Goal: Task Accomplishment & Management: Complete application form

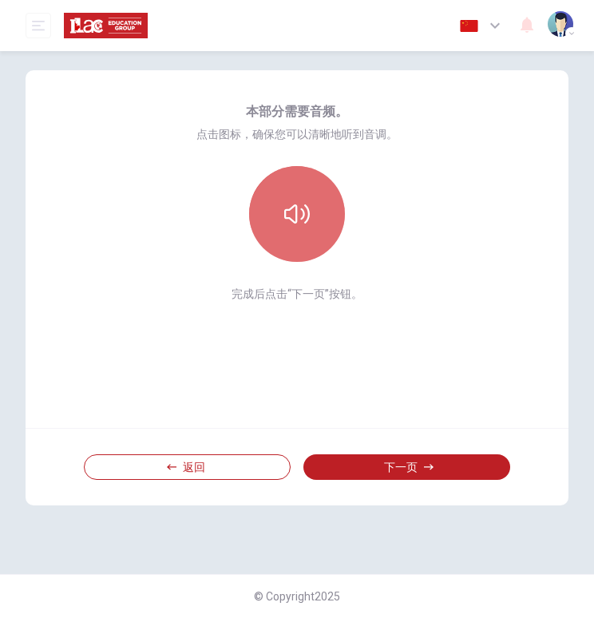
click at [296, 235] on button "button" at bounding box center [297, 214] width 96 height 96
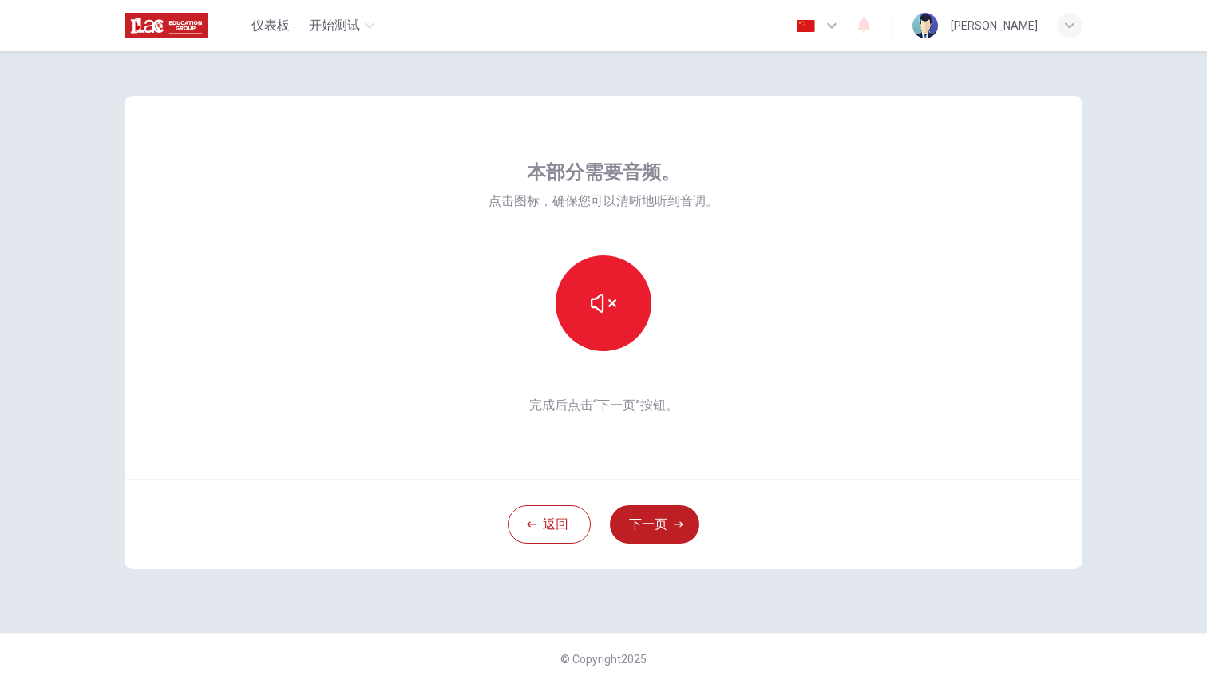
click at [593, 311] on div "本部分需要音频。 点击图标，确保您可以清晰地听到音调。 完成后点击“下一页”按钮。" at bounding box center [603, 287] width 958 height 383
click at [593, 520] on icon "button" at bounding box center [679, 525] width 10 height 10
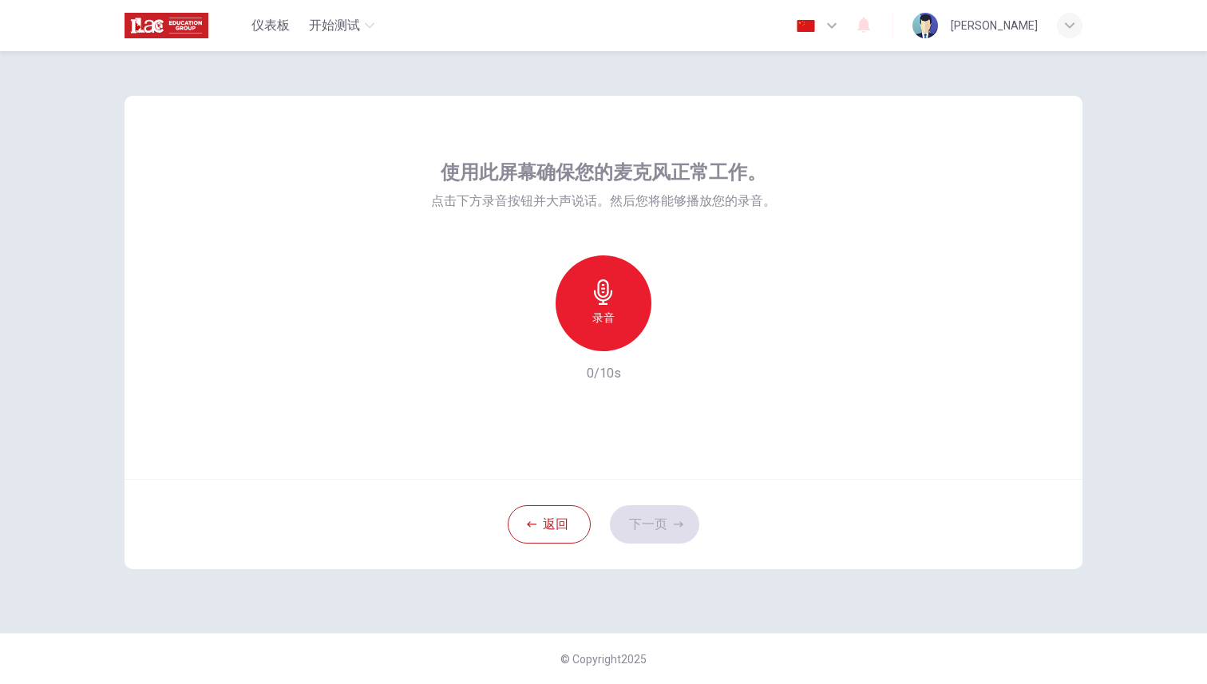
click at [583, 294] on div "录音" at bounding box center [603, 303] width 96 height 96
click at [593, 307] on div "停止" at bounding box center [603, 303] width 96 height 96
click at [593, 337] on icon "button" at bounding box center [677, 339] width 7 height 10
click at [593, 516] on button "下一页" at bounding box center [654, 524] width 89 height 38
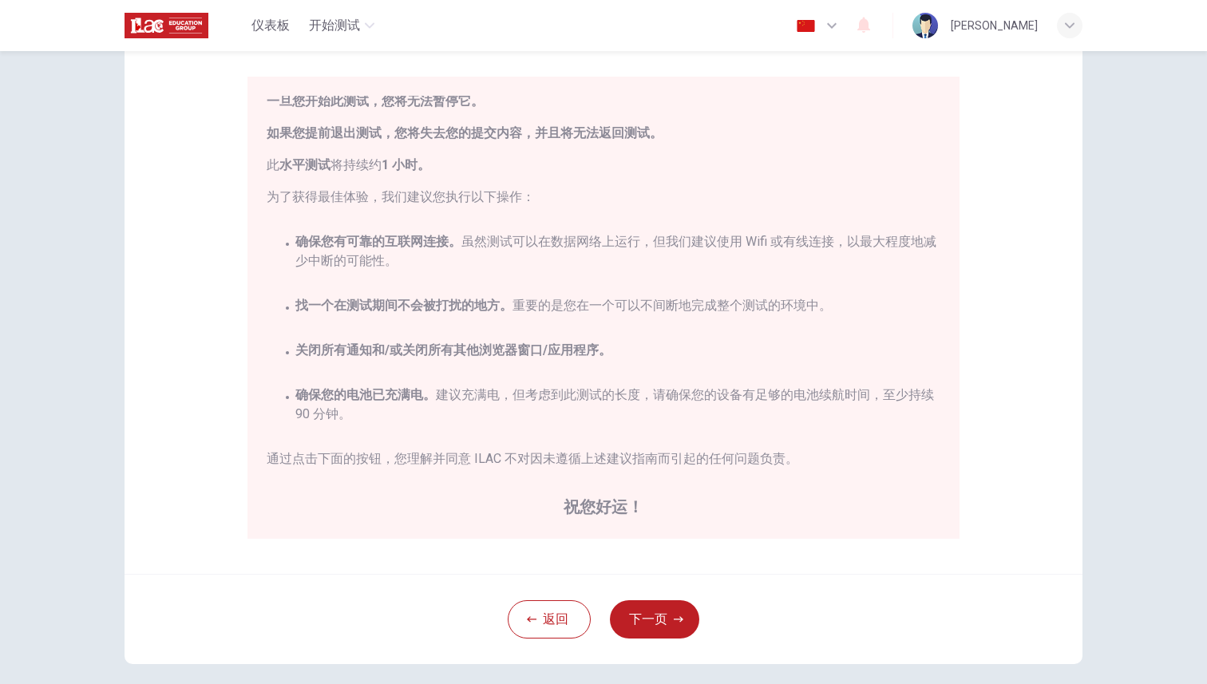
scroll to position [131, 0]
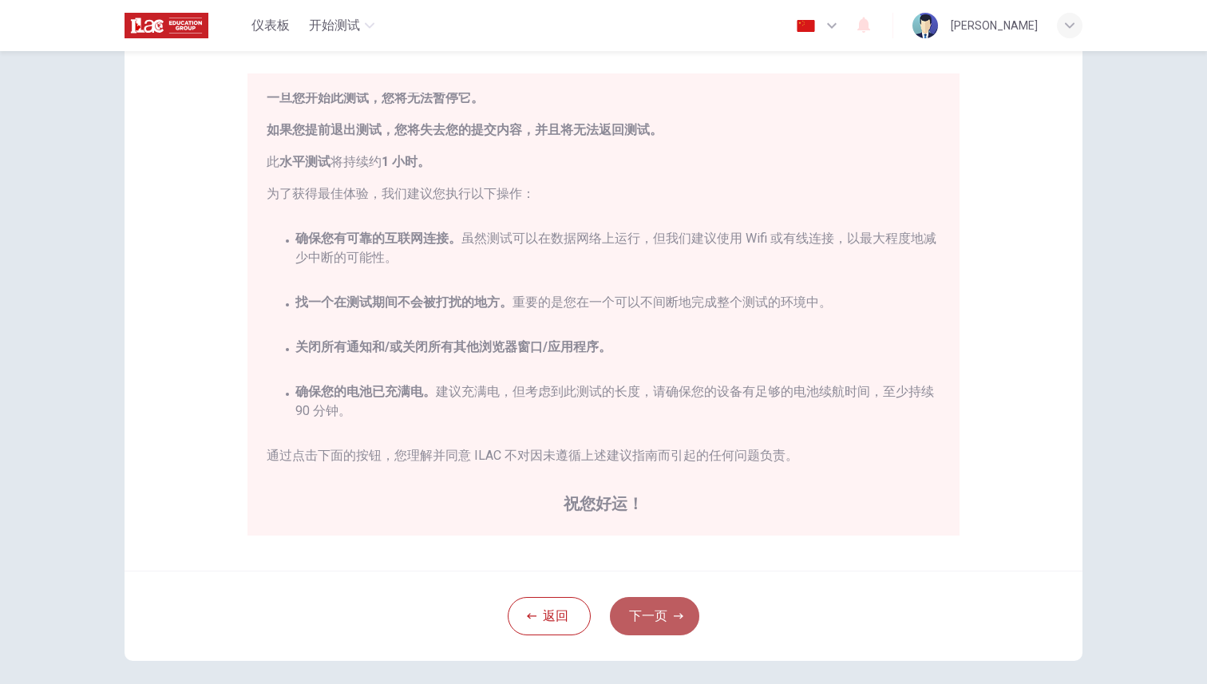
click at [593, 607] on button "下一页" at bounding box center [654, 616] width 89 height 38
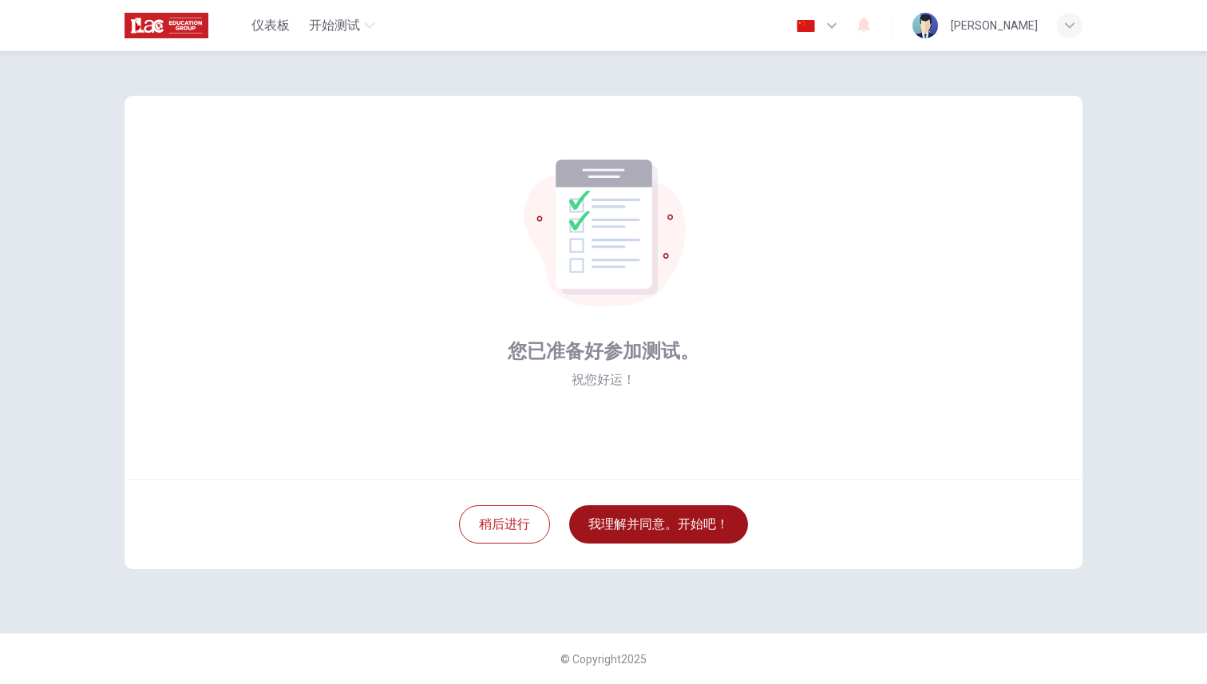
click at [593, 526] on button "我理解并同意。开始吧！" at bounding box center [658, 524] width 179 height 38
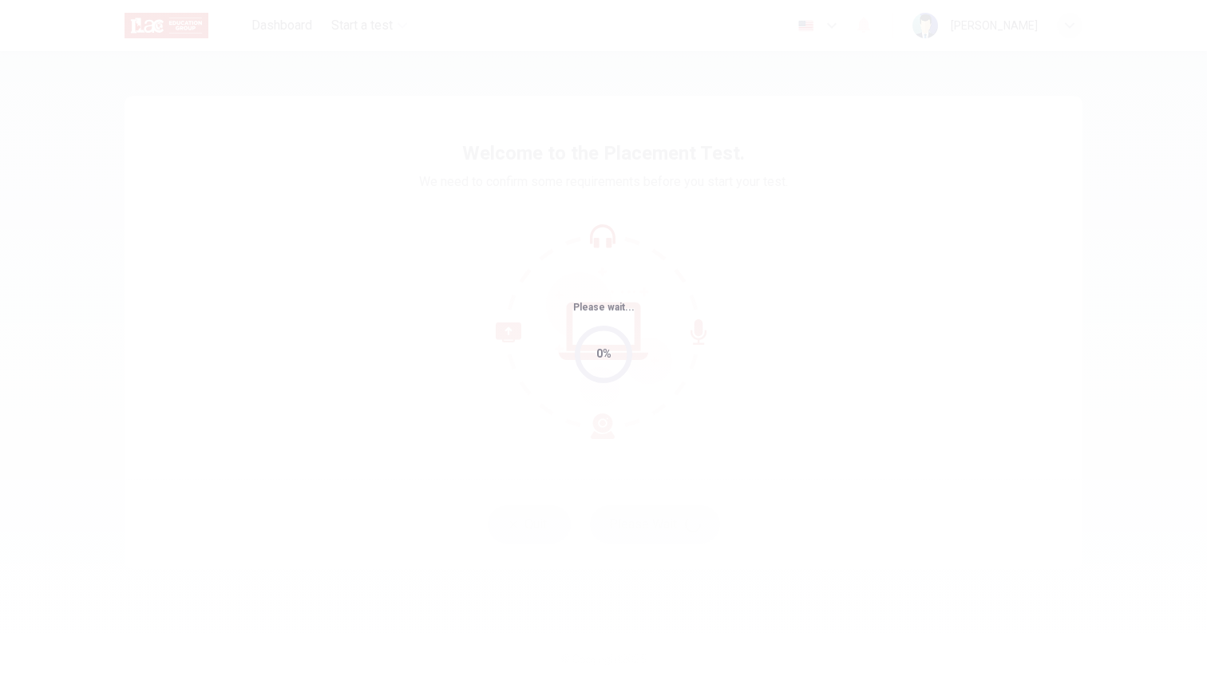
type input "zh"
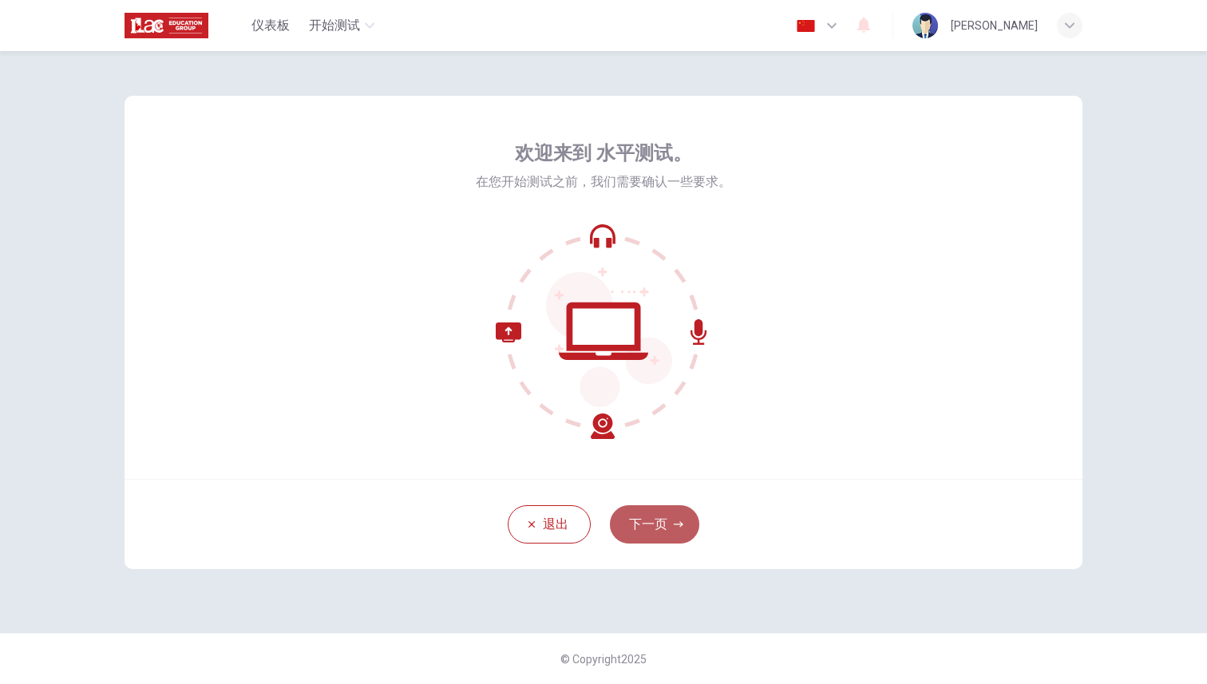
click at [672, 527] on button "下一页" at bounding box center [654, 524] width 89 height 38
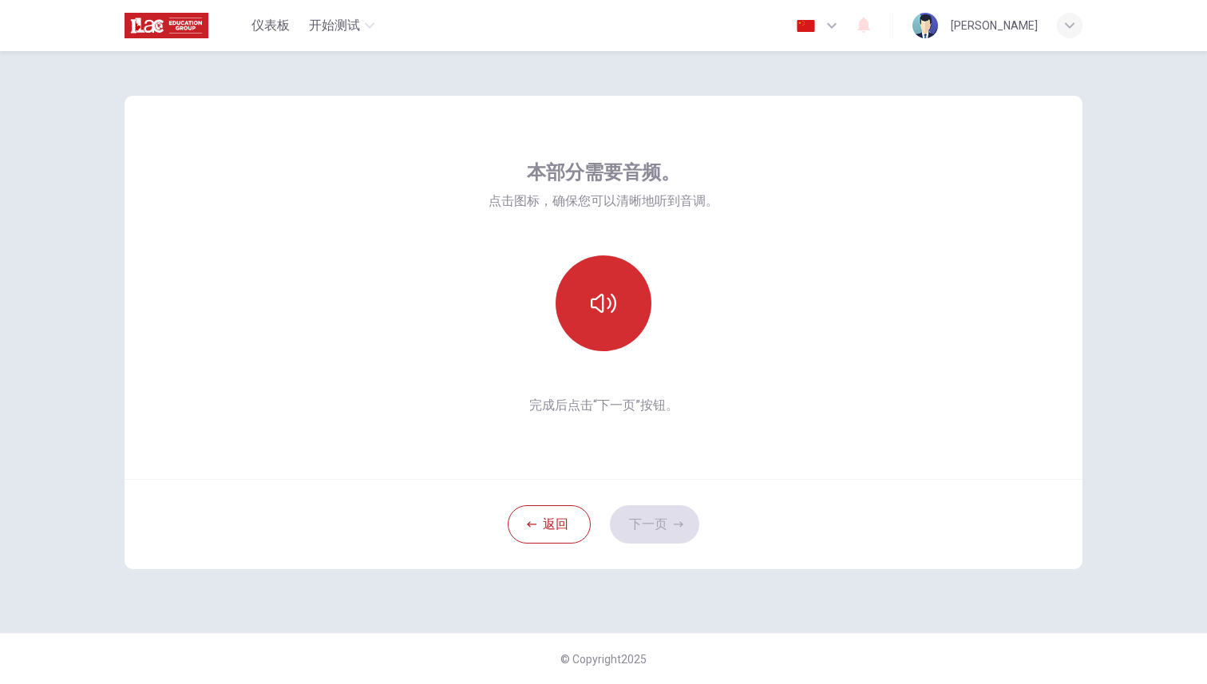
click at [621, 322] on button "button" at bounding box center [603, 303] width 96 height 96
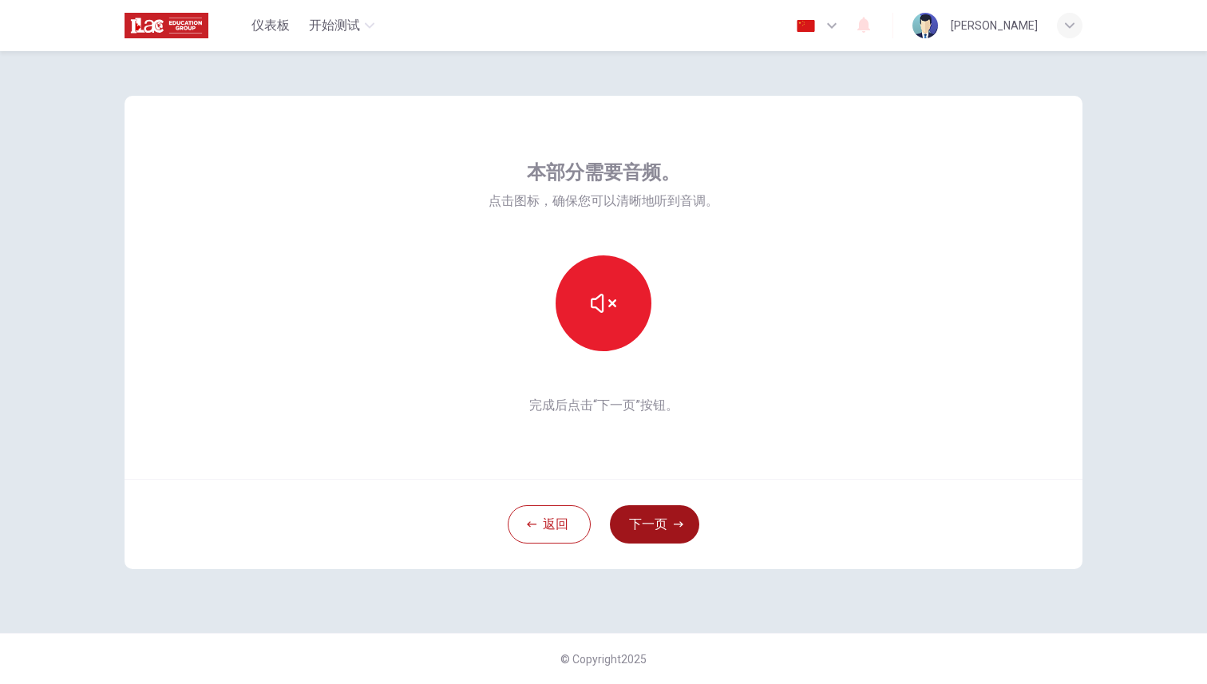
click at [666, 521] on button "下一页" at bounding box center [654, 524] width 89 height 38
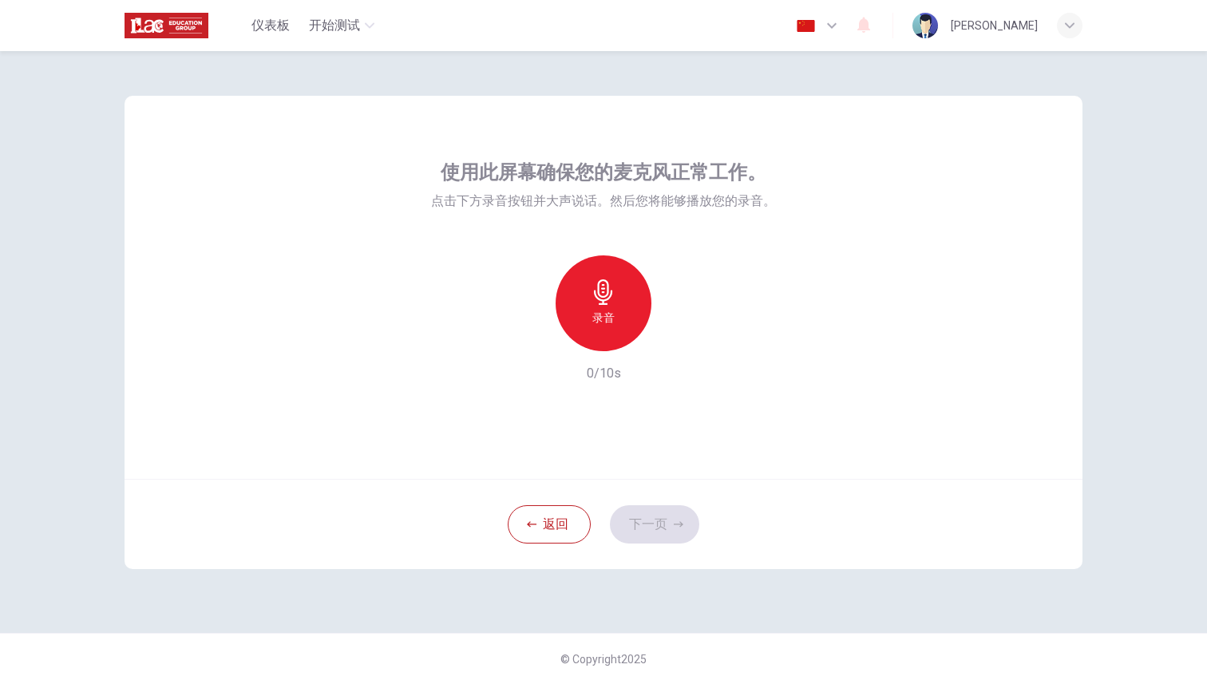
click at [620, 330] on div "录音" at bounding box center [603, 303] width 96 height 96
click at [620, 330] on div "停止" at bounding box center [603, 303] width 96 height 96
click at [676, 337] on icon "button" at bounding box center [677, 339] width 7 height 10
click at [672, 508] on button "下一页" at bounding box center [654, 524] width 89 height 38
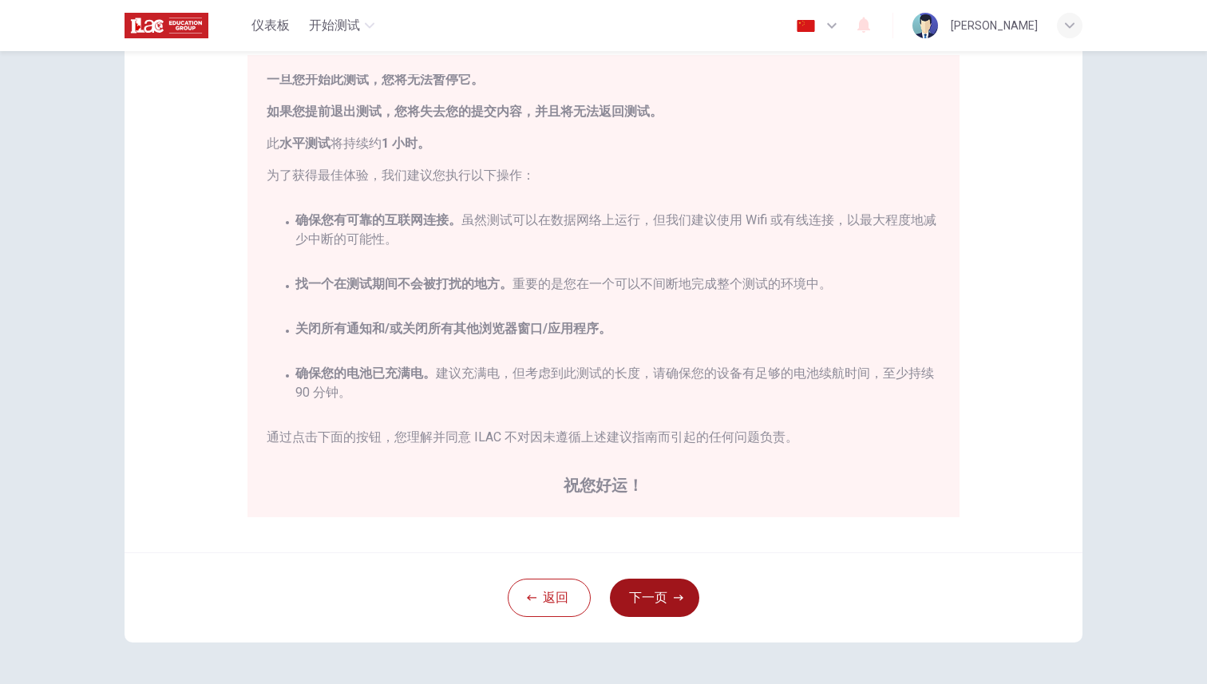
scroll to position [156, 0]
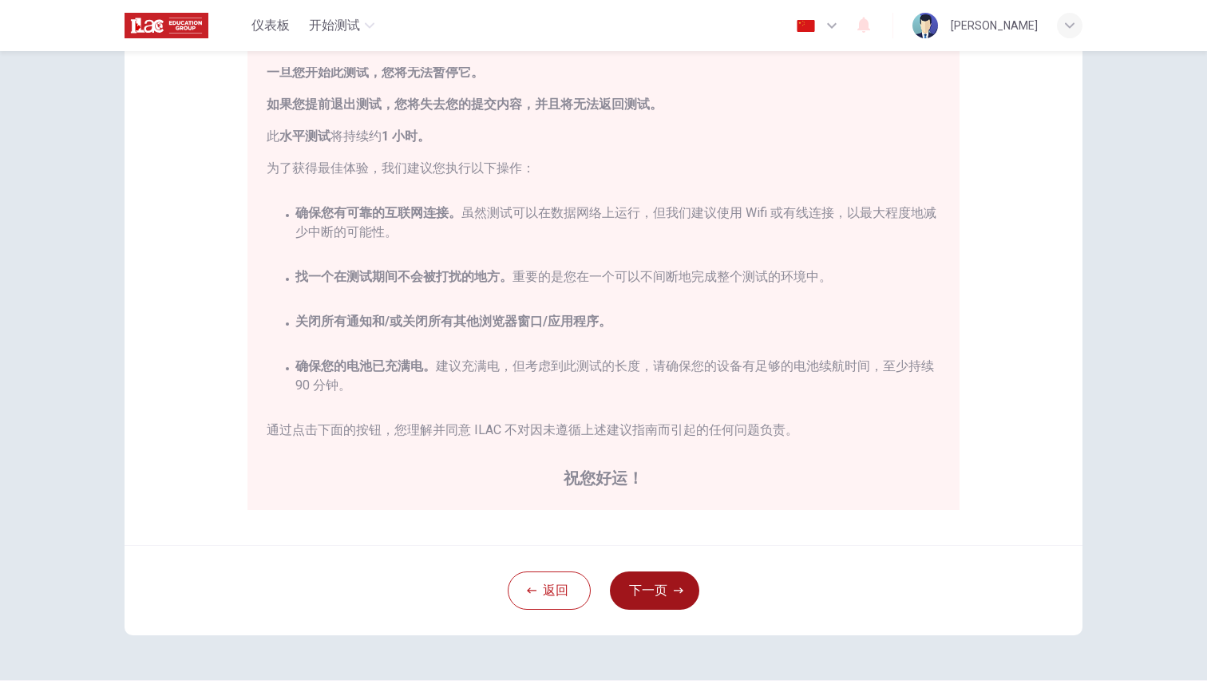
click at [646, 592] on button "下一页" at bounding box center [654, 590] width 89 height 38
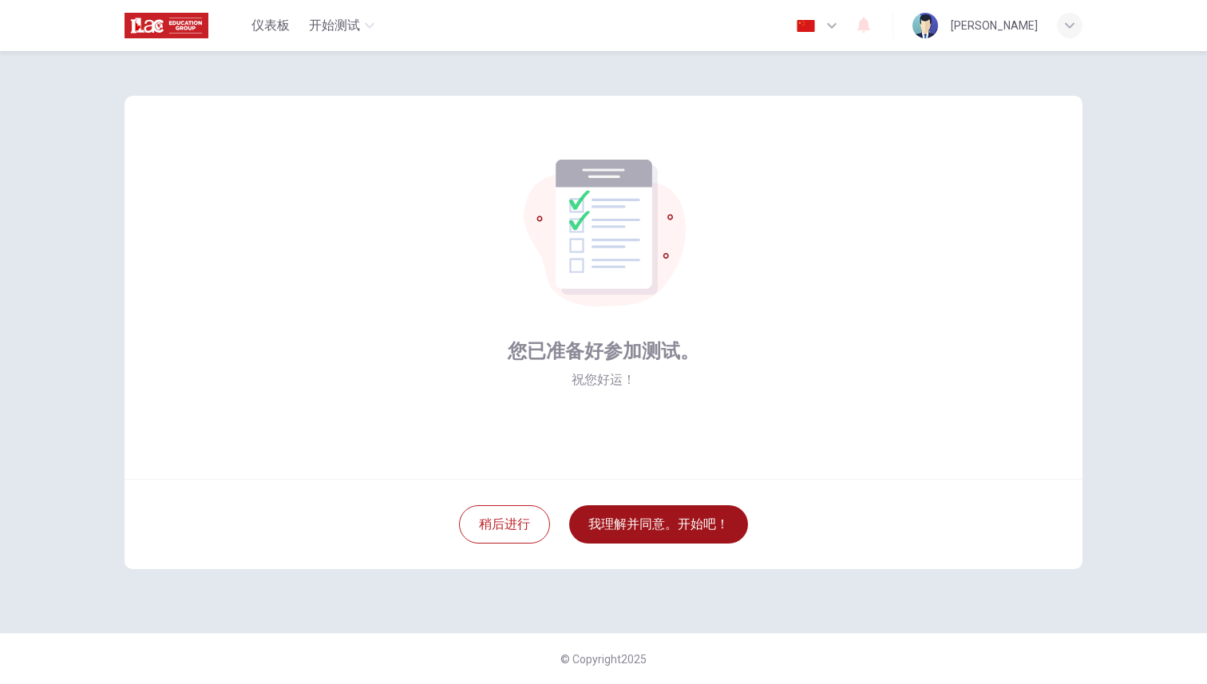
scroll to position [0, 0]
click at [674, 532] on button "我理解并同意。开始吧！" at bounding box center [658, 524] width 179 height 38
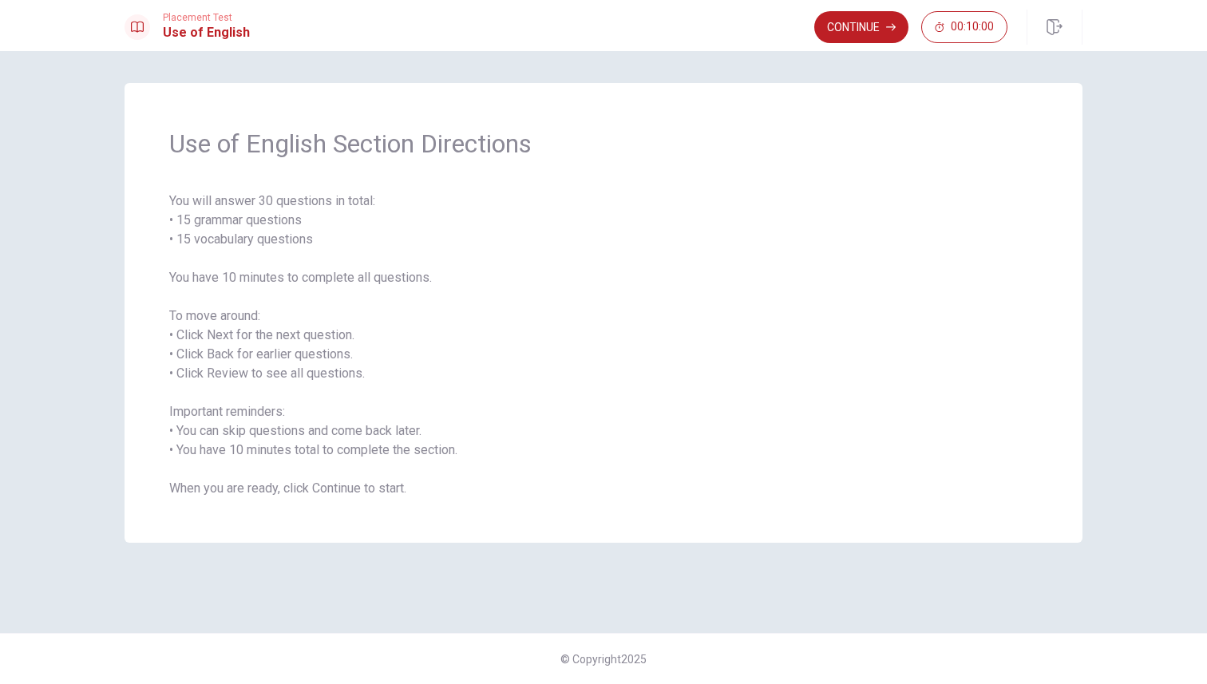
click at [674, 532] on div "Use of English Section Directions You will answer 30 questions in total: • 15 g…" at bounding box center [603, 313] width 958 height 460
drag, startPoint x: 309, startPoint y: 278, endPoint x: 350, endPoint y: 278, distance: 41.5
click at [350, 278] on span "You will answer 30 questions in total: • 15 grammar questions • 15 vocabulary q…" at bounding box center [603, 345] width 868 height 306
drag, startPoint x: 305, startPoint y: 280, endPoint x: 410, endPoint y: 282, distance: 105.4
click at [410, 282] on span "You will answer 30 questions in total: • 15 grammar questions • 15 vocabulary q…" at bounding box center [603, 345] width 868 height 306
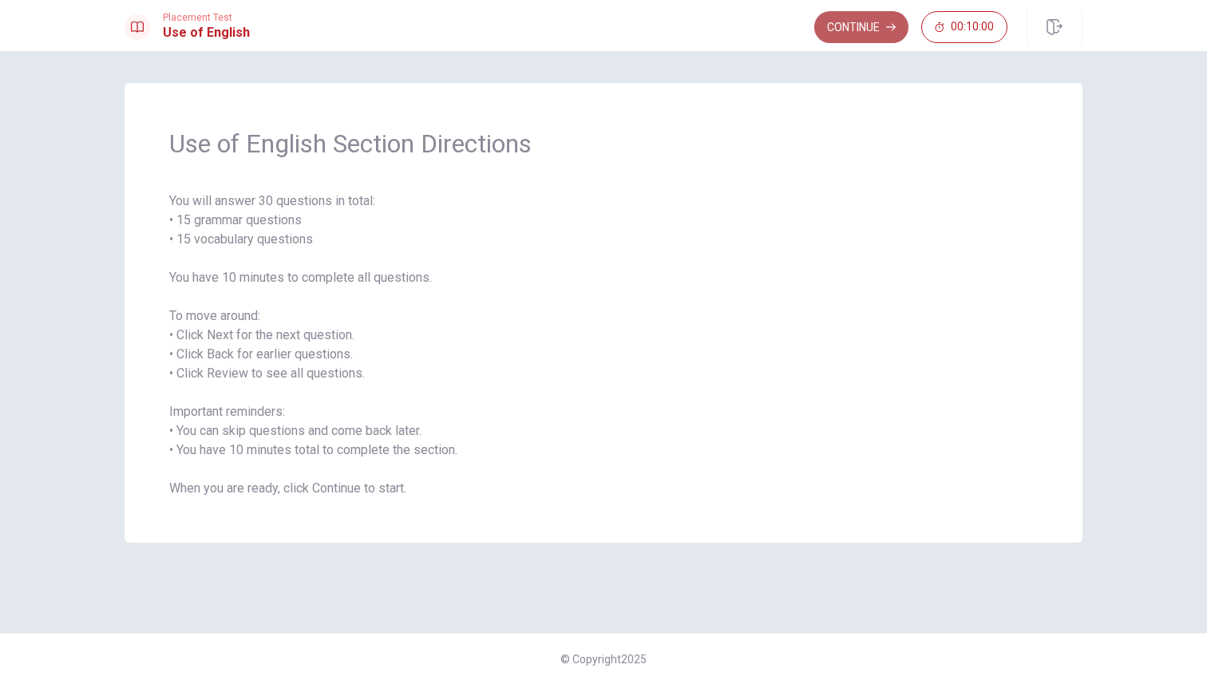
click at [863, 29] on button "Continue" at bounding box center [861, 27] width 94 height 32
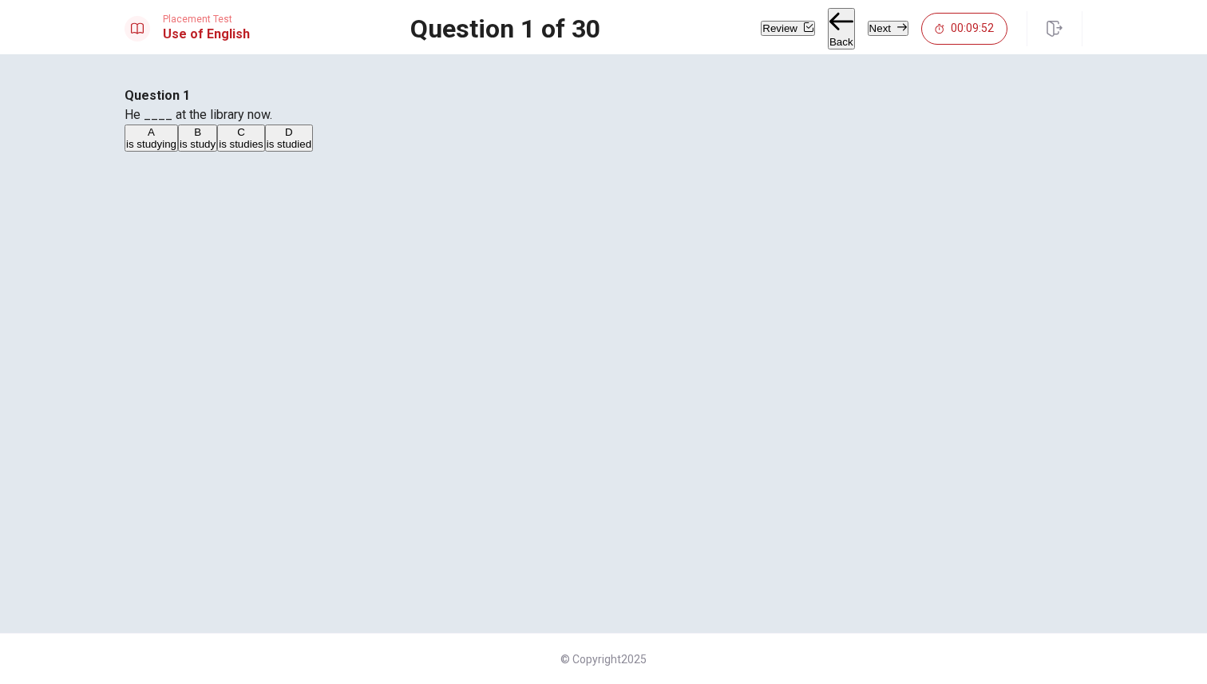
click at [176, 138] on div "A" at bounding box center [151, 132] width 50 height 12
click at [897, 26] on icon "button" at bounding box center [902, 27] width 10 height 10
click at [267, 138] on div "D" at bounding box center [256, 132] width 22 height 12
click at [881, 29] on button "Next" at bounding box center [887, 28] width 41 height 15
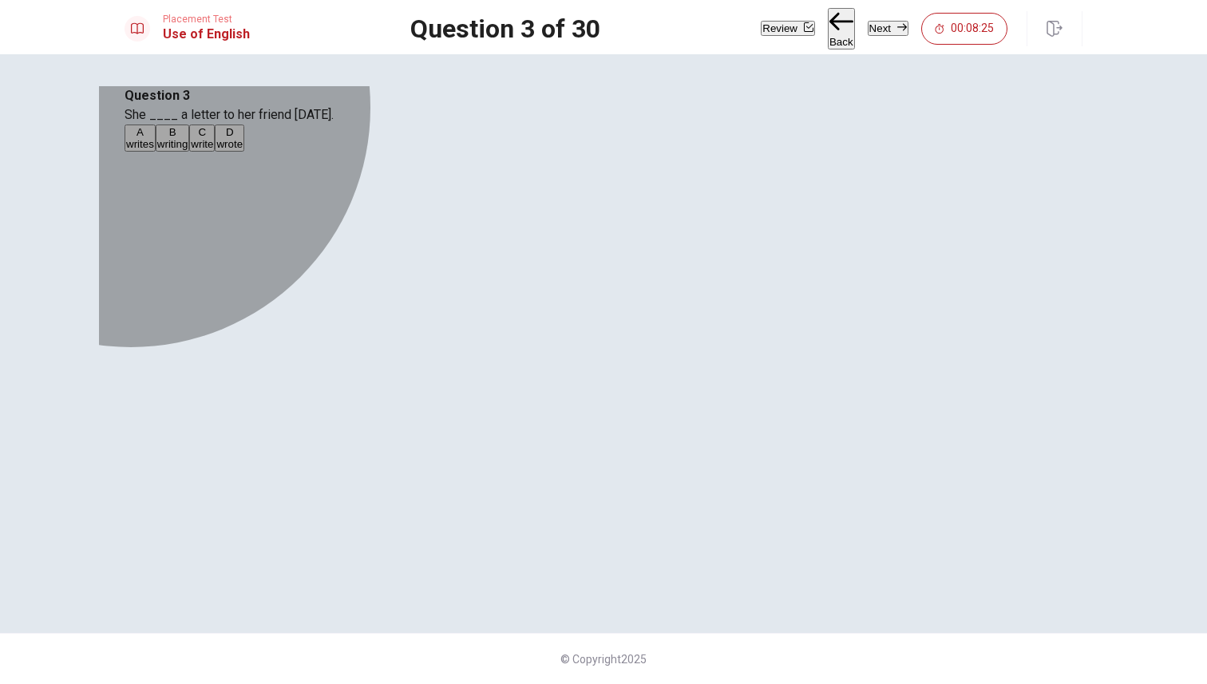
click at [244, 152] on button "D wrote" at bounding box center [230, 137] width 30 height 27
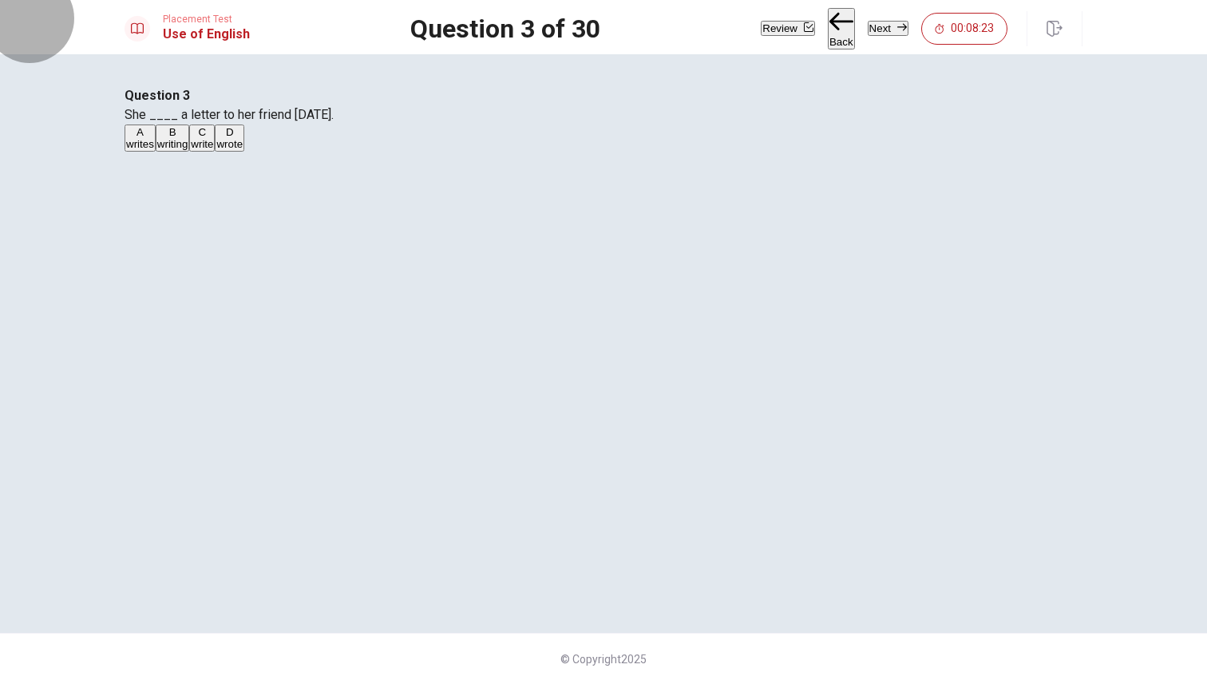
click at [868, 30] on button "Next" at bounding box center [887, 28] width 41 height 15
drag, startPoint x: 640, startPoint y: 201, endPoint x: 675, endPoint y: 198, distance: 35.3
click at [338, 122] on span "They ____ coming to the party tonight." at bounding box center [230, 114] width 213 height 15
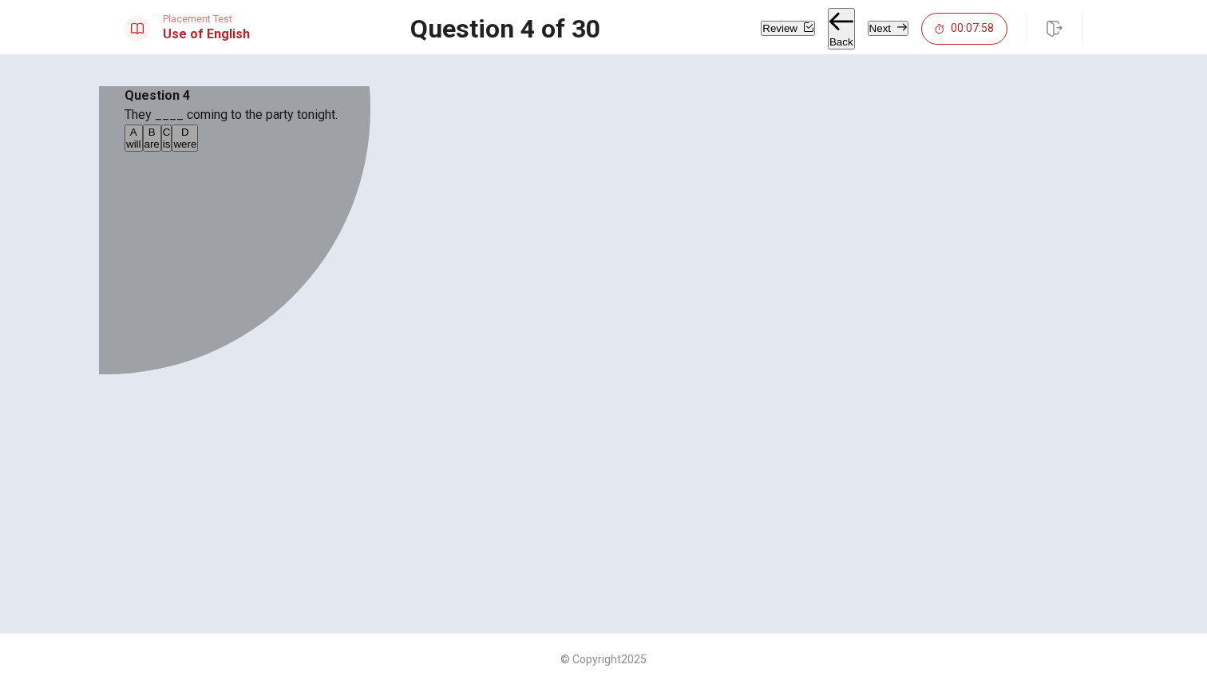
click at [143, 152] on button "A will" at bounding box center [133, 137] width 18 height 27
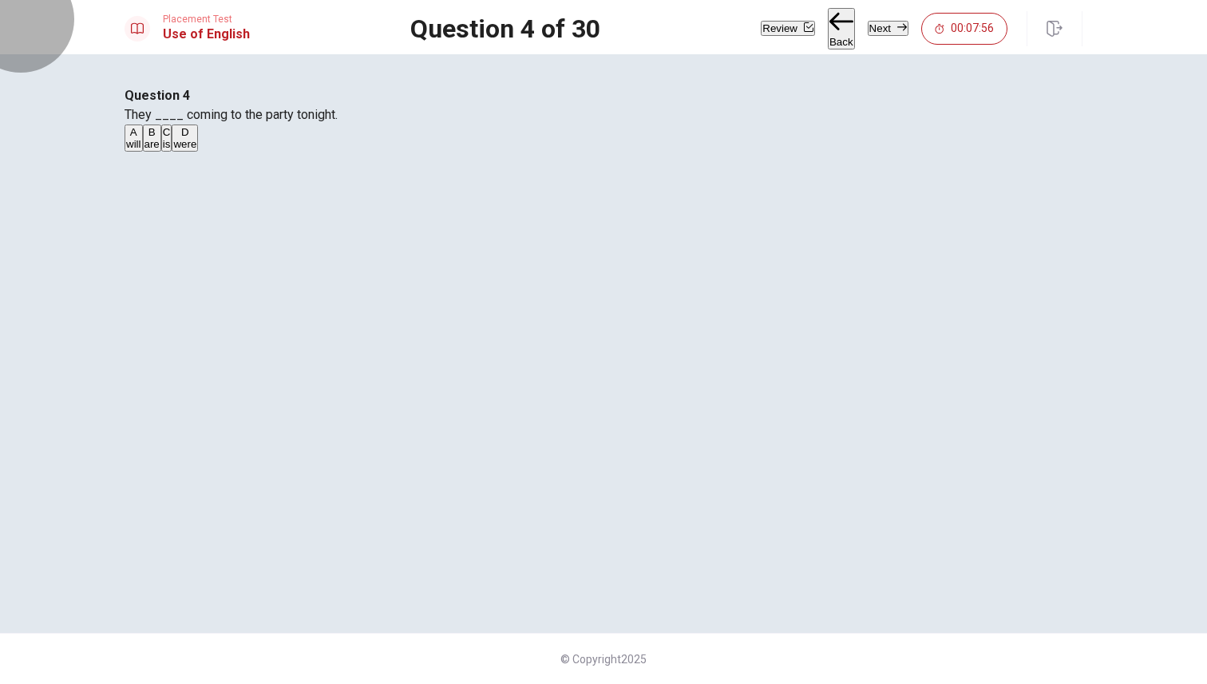
click at [867, 30] on button "Next" at bounding box center [887, 28] width 41 height 15
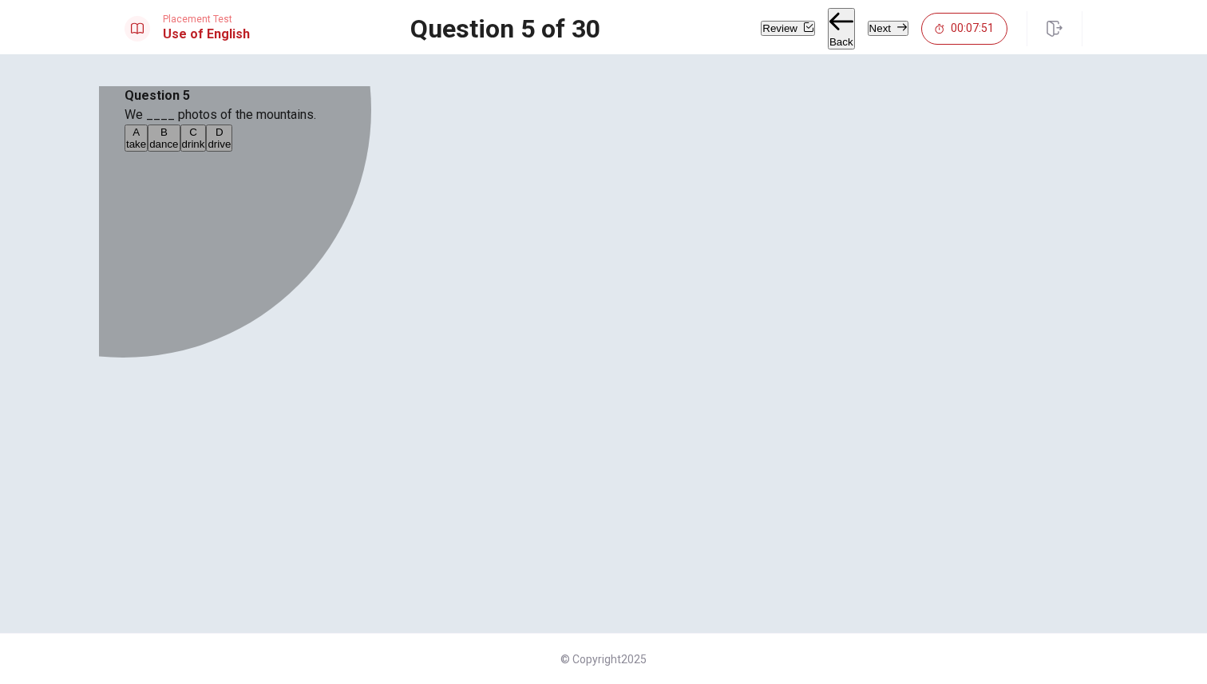
click at [146, 138] on div "A" at bounding box center [136, 132] width 20 height 12
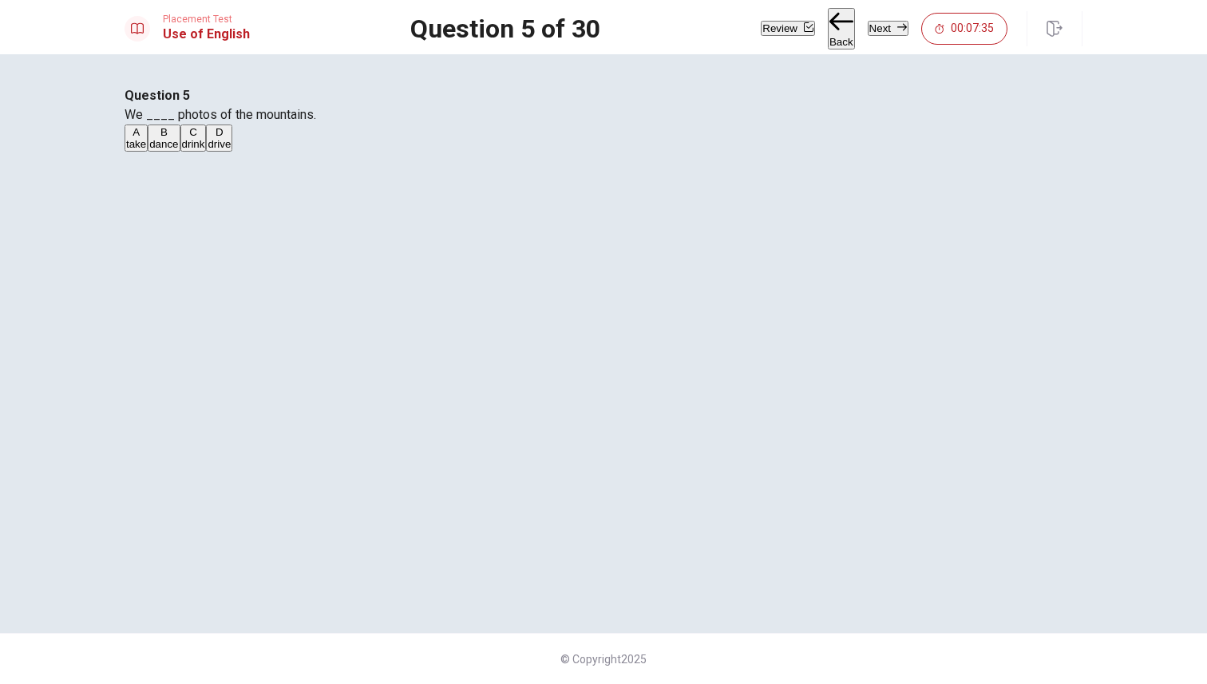
click at [882, 25] on button "Next" at bounding box center [887, 28] width 41 height 15
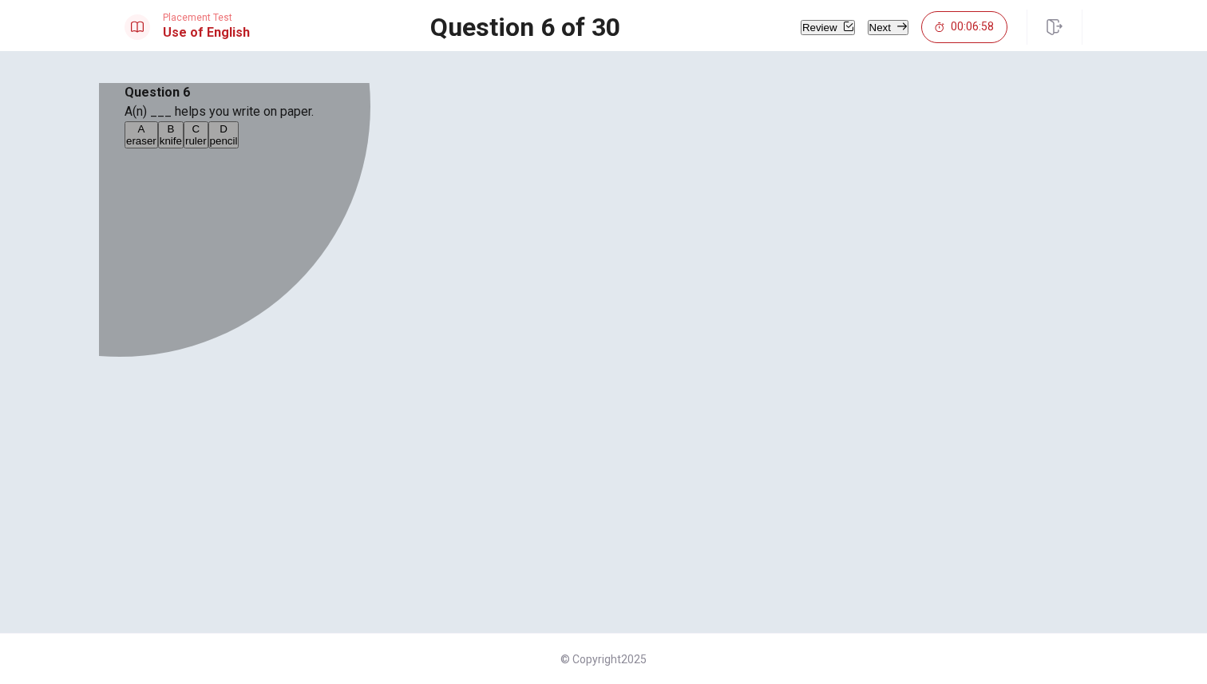
click at [238, 135] on div "D" at bounding box center [224, 129] width 28 height 12
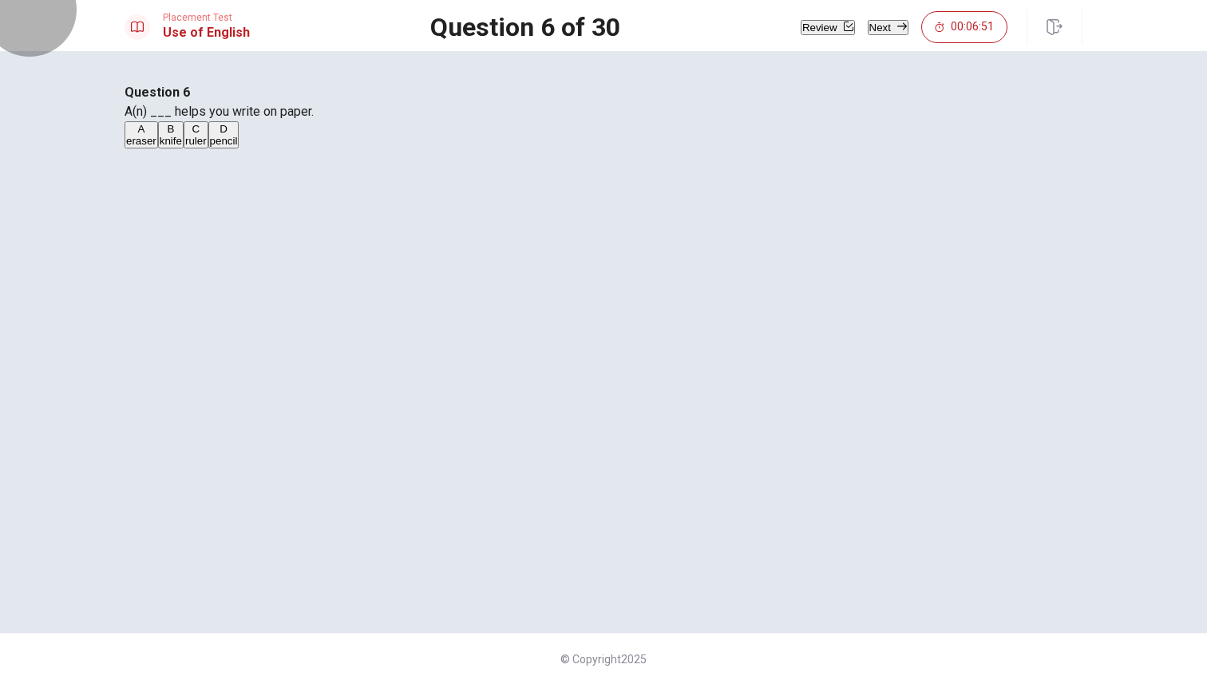
click at [868, 21] on button "Next" at bounding box center [887, 27] width 41 height 15
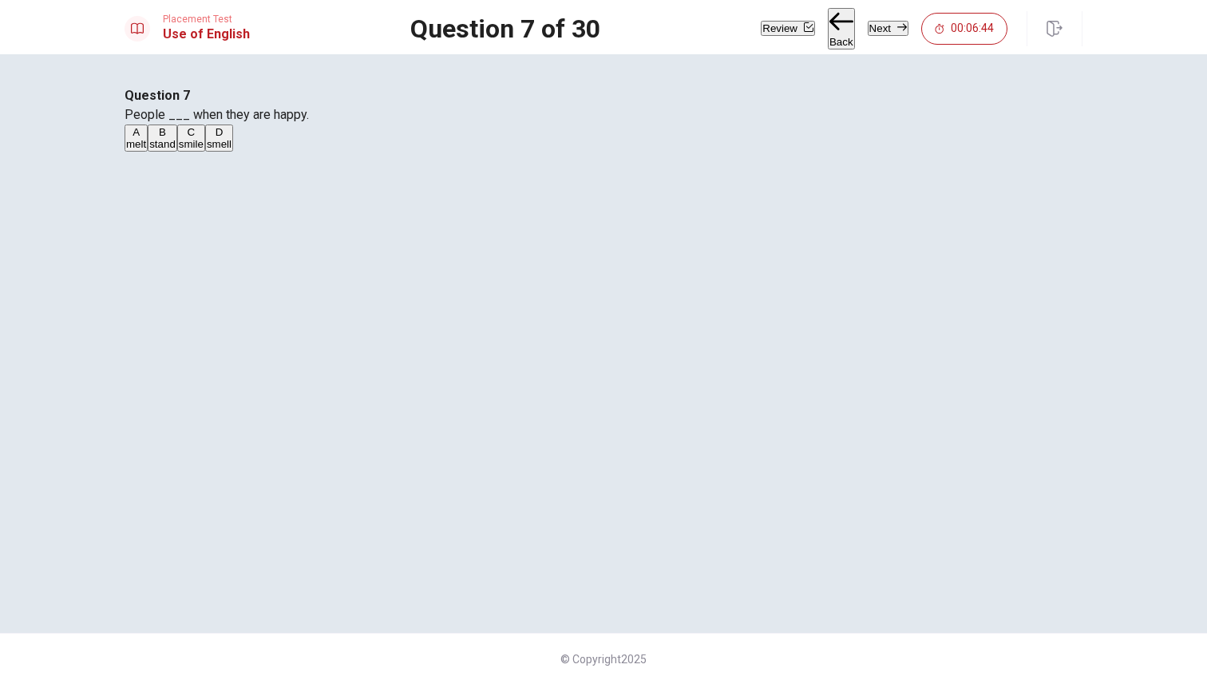
click at [203, 138] on div "C" at bounding box center [191, 132] width 25 height 12
click at [867, 30] on button "Next" at bounding box center [887, 28] width 41 height 15
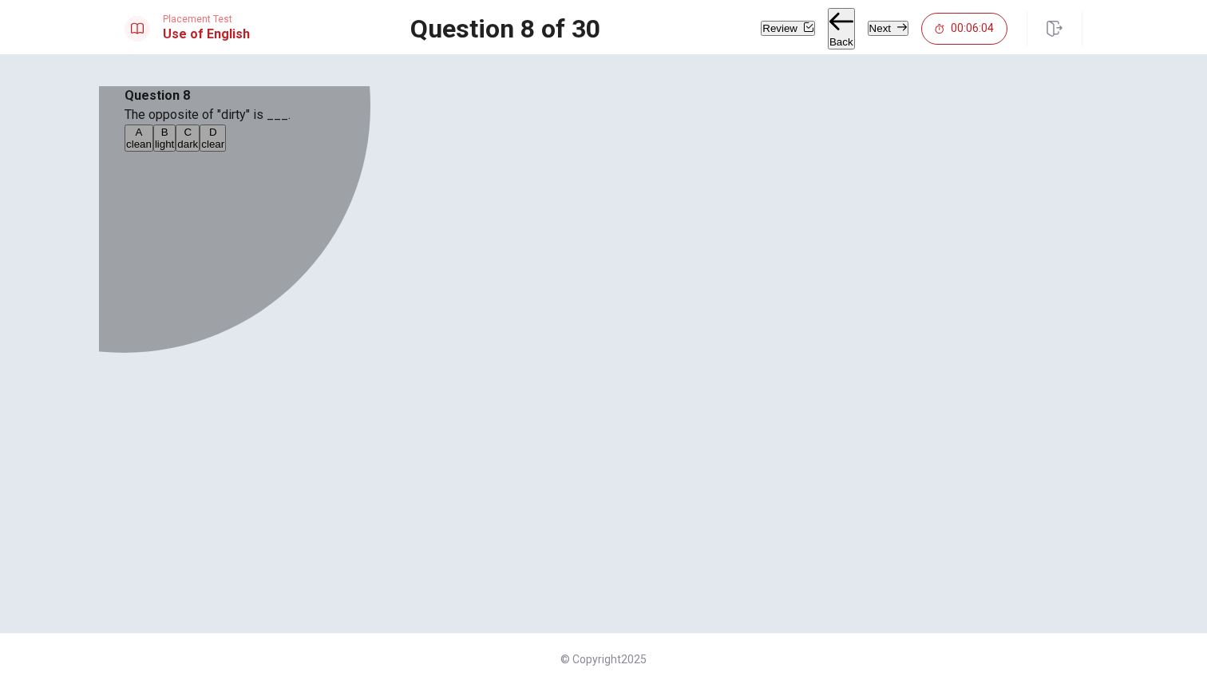
click at [152, 138] on div "A" at bounding box center [139, 132] width 26 height 12
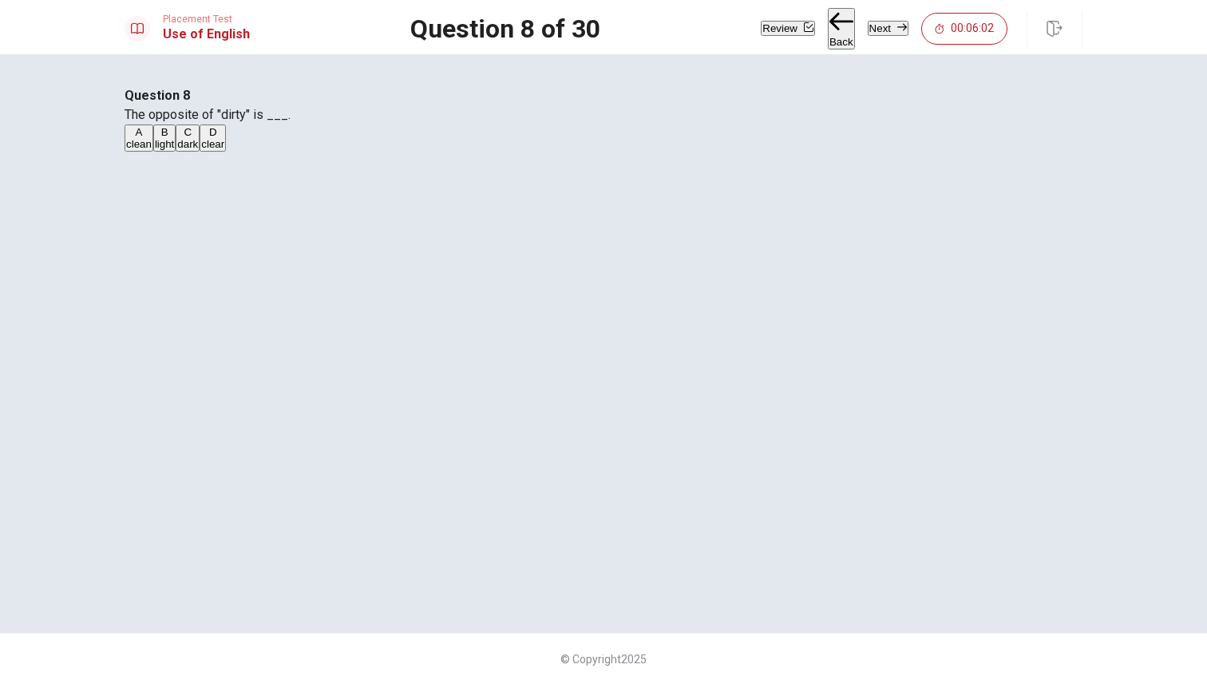
click at [867, 24] on button "Next" at bounding box center [887, 28] width 41 height 15
click at [259, 138] on div "C" at bounding box center [242, 132] width 34 height 12
click at [875, 22] on button "Next" at bounding box center [887, 28] width 41 height 15
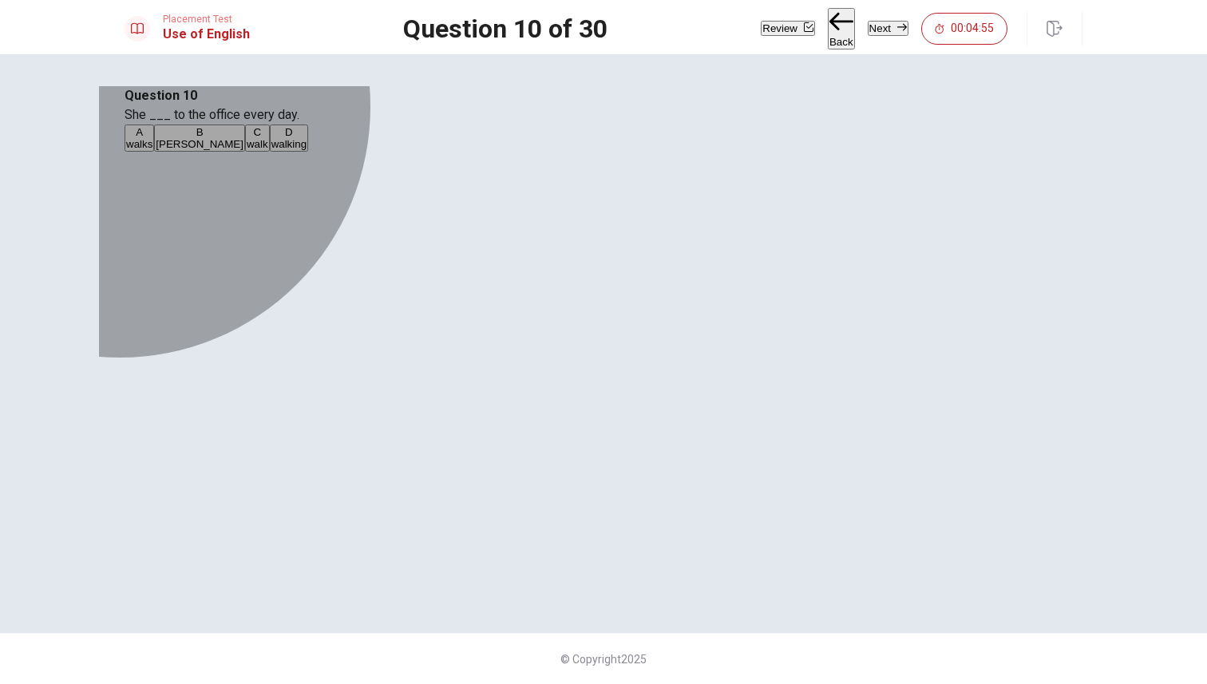
click at [152, 138] on div "A" at bounding box center [139, 132] width 26 height 12
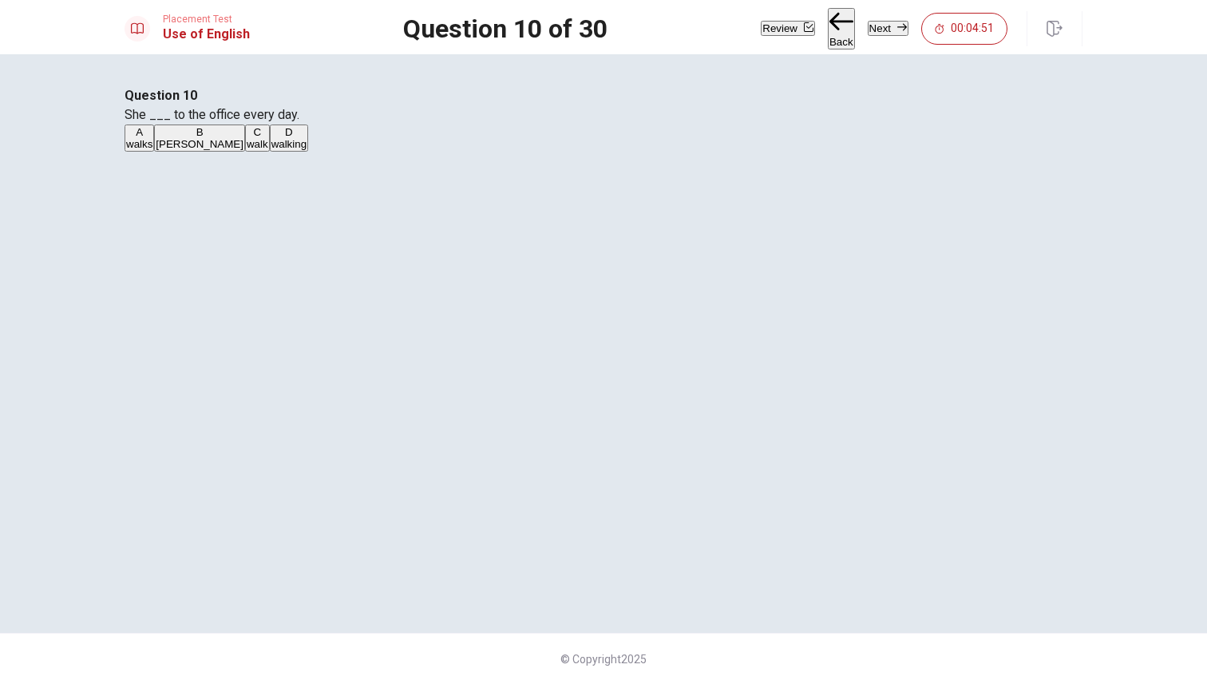
click at [882, 24] on button "Next" at bounding box center [887, 28] width 41 height 15
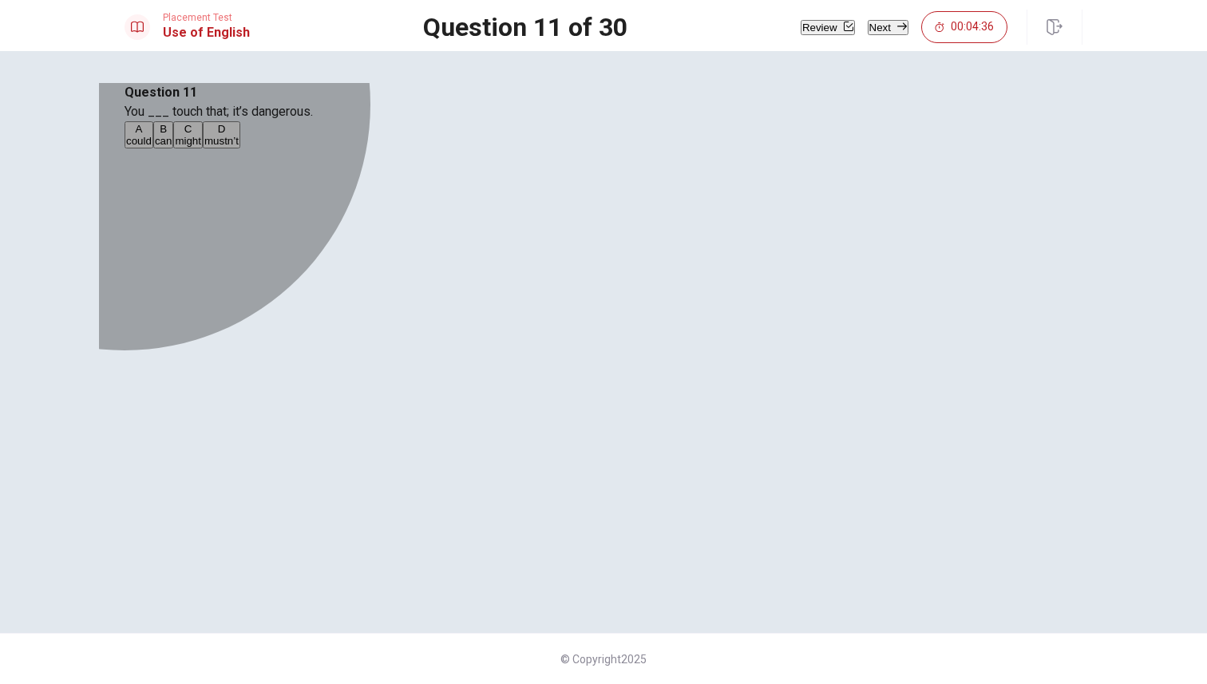
click at [152, 135] on div "A" at bounding box center [139, 129] width 26 height 12
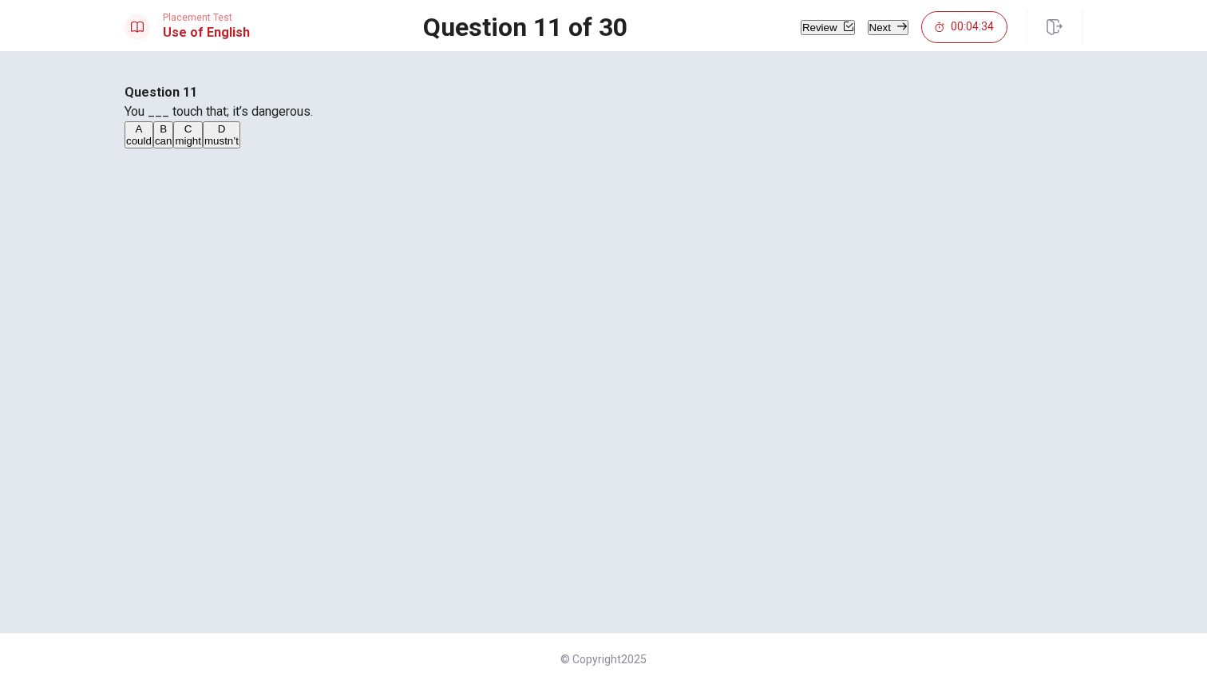
click at [876, 24] on button "Next" at bounding box center [887, 27] width 41 height 15
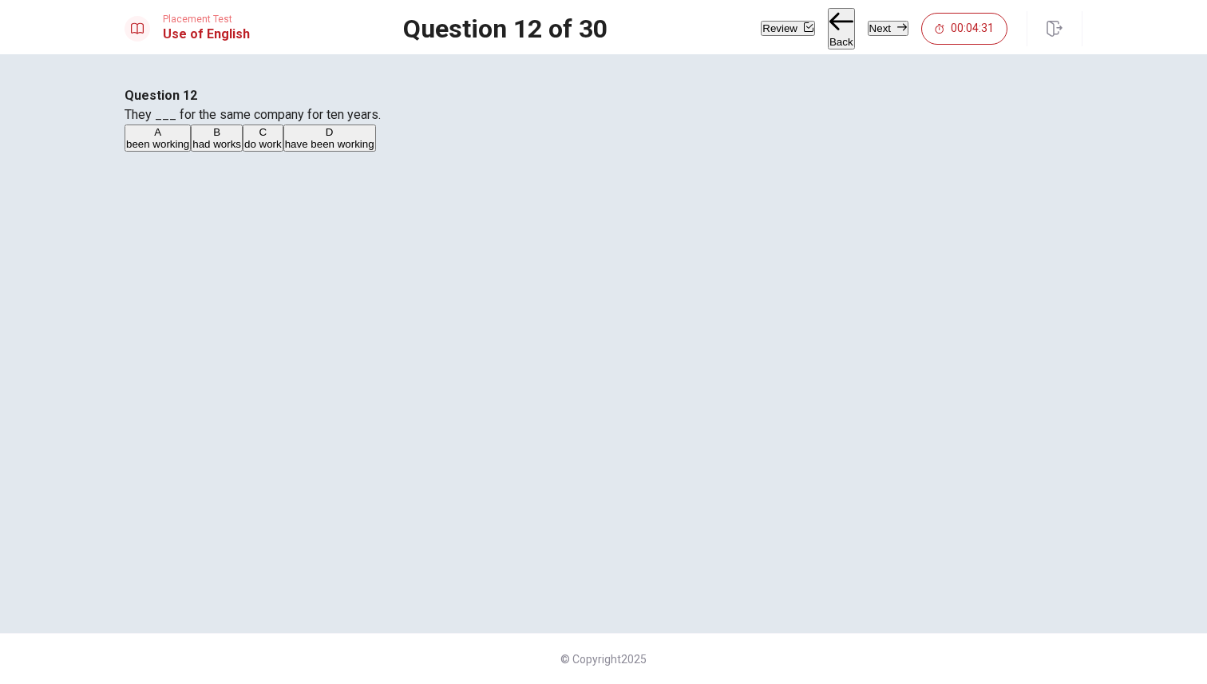
drag, startPoint x: 594, startPoint y: 203, endPoint x: 648, endPoint y: 203, distance: 54.3
click at [381, 122] on span "They ___ for the same company for ten years." at bounding box center [252, 114] width 256 height 15
click at [241, 138] on div "B" at bounding box center [216, 132] width 49 height 12
click at [897, 26] on icon "button" at bounding box center [902, 27] width 10 height 10
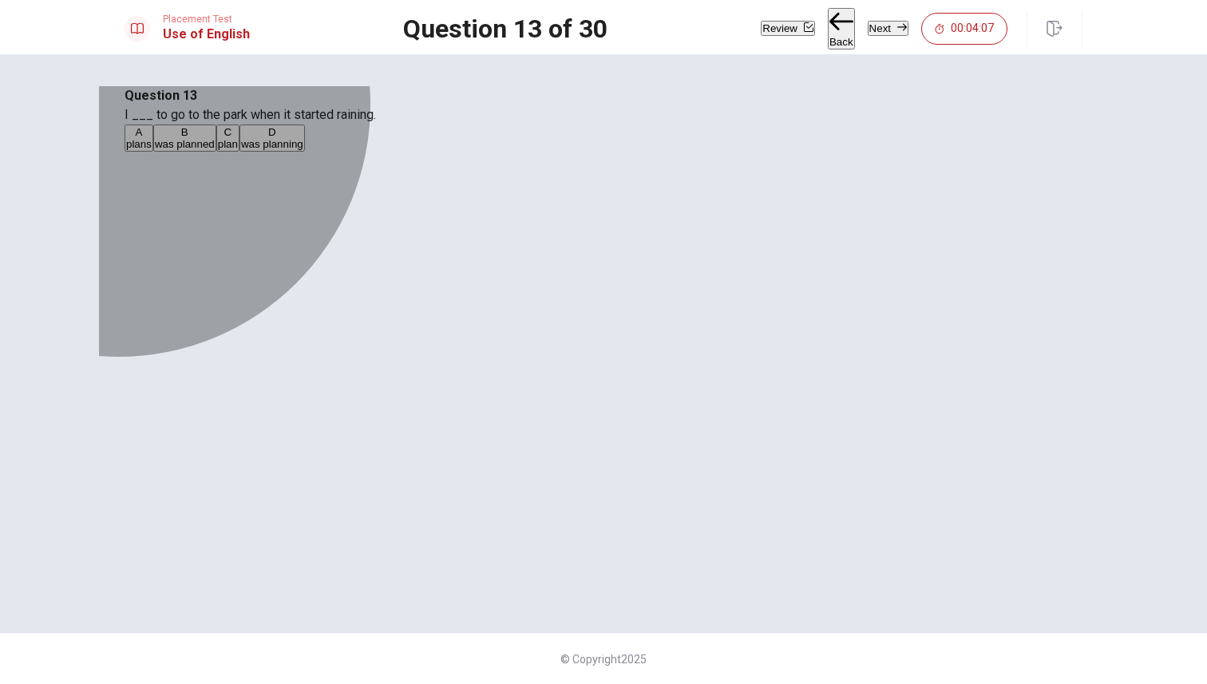
click at [152, 138] on div "A" at bounding box center [139, 132] width 26 height 12
click at [238, 138] on div "C" at bounding box center [228, 132] width 20 height 12
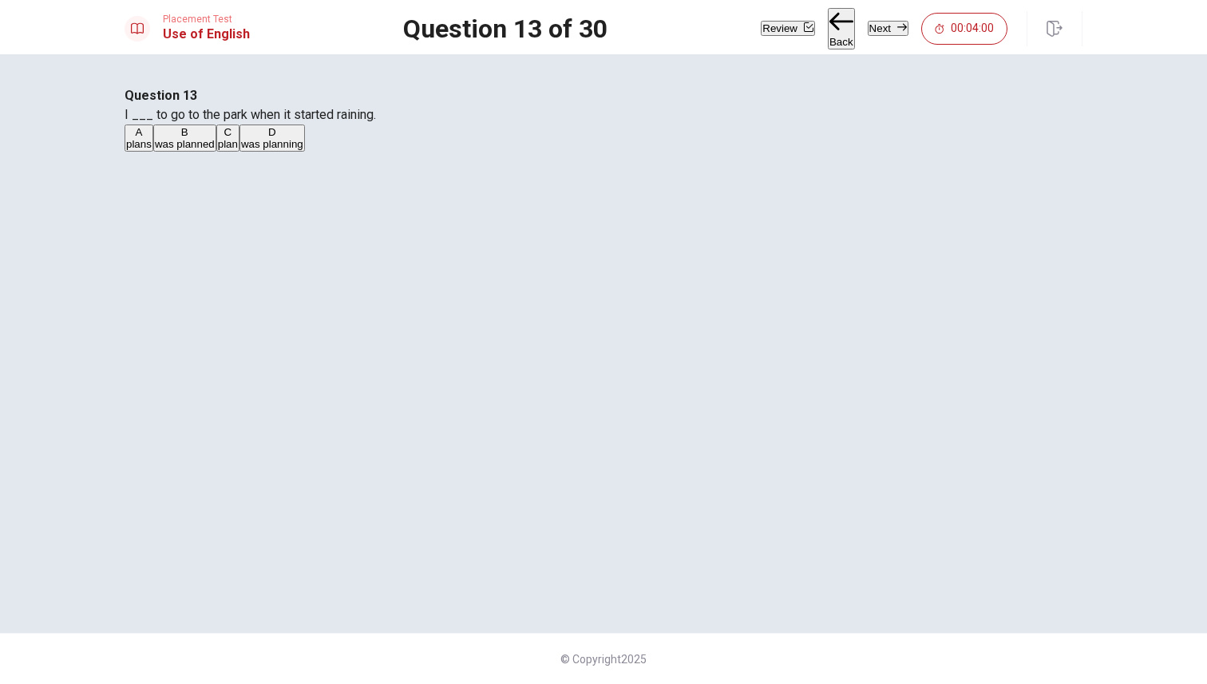
click at [887, 21] on button "Next" at bounding box center [887, 28] width 41 height 15
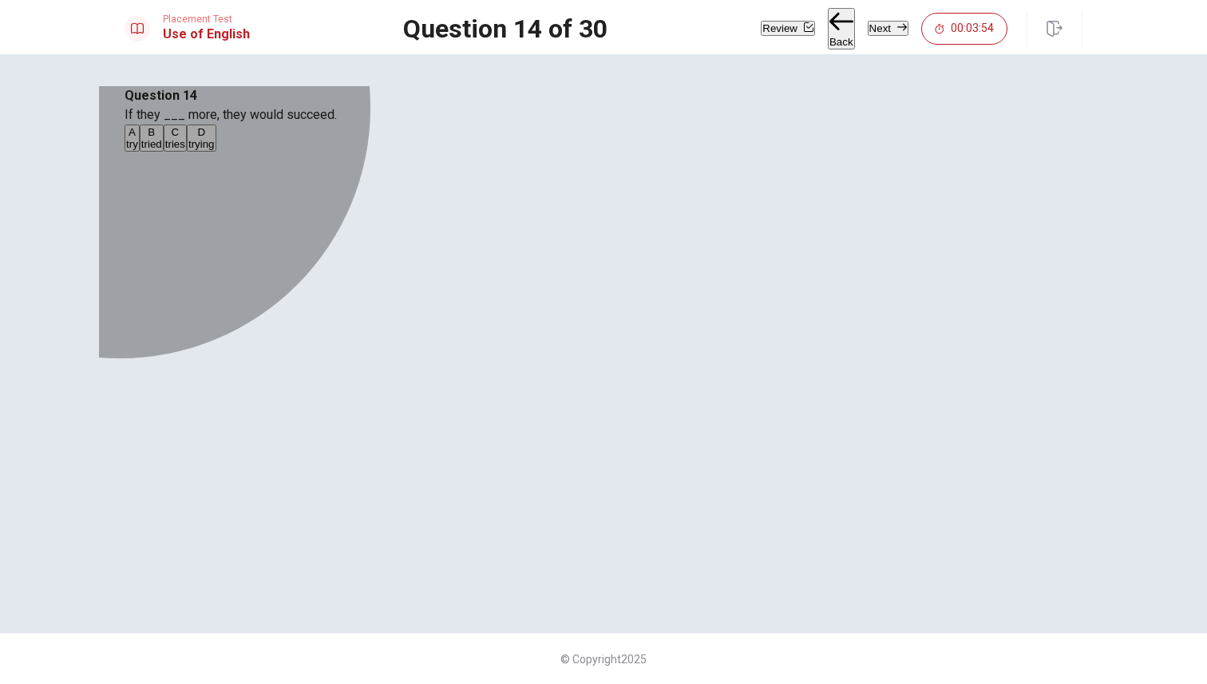
click at [138, 138] on div "A" at bounding box center [132, 132] width 12 height 12
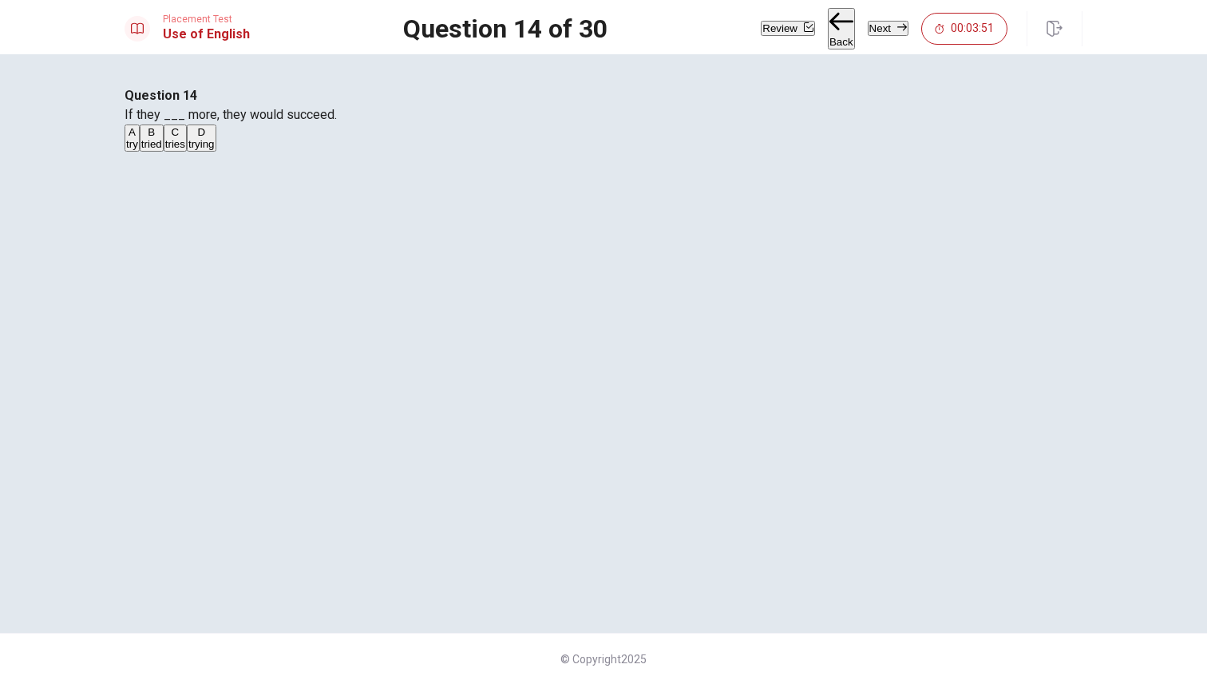
click at [867, 21] on button "Next" at bounding box center [887, 28] width 41 height 15
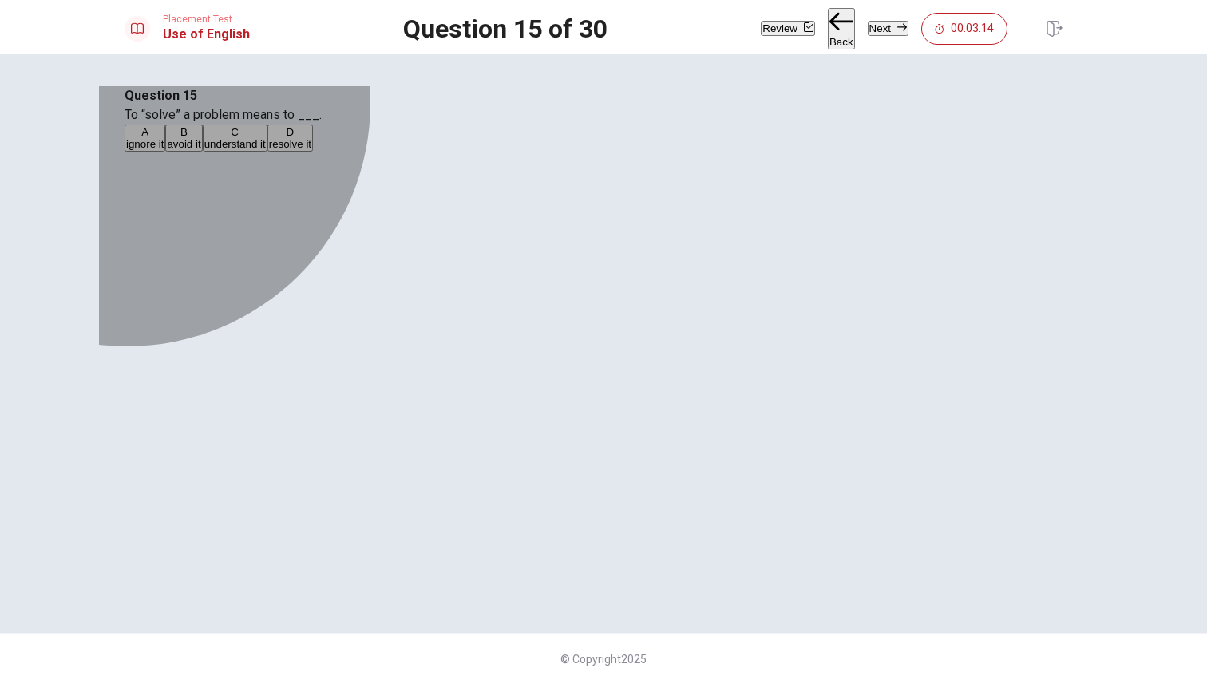
click at [311, 138] on div "D" at bounding box center [290, 132] width 42 height 12
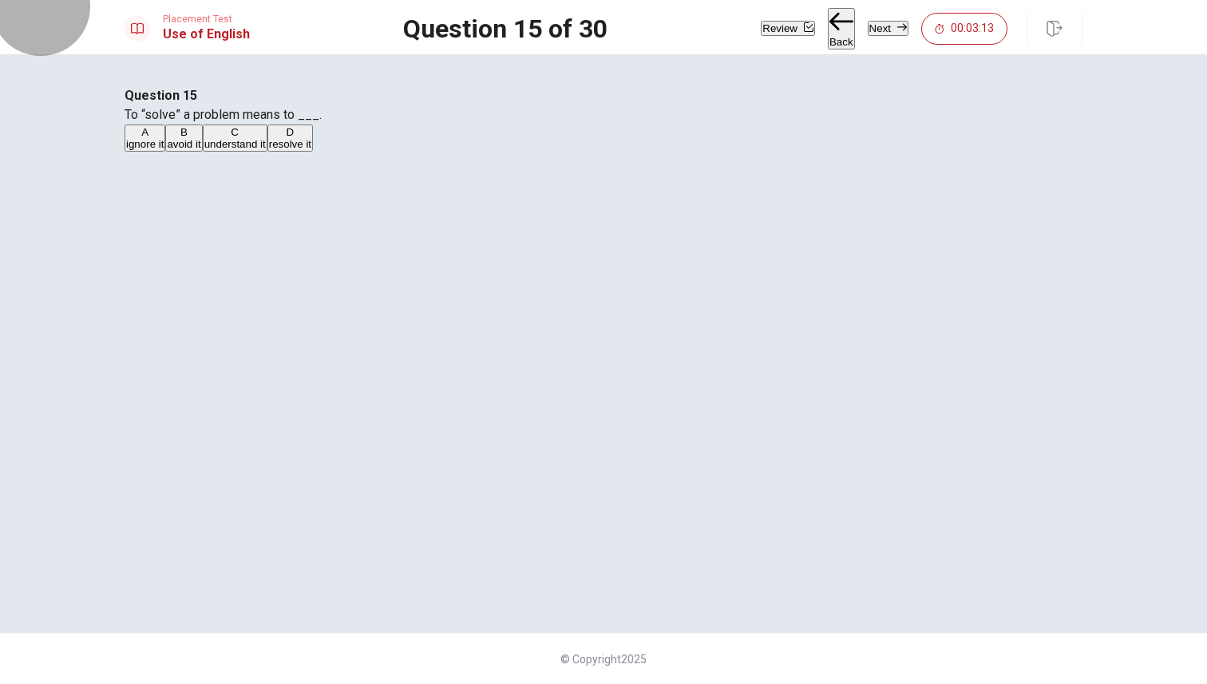
click at [879, 21] on button "Next" at bounding box center [887, 28] width 41 height 15
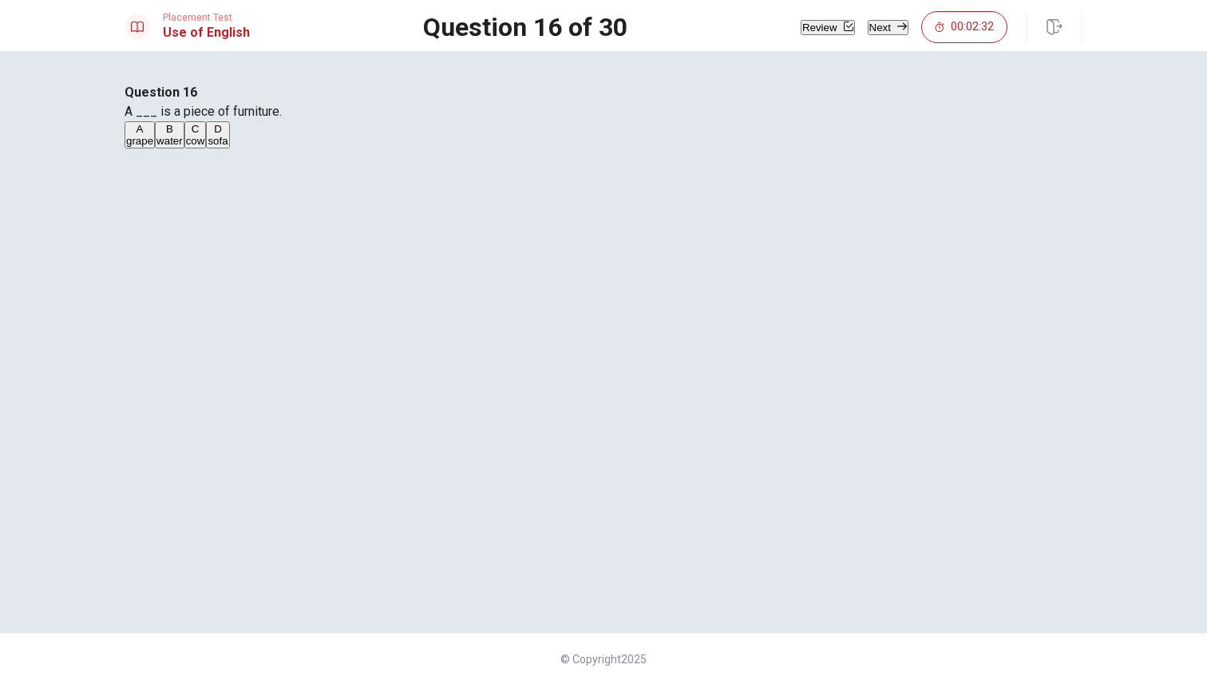
click at [229, 148] on button "D sofa" at bounding box center [217, 134] width 23 height 27
click at [871, 34] on button "Next" at bounding box center [887, 27] width 41 height 15
click at [226, 138] on div "D" at bounding box center [214, 132] width 23 height 12
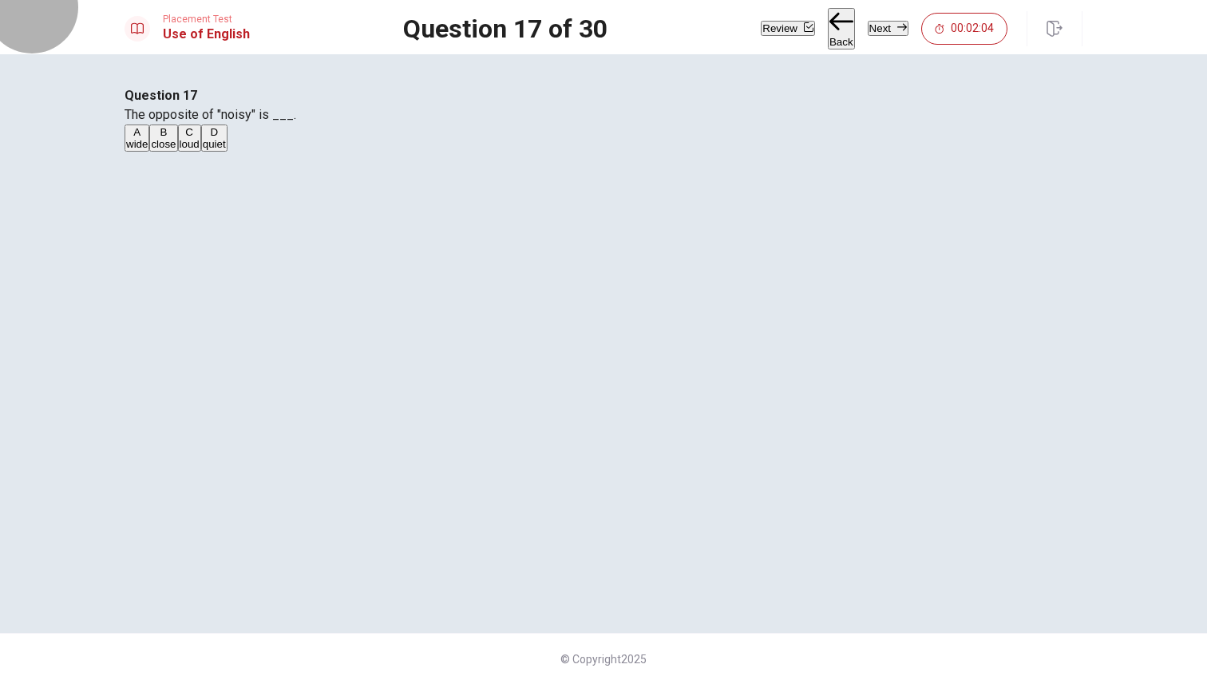
click at [871, 21] on button "Next" at bounding box center [887, 28] width 41 height 15
click at [531, 153] on div "A glass B spoon C building D table" at bounding box center [603, 138] width 958 height 29
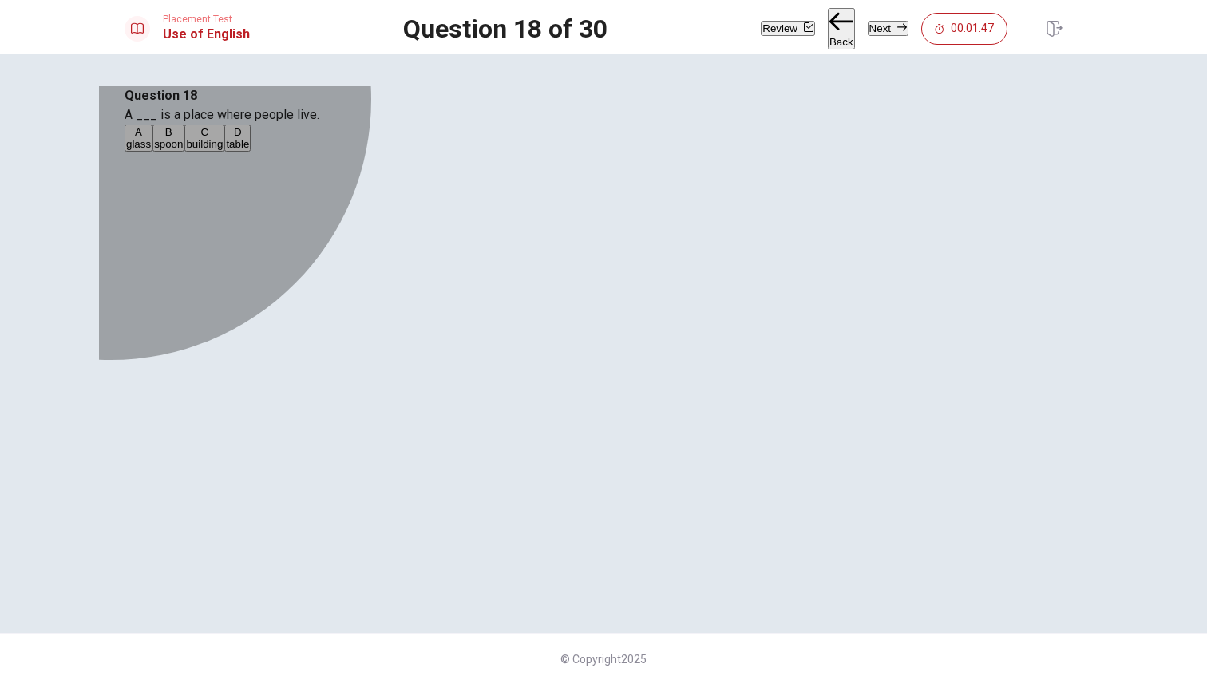
click at [223, 138] on div "C" at bounding box center [204, 132] width 37 height 12
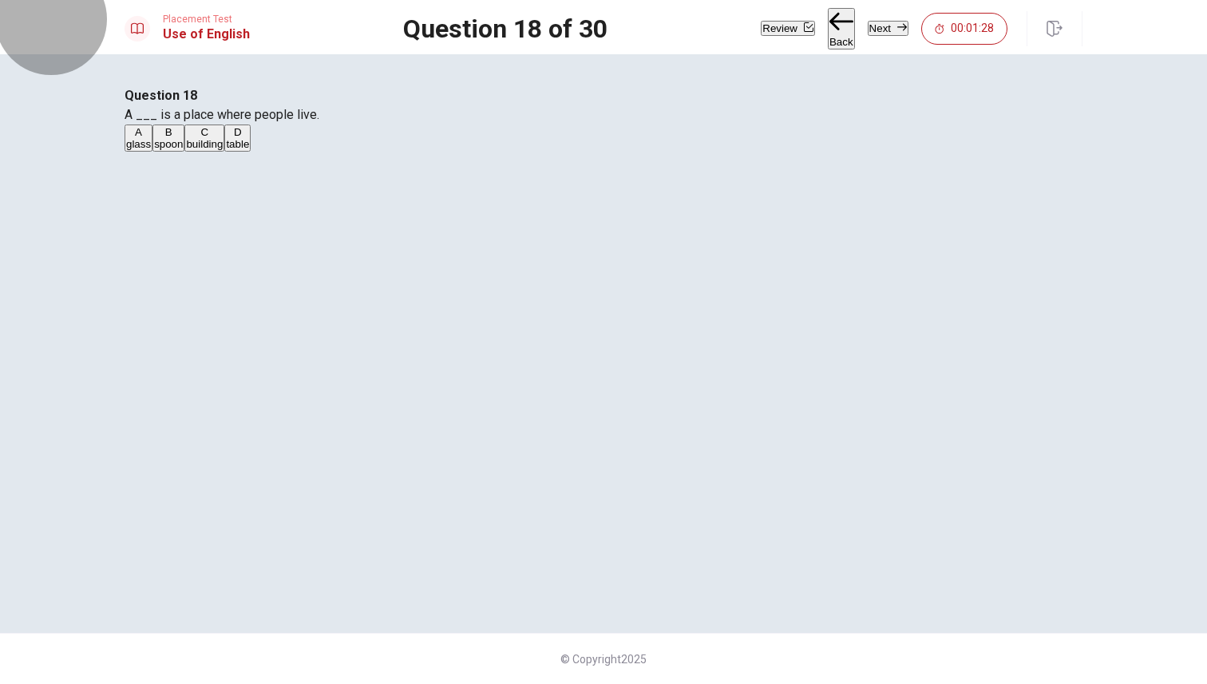
click at [897, 30] on icon "button" at bounding box center [902, 27] width 10 height 10
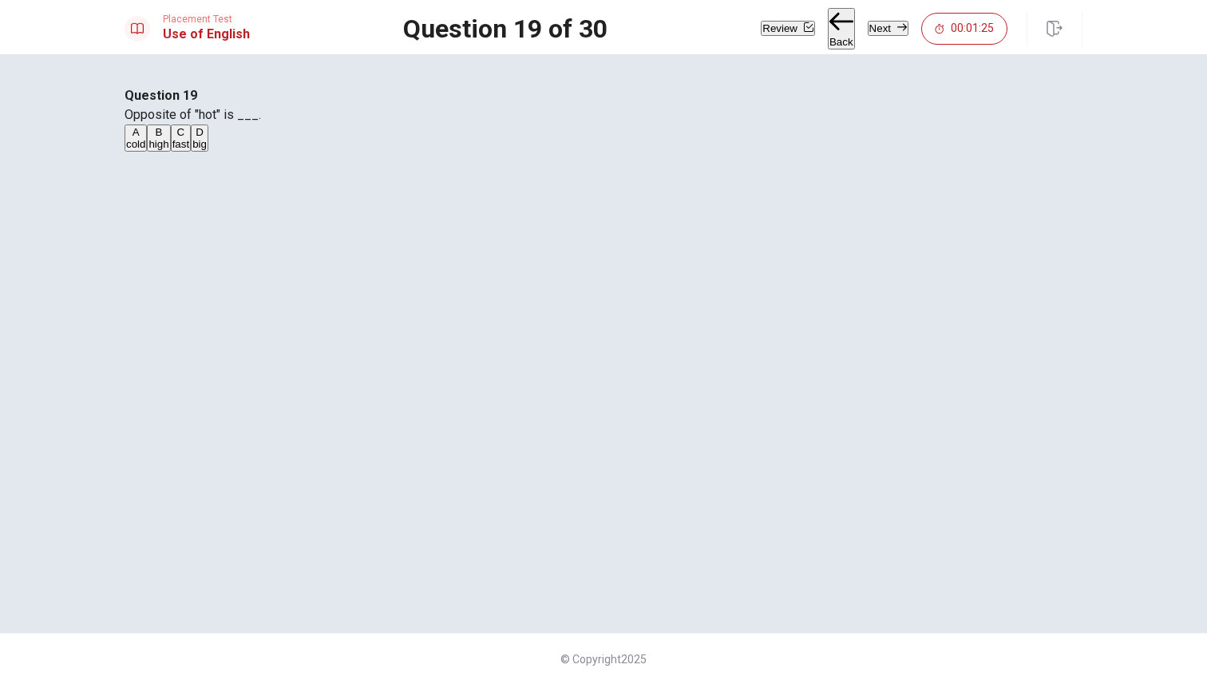
click at [145, 138] on div "A" at bounding box center [135, 132] width 19 height 12
click at [880, 30] on button "Next" at bounding box center [887, 28] width 41 height 15
click at [144, 152] on button "A Are" at bounding box center [134, 137] width 20 height 27
click at [877, 34] on button "Next" at bounding box center [887, 28] width 41 height 15
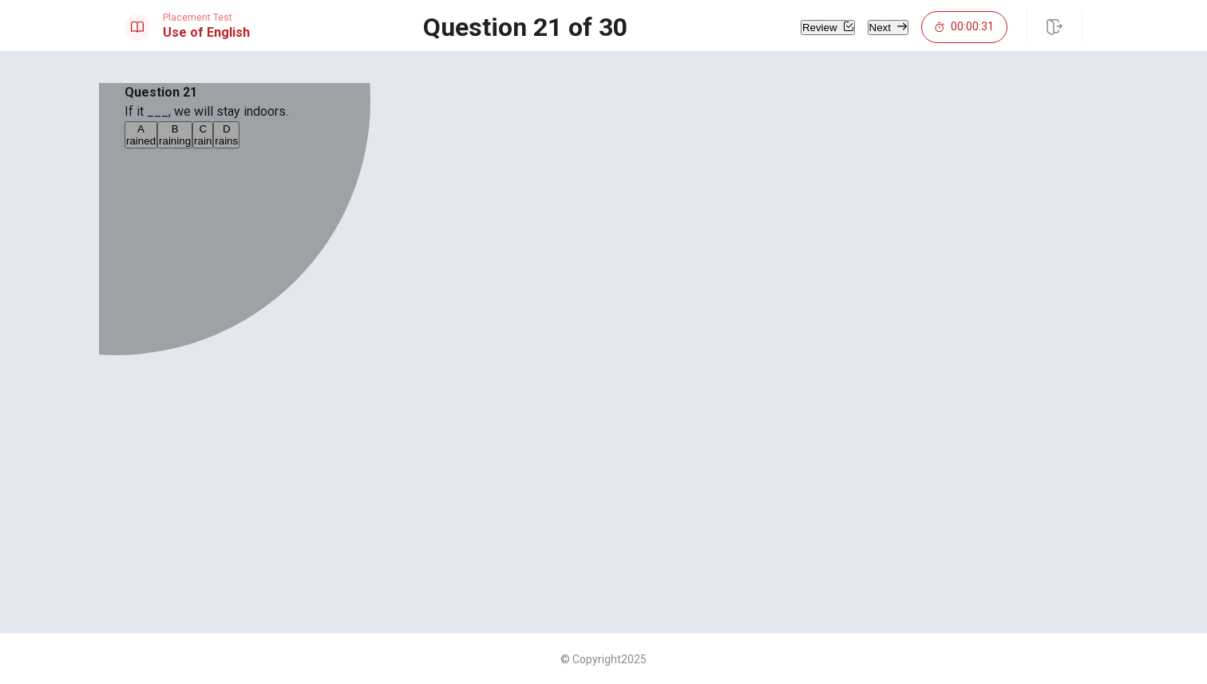
click at [238, 135] on div "D" at bounding box center [226, 129] width 23 height 12
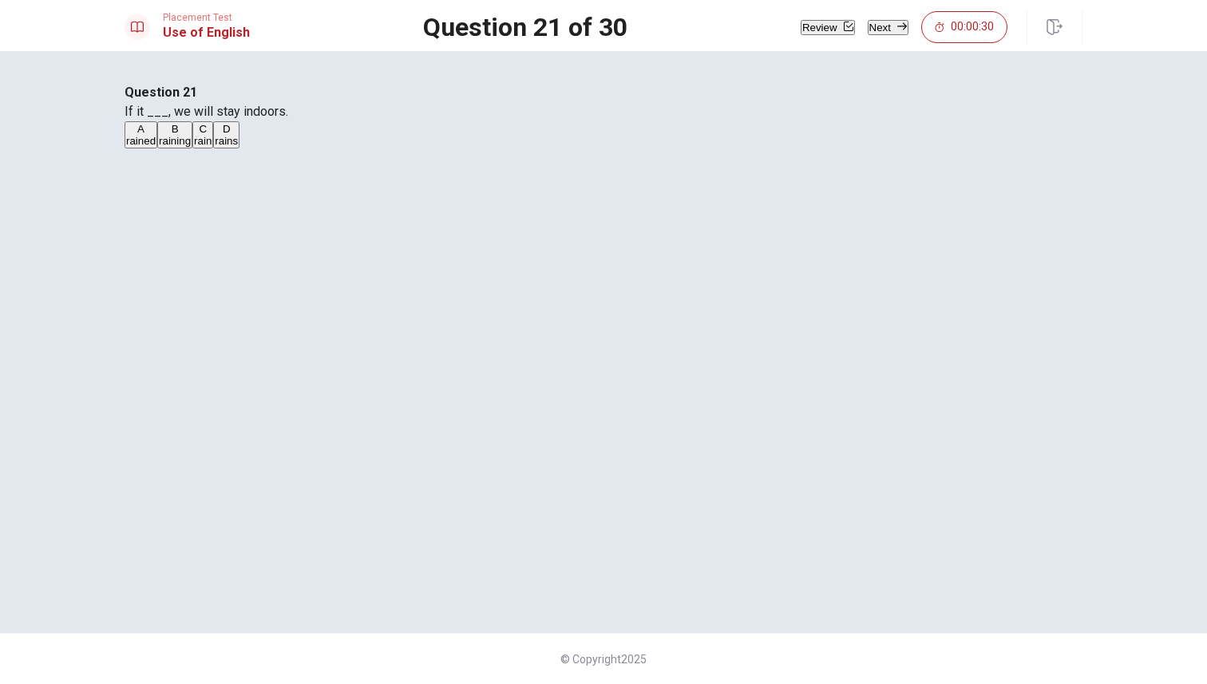
click at [191, 135] on div "B" at bounding box center [175, 129] width 32 height 12
click at [880, 34] on button "Next" at bounding box center [887, 27] width 41 height 15
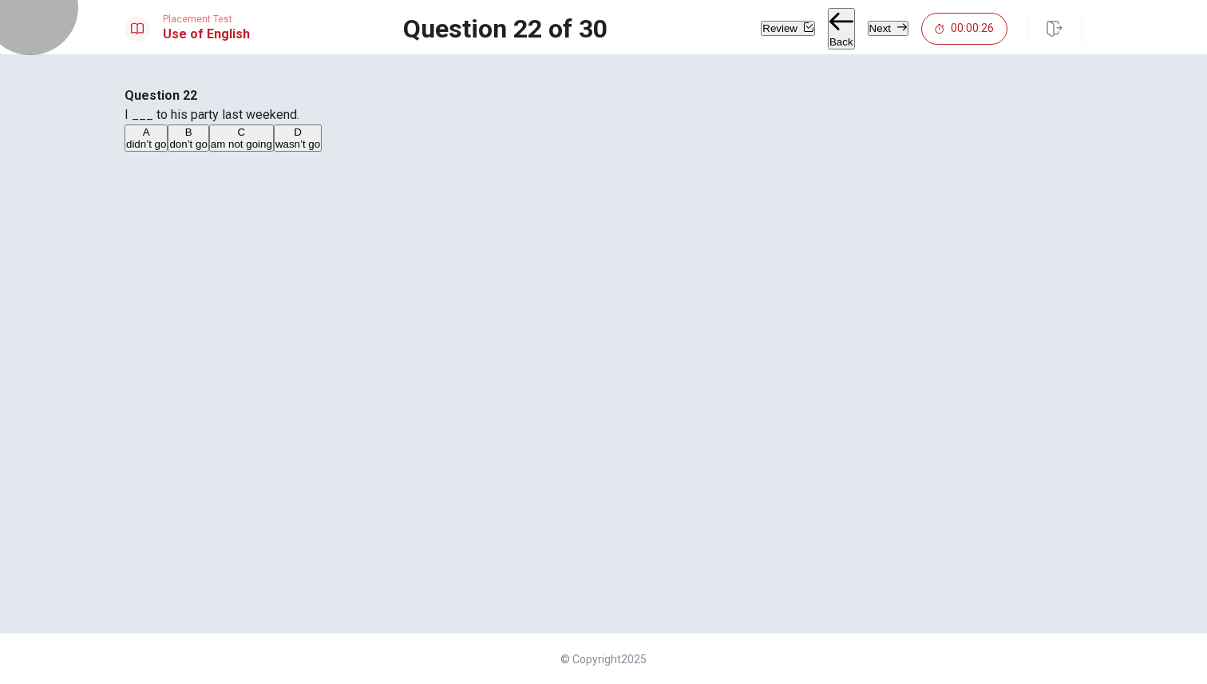
click at [828, 18] on button "Back" at bounding box center [841, 28] width 27 height 41
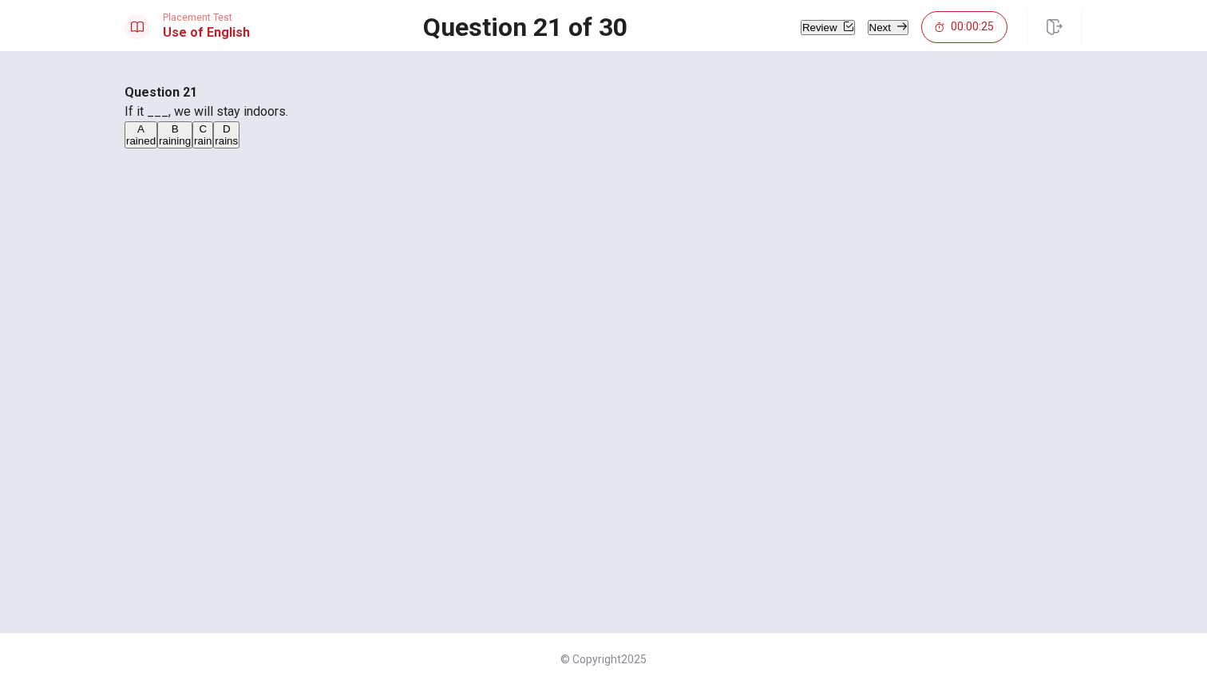
click at [213, 148] on button "C rain" at bounding box center [202, 134] width 21 height 27
click at [867, 31] on button "Next" at bounding box center [887, 27] width 41 height 15
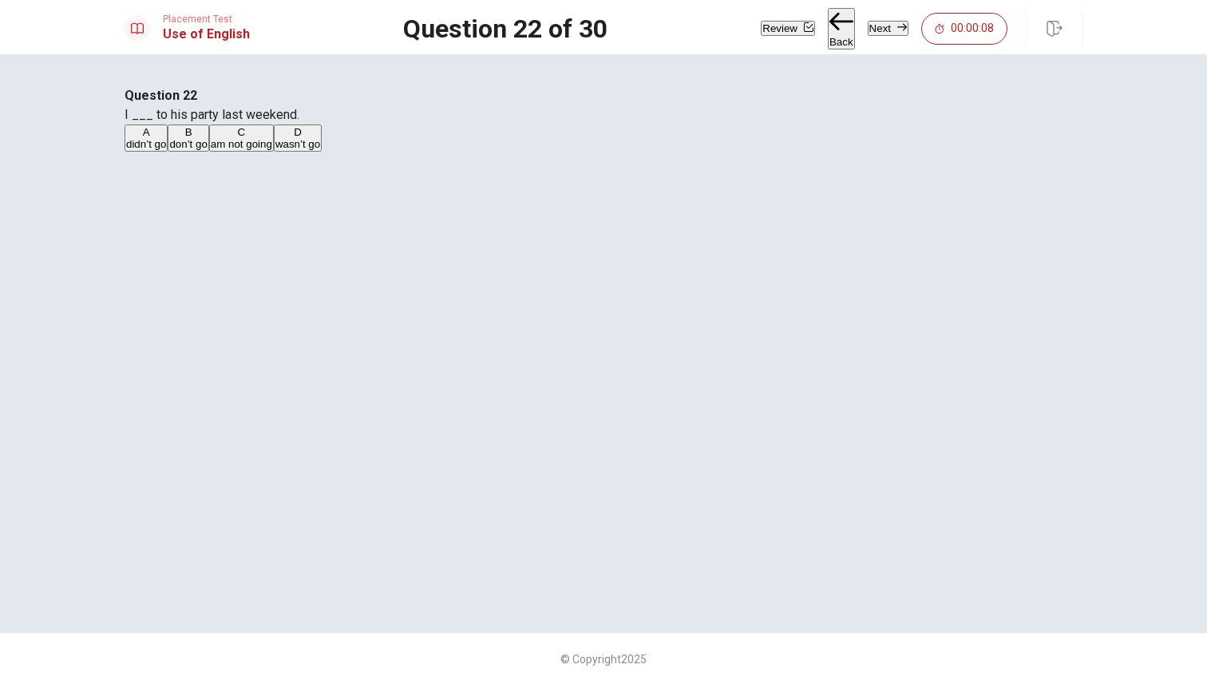
click at [166, 138] on div "A" at bounding box center [146, 132] width 40 height 12
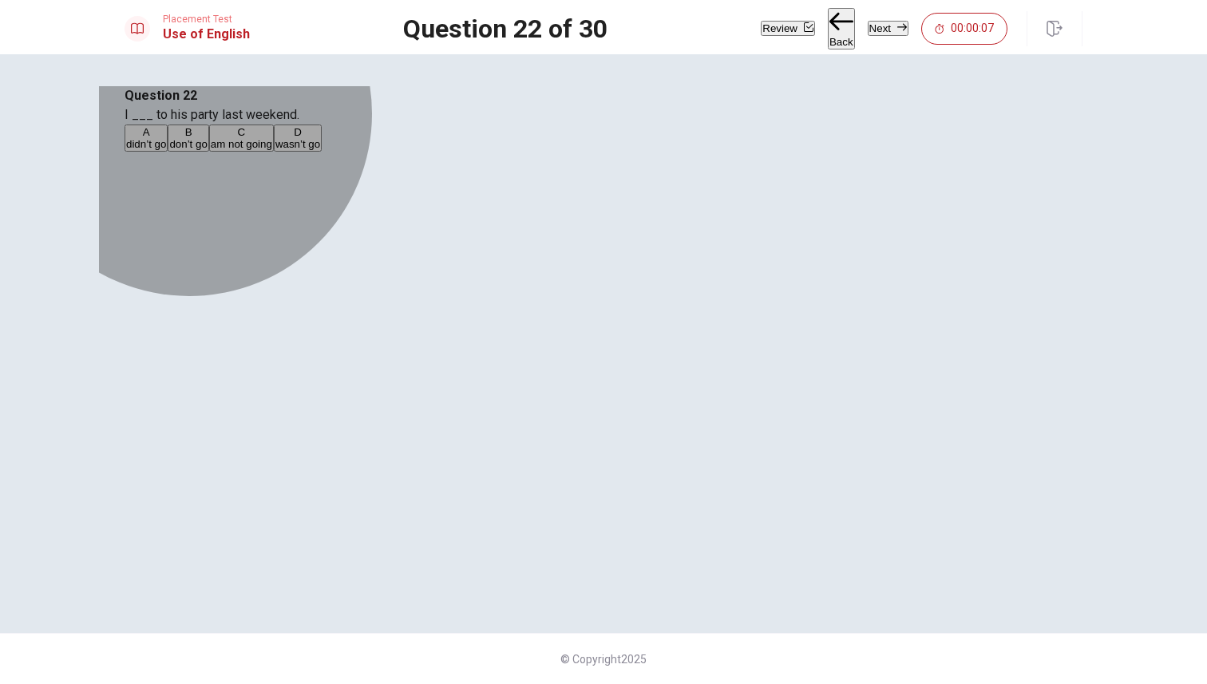
click at [272, 150] on span "am not going" at bounding box center [241, 144] width 61 height 12
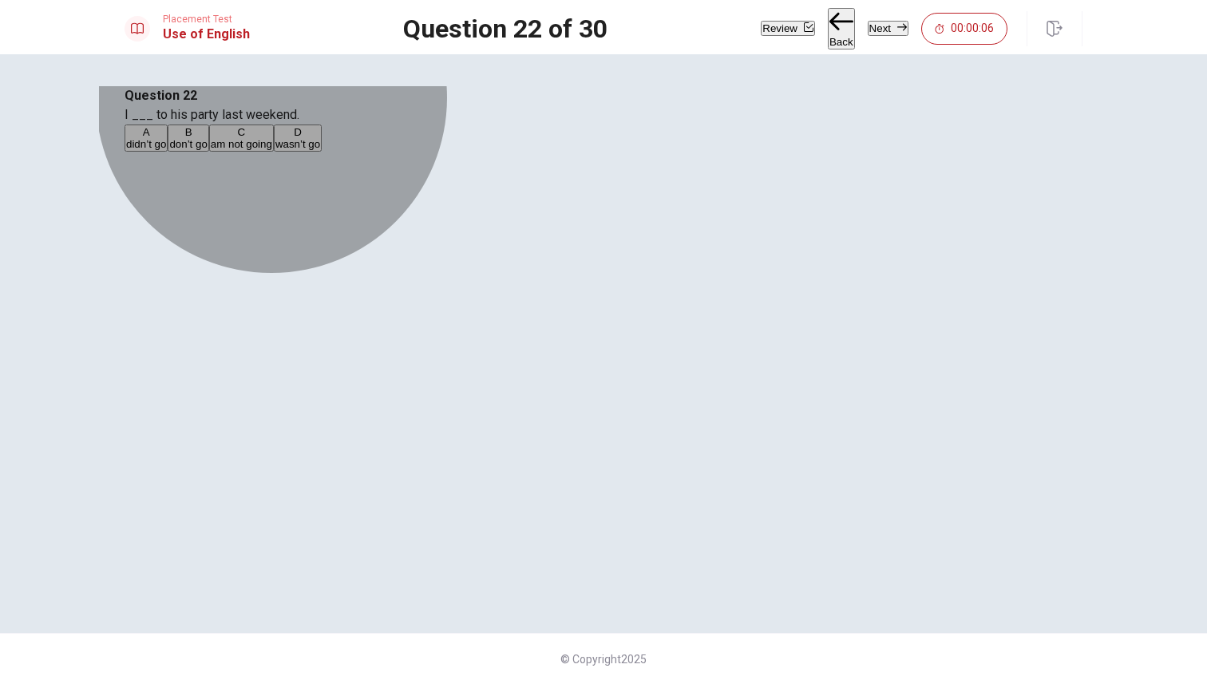
click at [168, 152] on button "A didn’t go" at bounding box center [145, 137] width 43 height 27
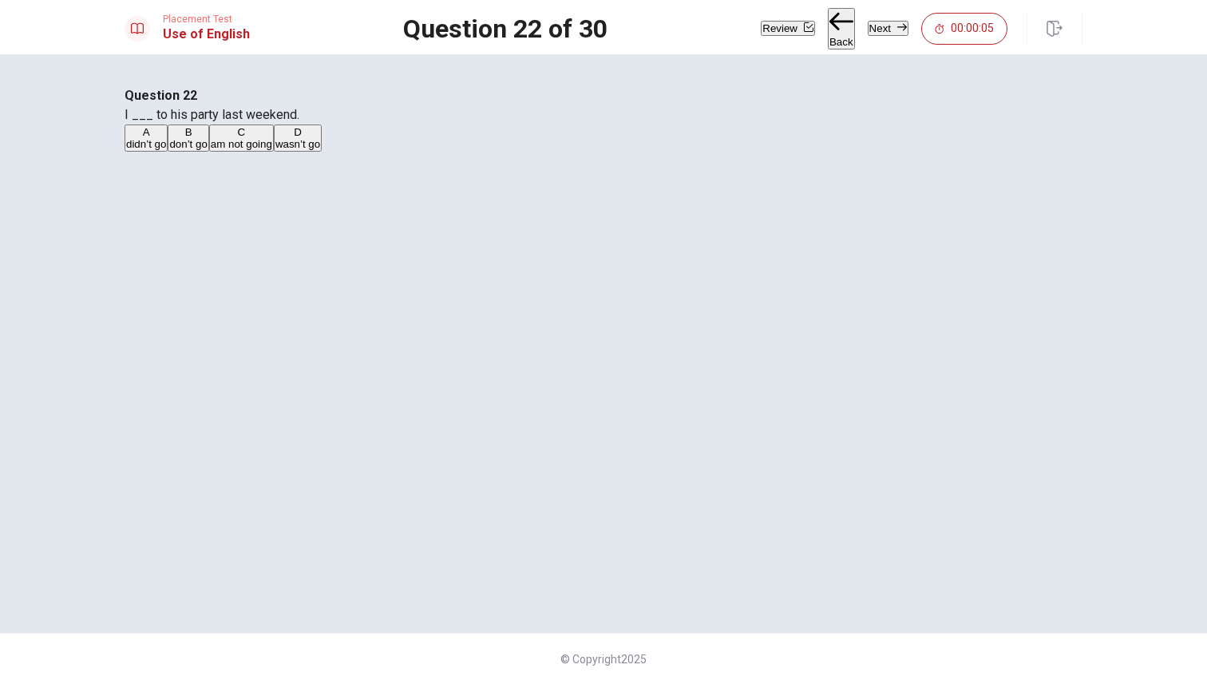
click at [871, 22] on button "Next" at bounding box center [887, 28] width 41 height 15
click at [172, 152] on button "B have" at bounding box center [158, 137] width 26 height 27
click at [871, 26] on button "Next" at bounding box center [887, 28] width 41 height 15
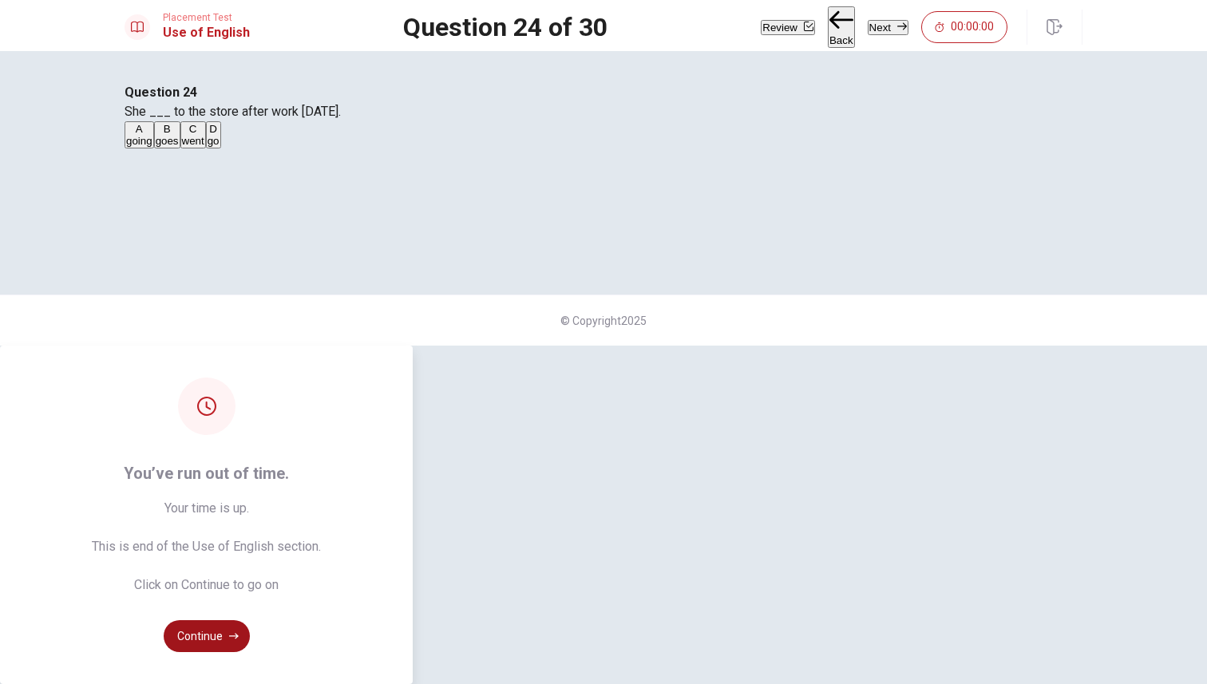
click at [250, 620] on button "Continue" at bounding box center [207, 636] width 86 height 32
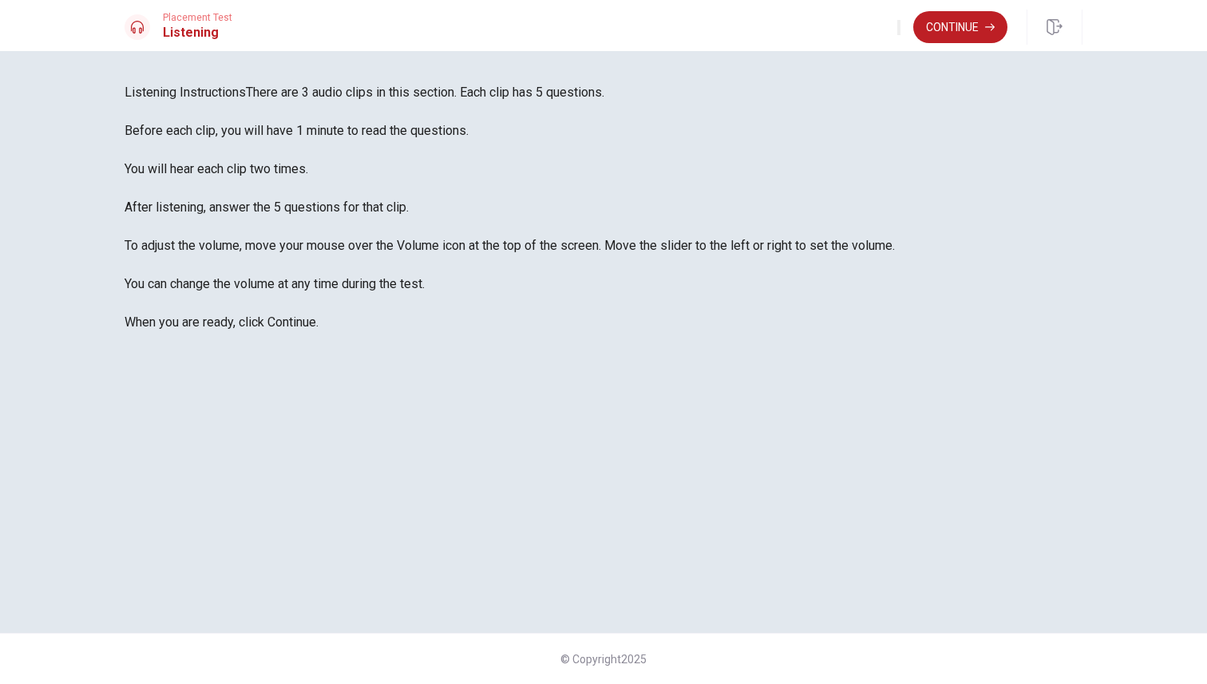
click at [535, 195] on span "There are 3 audio clips in this section. Each clip has 5 questions. Before each…" at bounding box center [509, 207] width 770 height 245
click at [519, 203] on span "There are 3 audio clips in this section. Each clip has 5 questions. Before each…" at bounding box center [509, 207] width 770 height 245
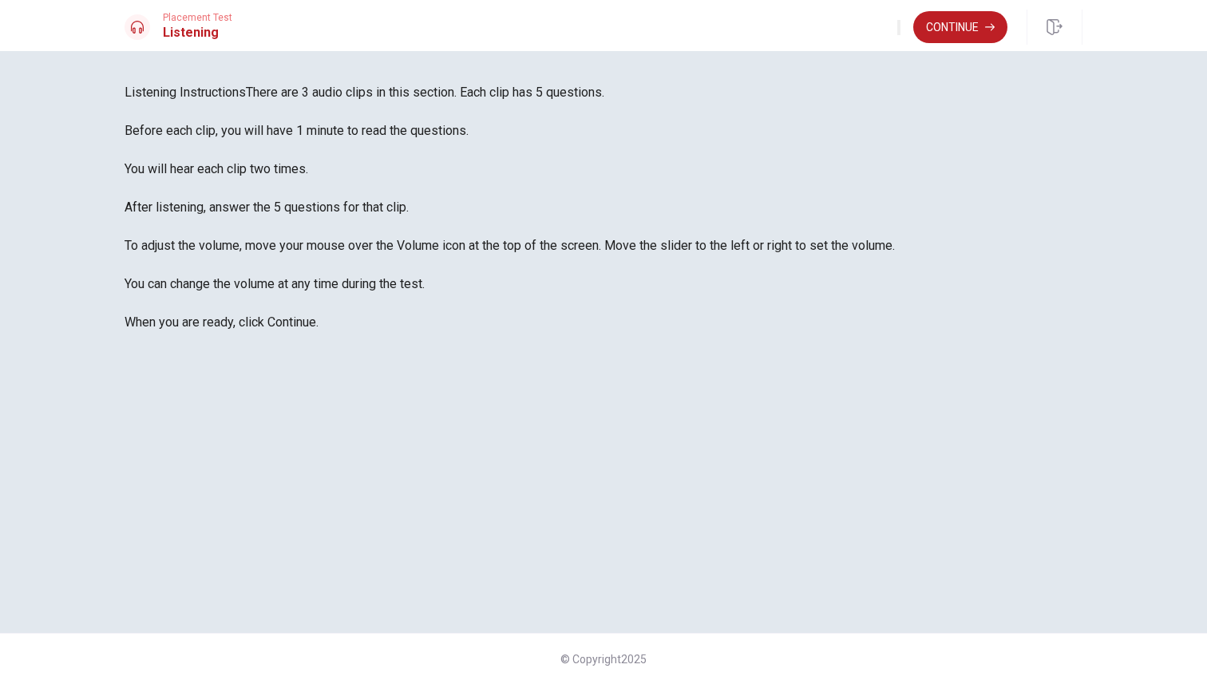
click at [519, 203] on span "There are 3 audio clips in this section. Each clip has 5 questions. Before each…" at bounding box center [509, 207] width 770 height 245
drag, startPoint x: 714, startPoint y: 353, endPoint x: 748, endPoint y: 353, distance: 33.5
click at [748, 330] on span "There are 3 audio clips in this section. Each clip has 5 questions. Before each…" at bounding box center [509, 207] width 770 height 245
click at [969, 29] on button "Continue" at bounding box center [960, 27] width 94 height 32
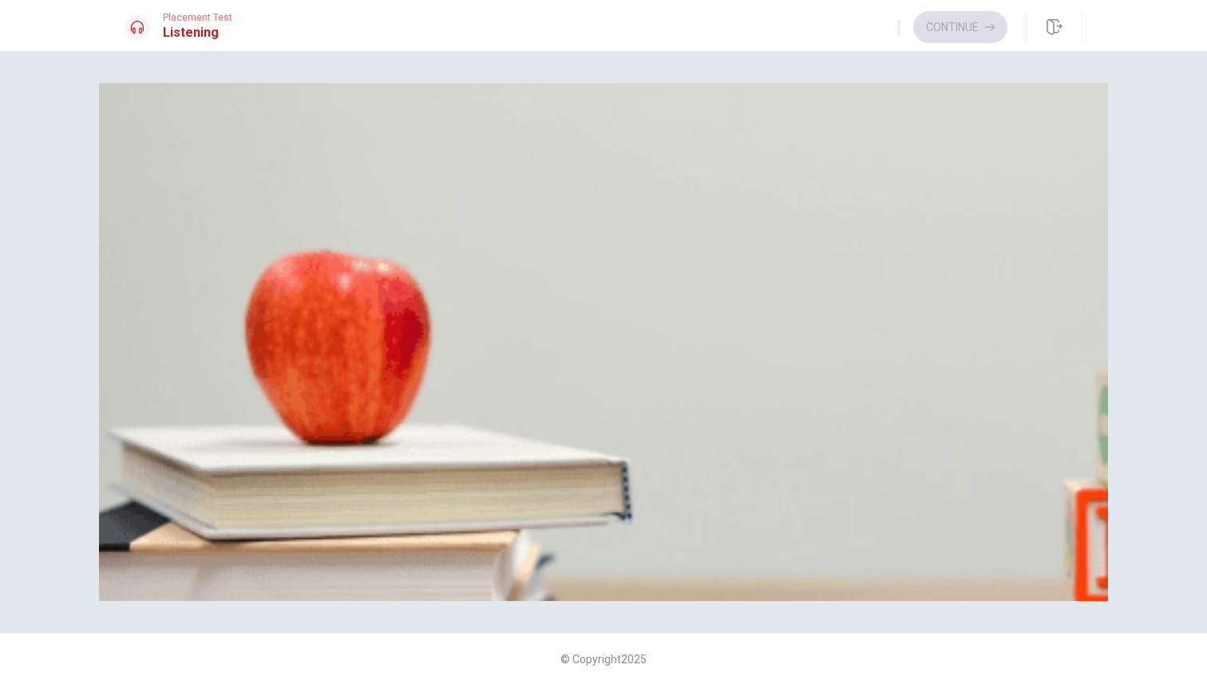
drag, startPoint x: 599, startPoint y: 171, endPoint x: 680, endPoint y: 165, distance: 81.6
click at [422, 138] on span "5. Who is responsible for organizing most of the trip?" at bounding box center [273, 130] width 298 height 15
click at [314, 221] on div "D" at bounding box center [300, 215] width 30 height 12
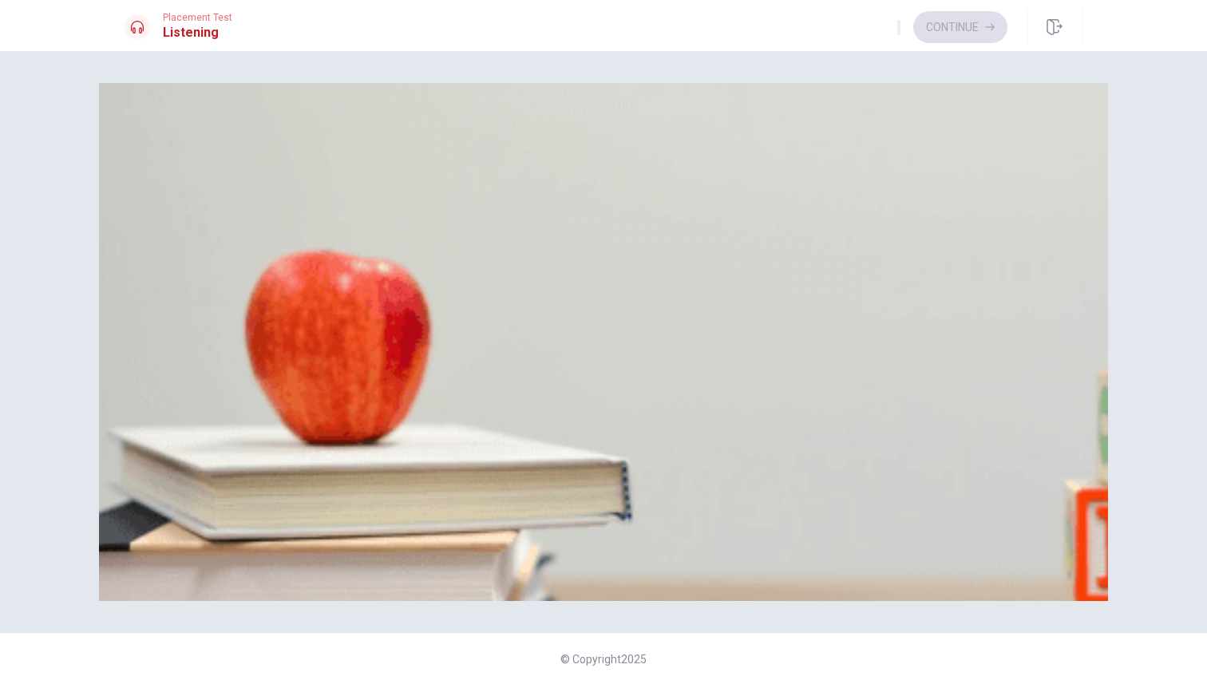
click at [263, 369] on button "B Snacks and a blanket" at bounding box center [210, 355] width 105 height 27
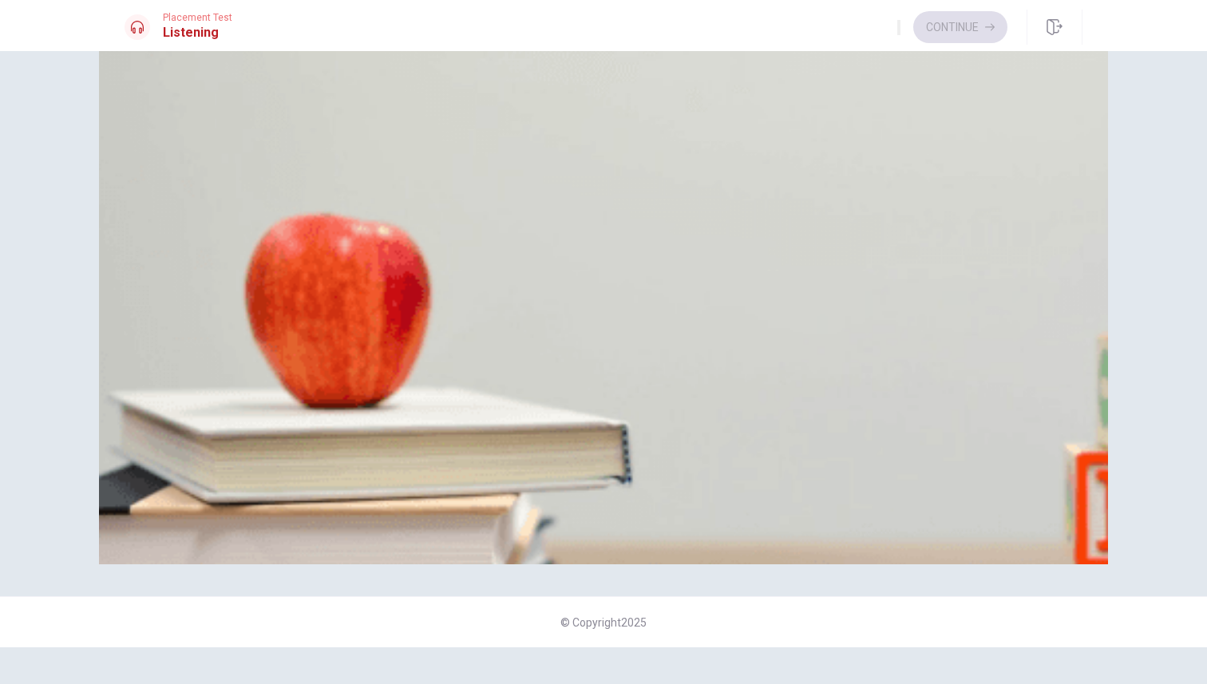
click at [572, 372] on div "A To the city B To the beach C To the countryside D To the mountains" at bounding box center [603, 386] width 958 height 29
click at [230, 117] on div "B" at bounding box center [209, 111] width 42 height 12
click at [327, 385] on div "C" at bounding box center [284, 379] width 86 height 12
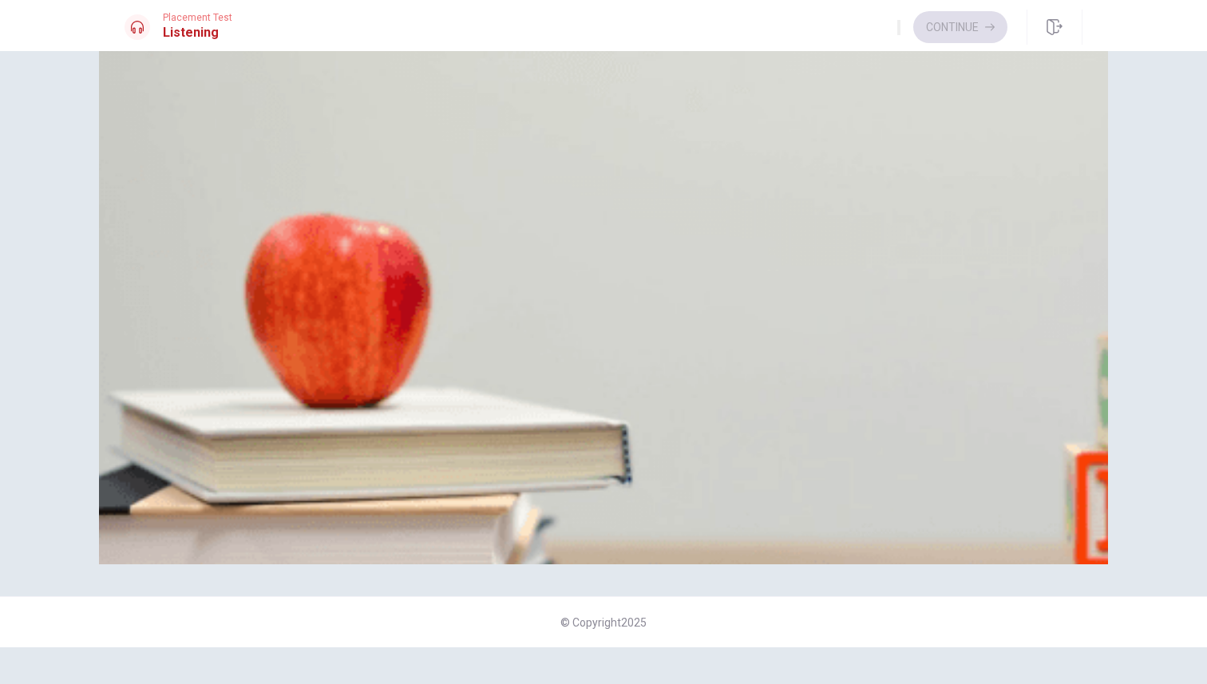
type input "47"
click at [327, 385] on div "C" at bounding box center [284, 379] width 86 height 12
click at [196, 251] on div "A" at bounding box center [160, 245] width 69 height 12
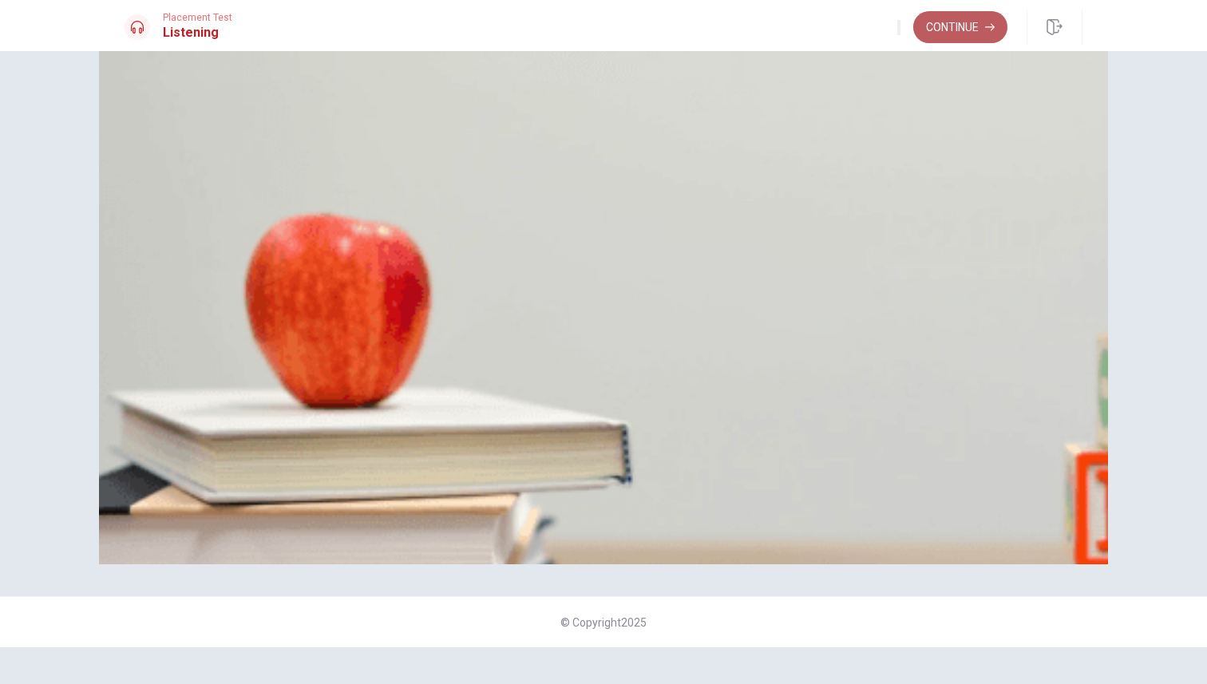
click at [966, 30] on button "Continue" at bounding box center [960, 27] width 94 height 32
type input "0"
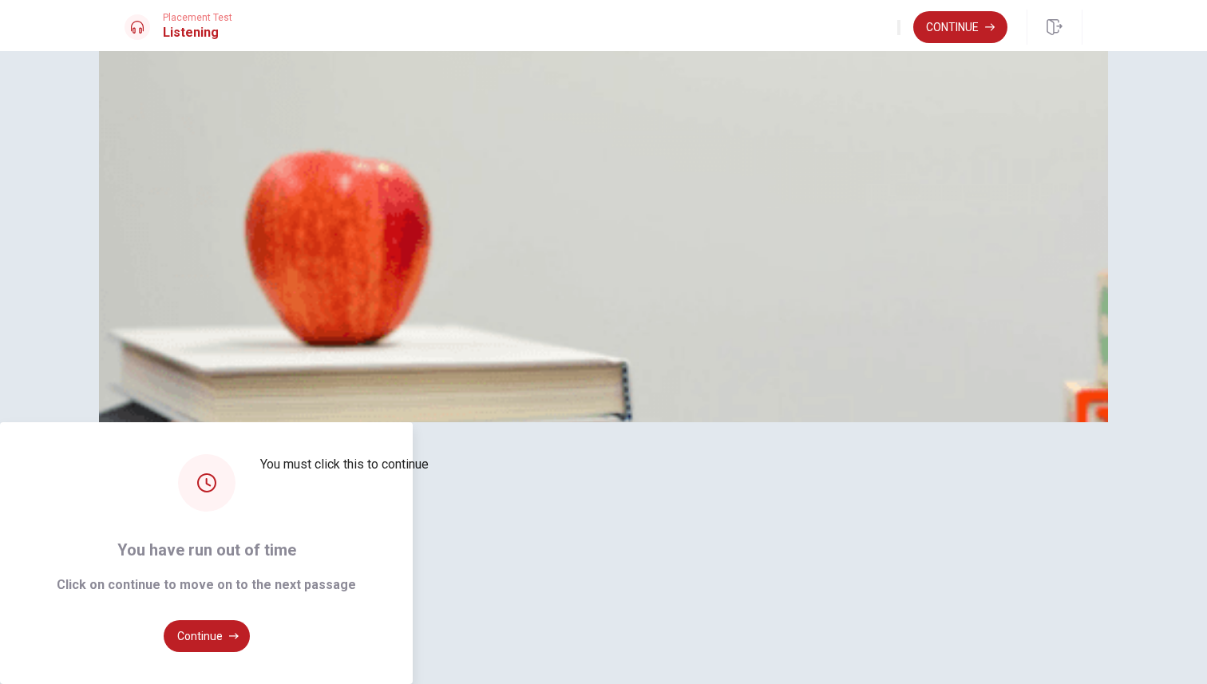
click at [250, 620] on button "Continue" at bounding box center [207, 636] width 86 height 32
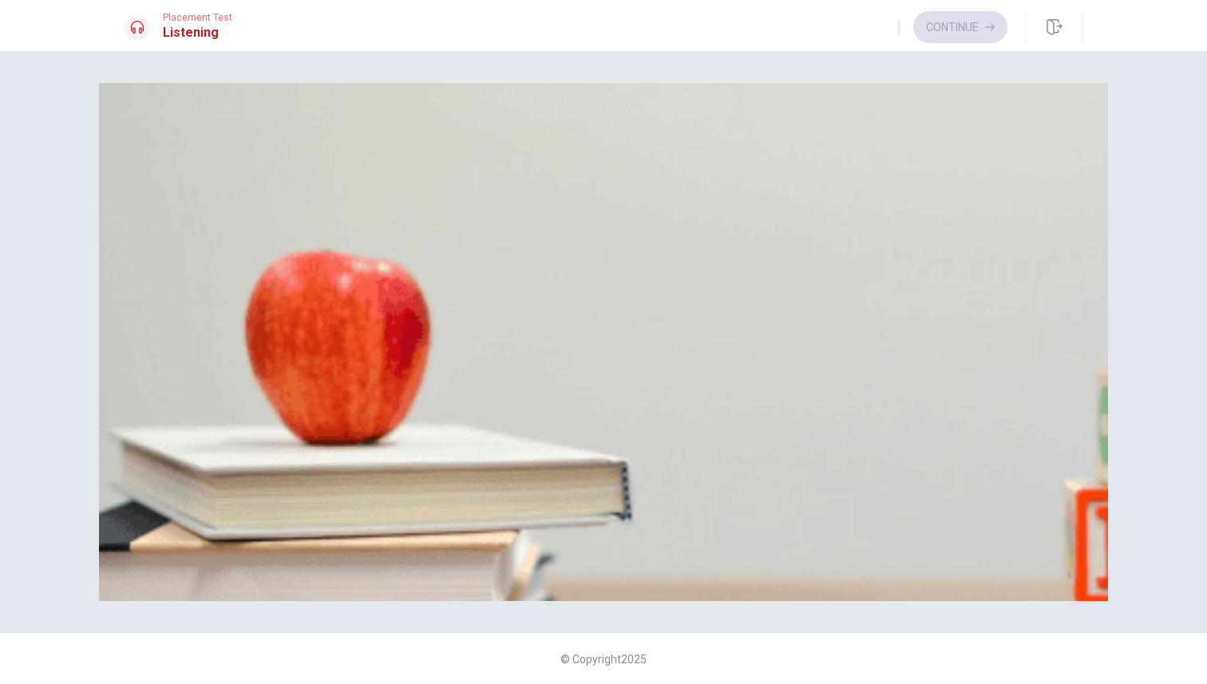
scroll to position [0, 0]
click at [217, 168] on button "B Grateful" at bounding box center [196, 153] width 41 height 27
click at [452, 235] on button "B Organizing data and creating a presentation" at bounding box center [348, 220] width 210 height 27
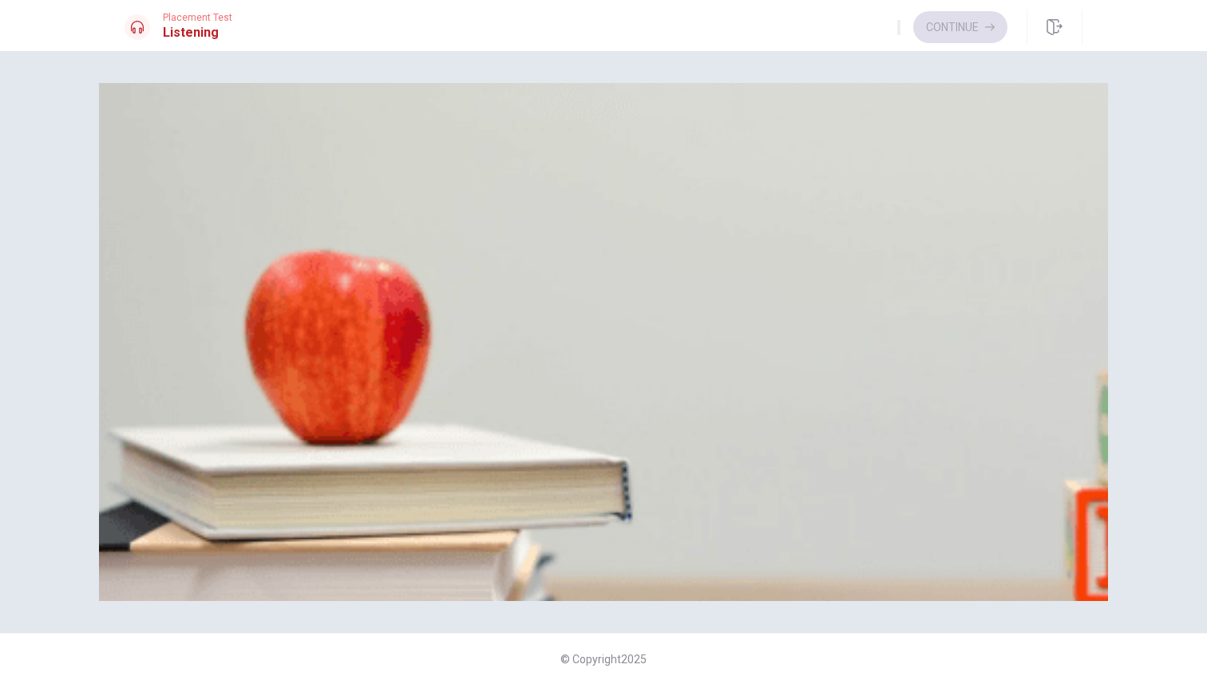
click at [574, 303] on div "A His phone B Some snacks C His laptop D His calendar" at bounding box center [603, 289] width 958 height 29
click at [291, 288] on div "C" at bounding box center [267, 282] width 47 height 12
click at [260, 456] on div at bounding box center [603, 456] width 958 height 0
drag, startPoint x: 303, startPoint y: 227, endPoint x: 214, endPoint y: 227, distance: 89.4
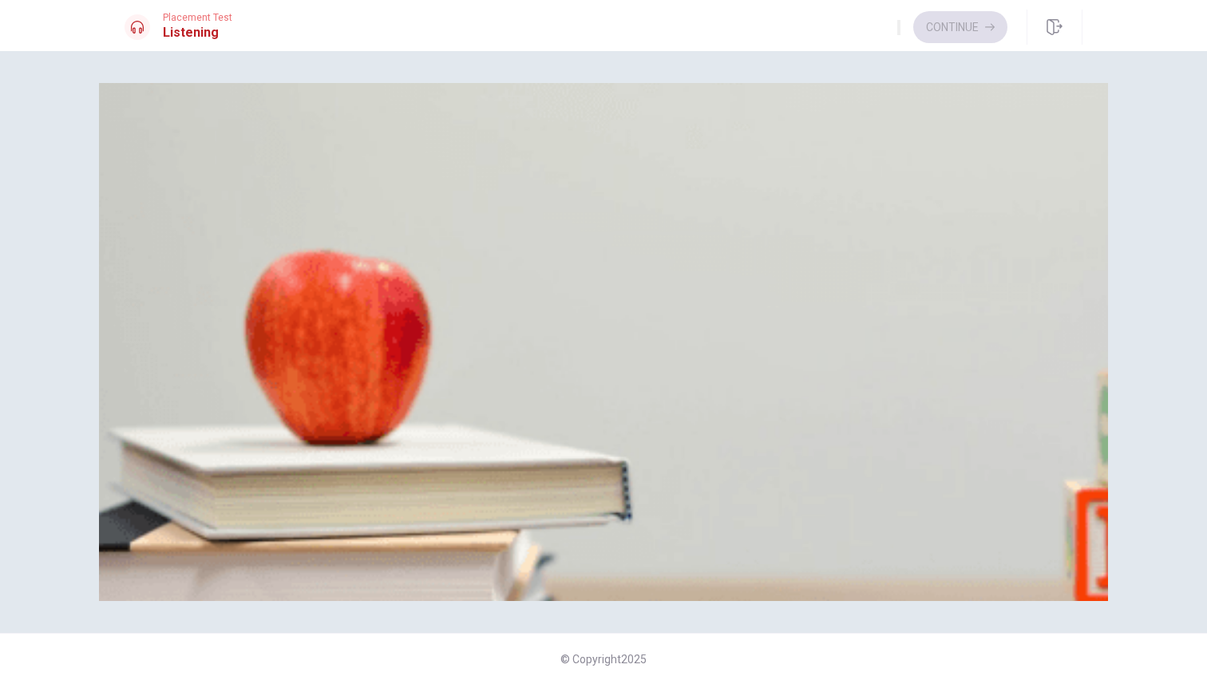
click at [214, 456] on div at bounding box center [603, 456] width 958 height 0
click at [329, 355] on div "C" at bounding box center [312, 349] width 34 height 12
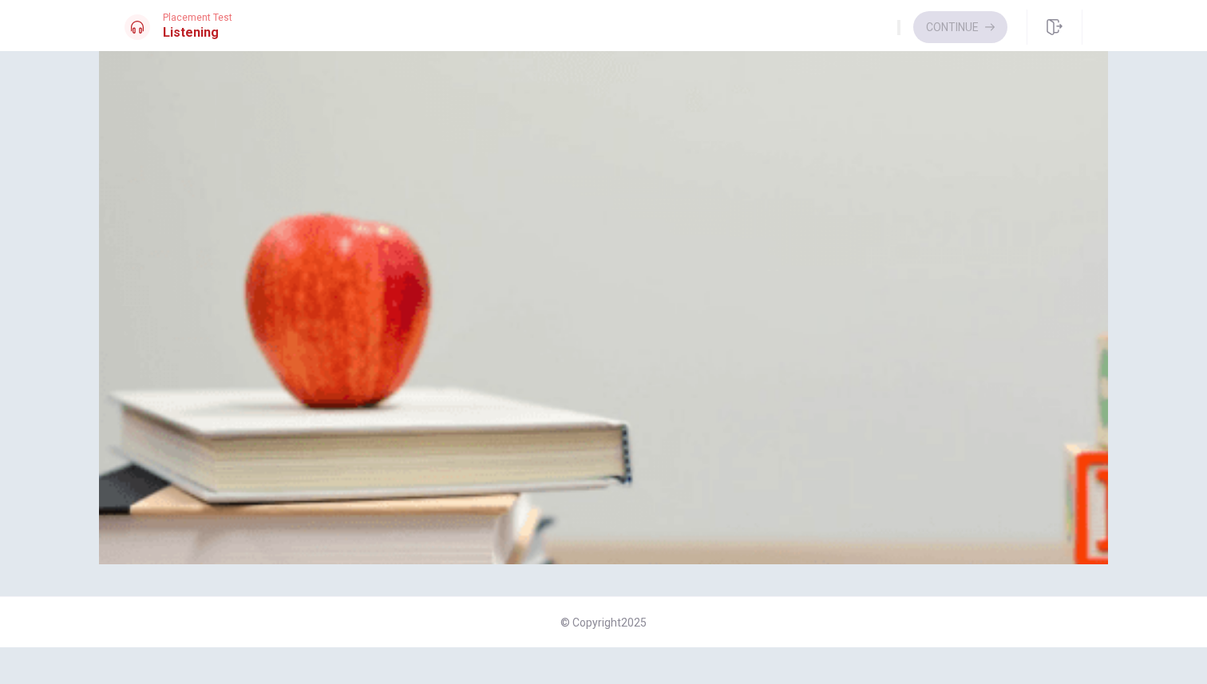
click at [304, 385] on div "B" at bounding box center [267, 379] width 73 height 12
click at [982, 38] on button "Continue" at bounding box center [960, 27] width 94 height 32
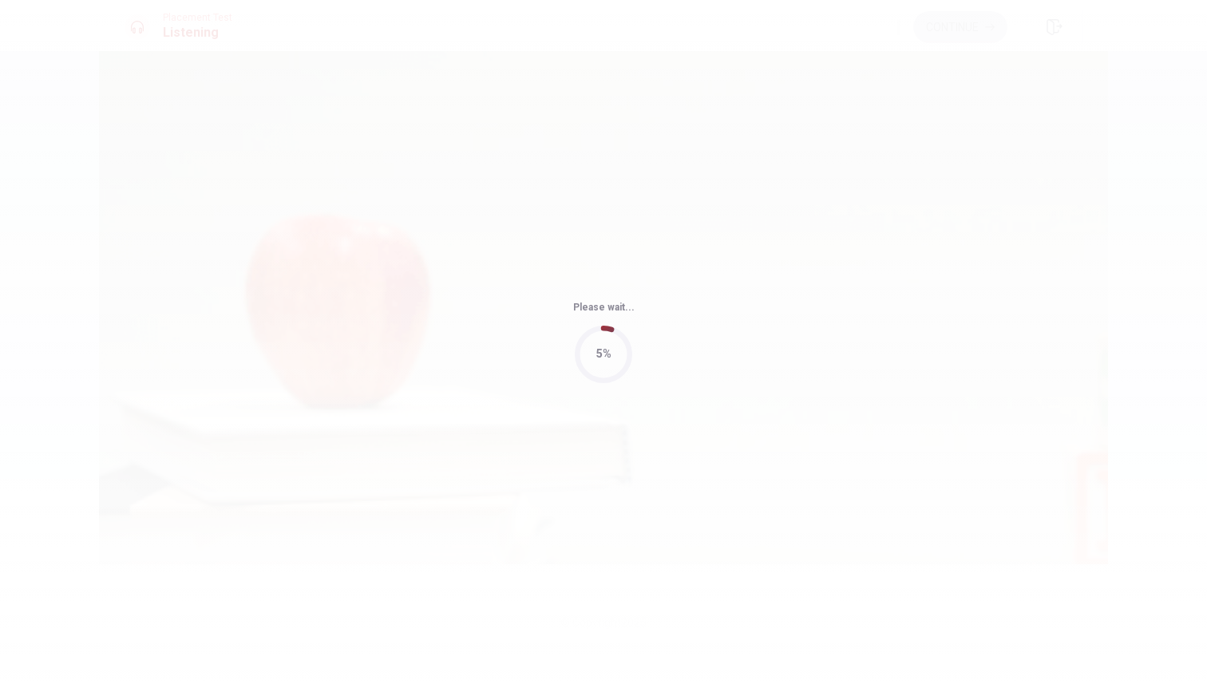
type input "80"
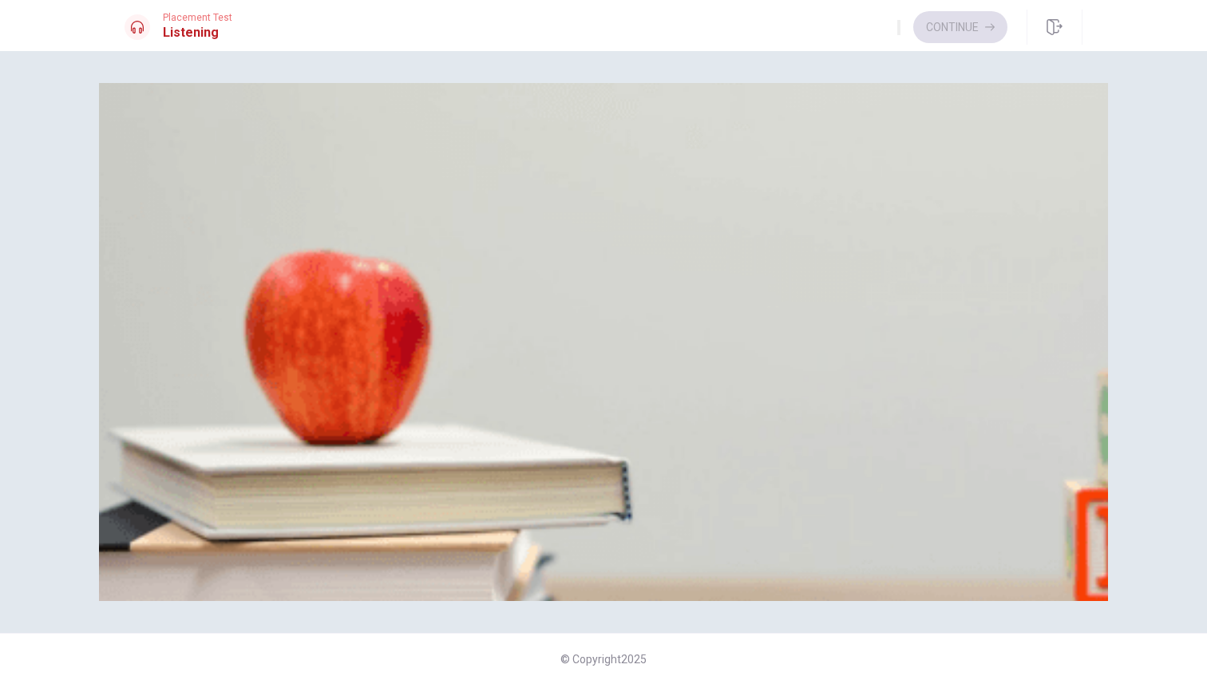
scroll to position [0, 0]
click at [217, 154] on div "B" at bounding box center [200, 148] width 34 height 12
click at [216, 410] on div "A" at bounding box center [171, 416] width 90 height 12
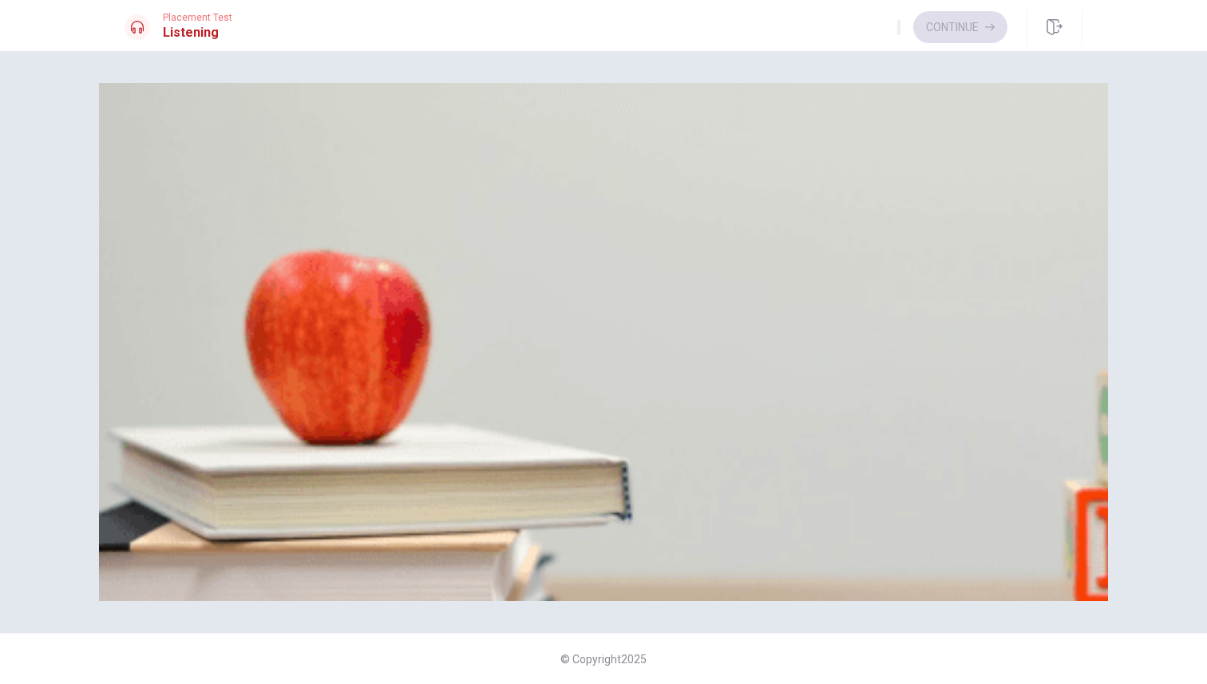
click at [237, 343] on div "A" at bounding box center [181, 349] width 111 height 12
click at [353, 288] on div "C" at bounding box center [319, 282] width 66 height 12
click at [369, 221] on div "D" at bounding box center [344, 215] width 52 height 12
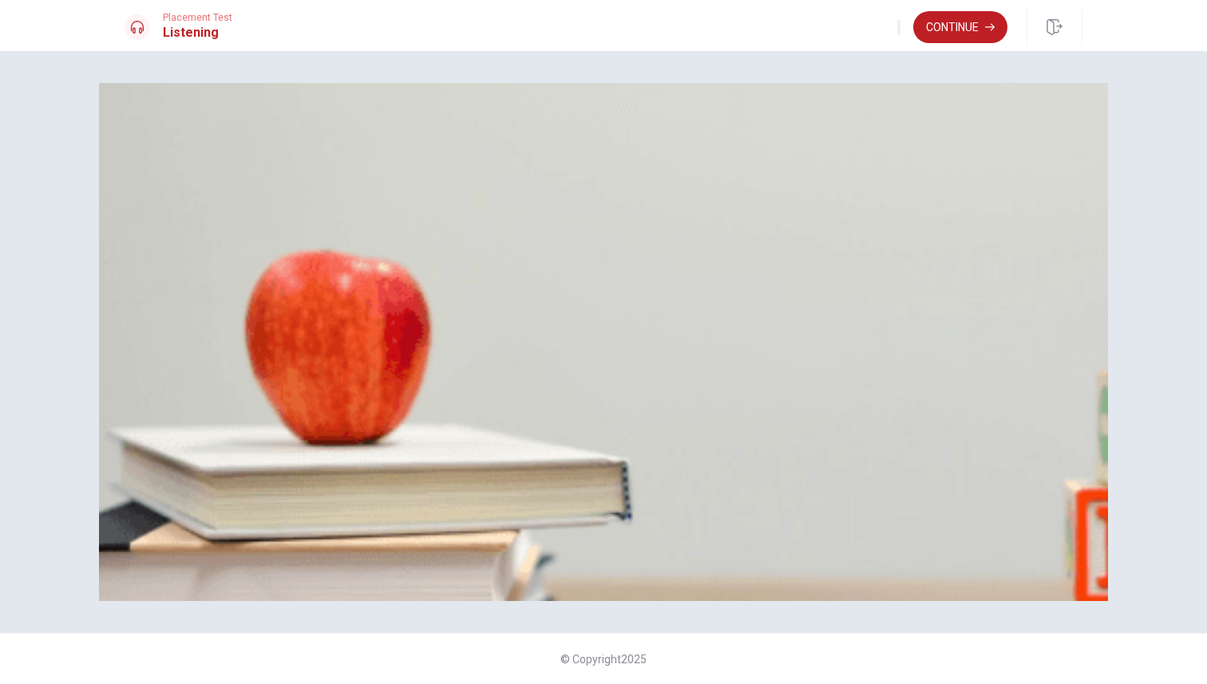
scroll to position [0, 0]
click at [935, 29] on button "Continue" at bounding box center [960, 27] width 94 height 32
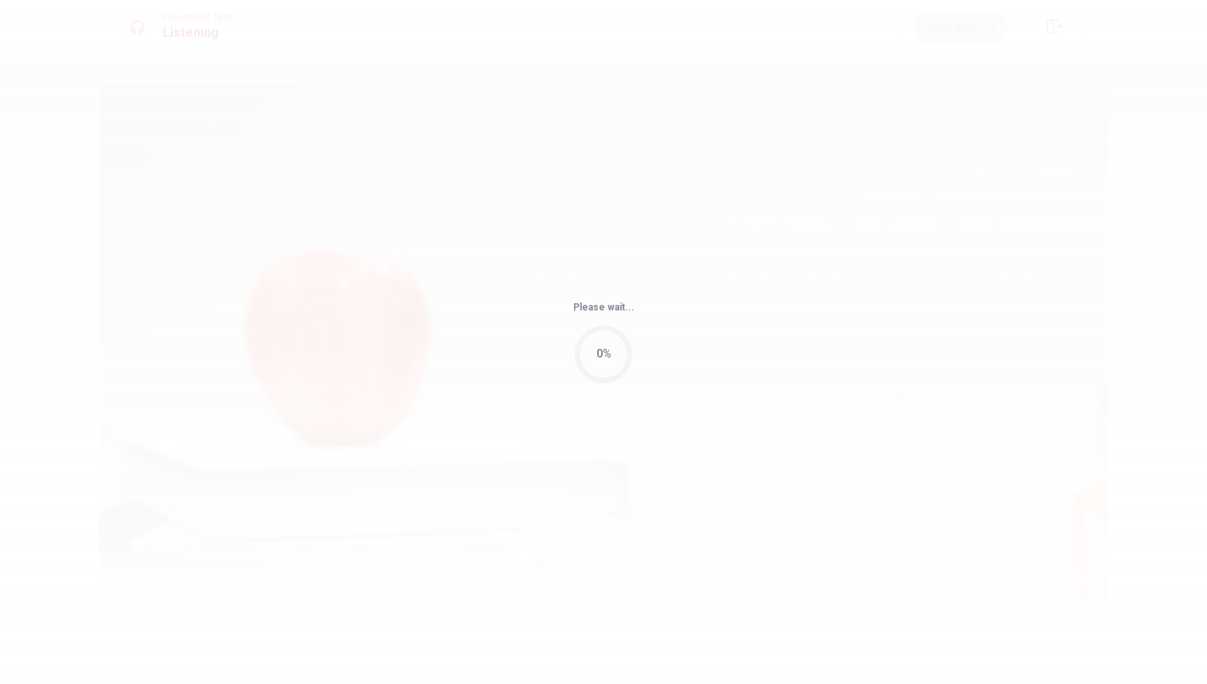
type input "57"
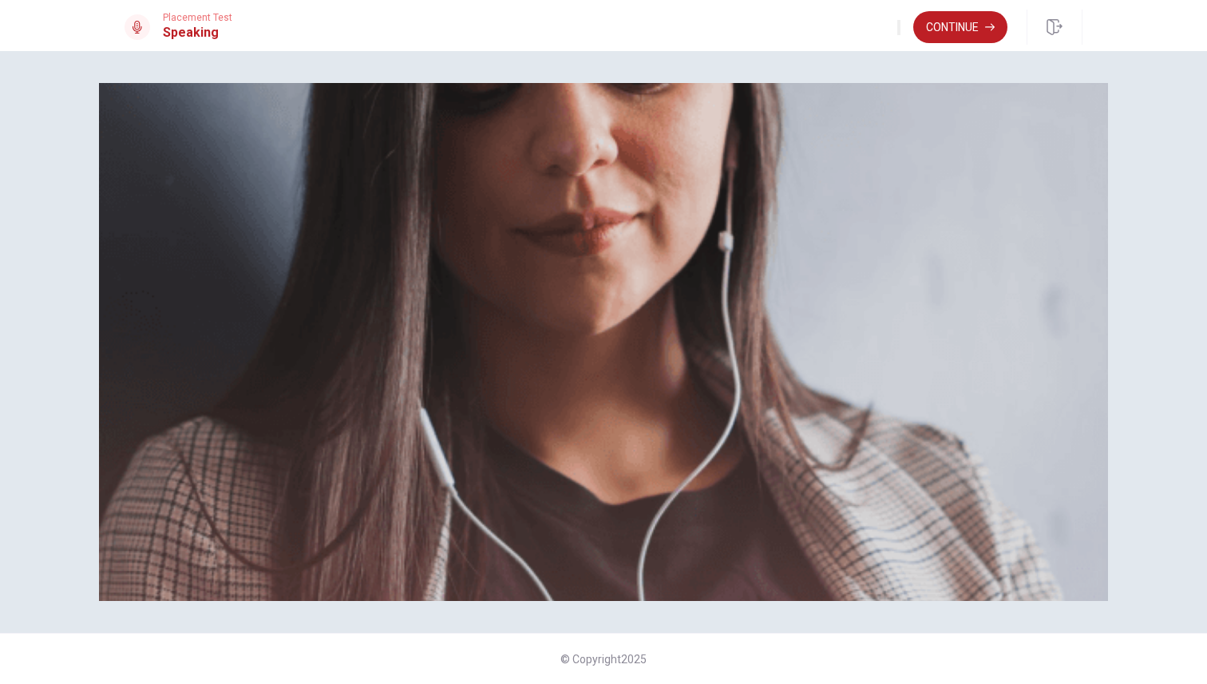
scroll to position [39, 0]
click at [961, 31] on button "Continue" at bounding box center [960, 27] width 94 height 32
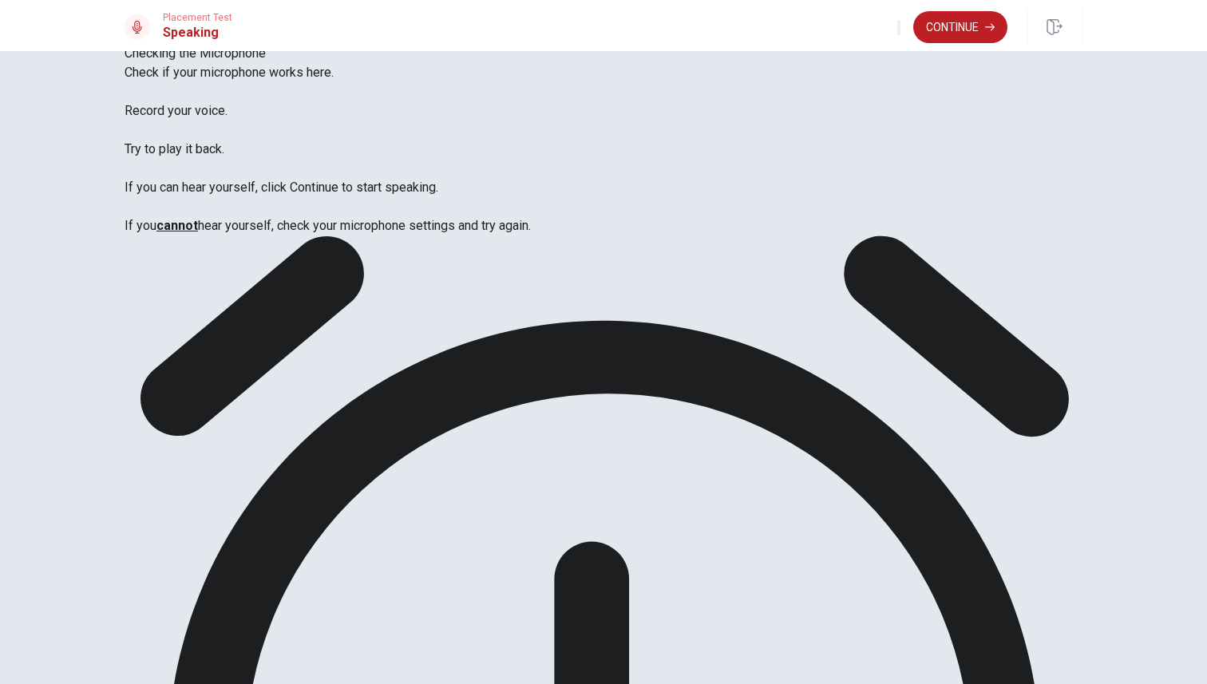
click at [969, 18] on button "Continue" at bounding box center [960, 27] width 94 height 32
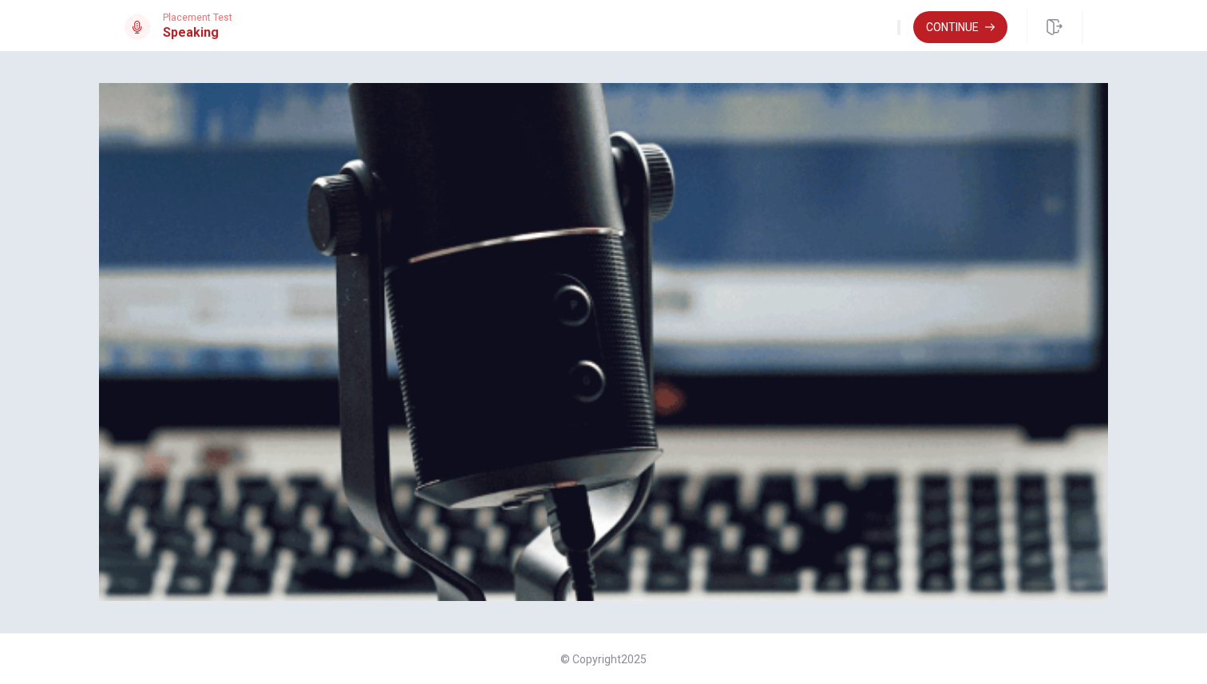
scroll to position [0, 0]
click at [801, 208] on img at bounding box center [603, 342] width 1009 height 518
click at [974, 34] on button "Continue" at bounding box center [960, 27] width 94 height 32
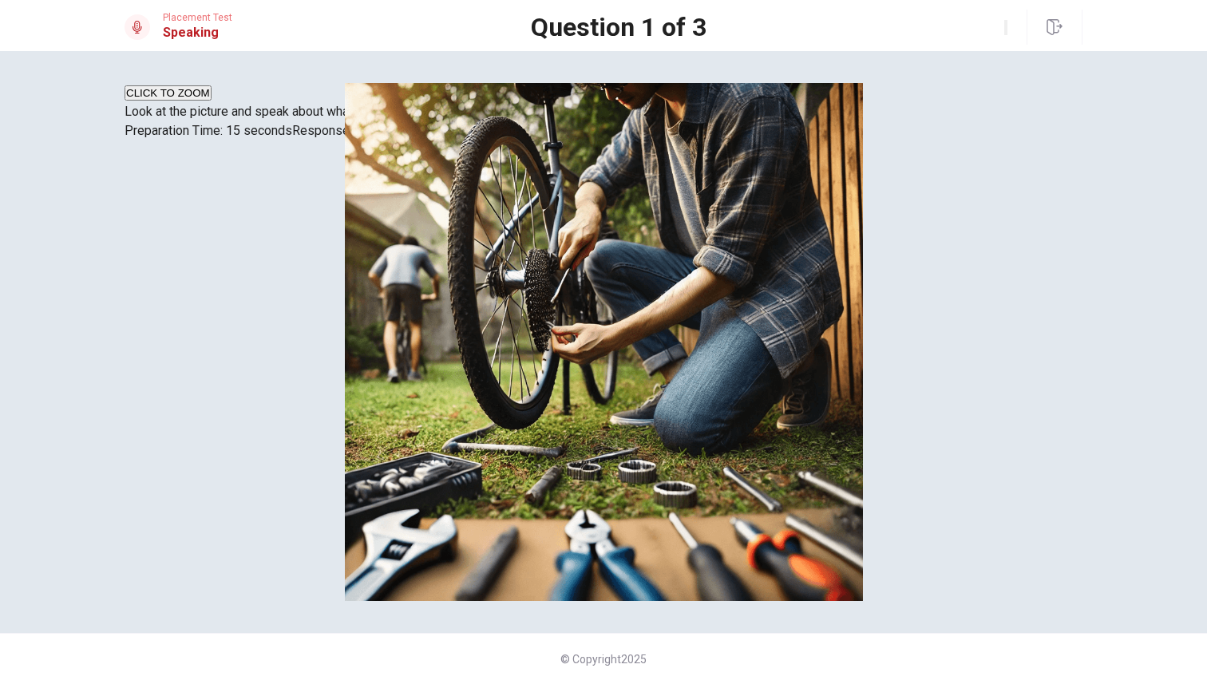
scroll to position [93, 0]
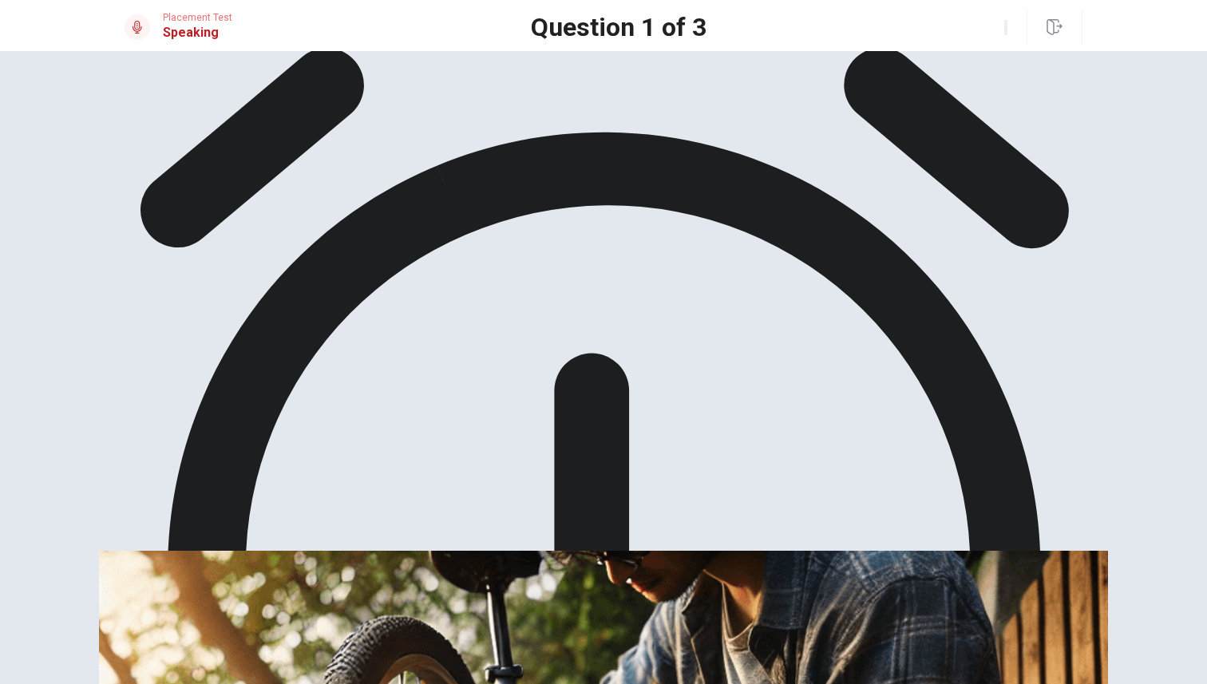
click at [1006, 31] on icon "button" at bounding box center [1006, 31] width 0 height 0
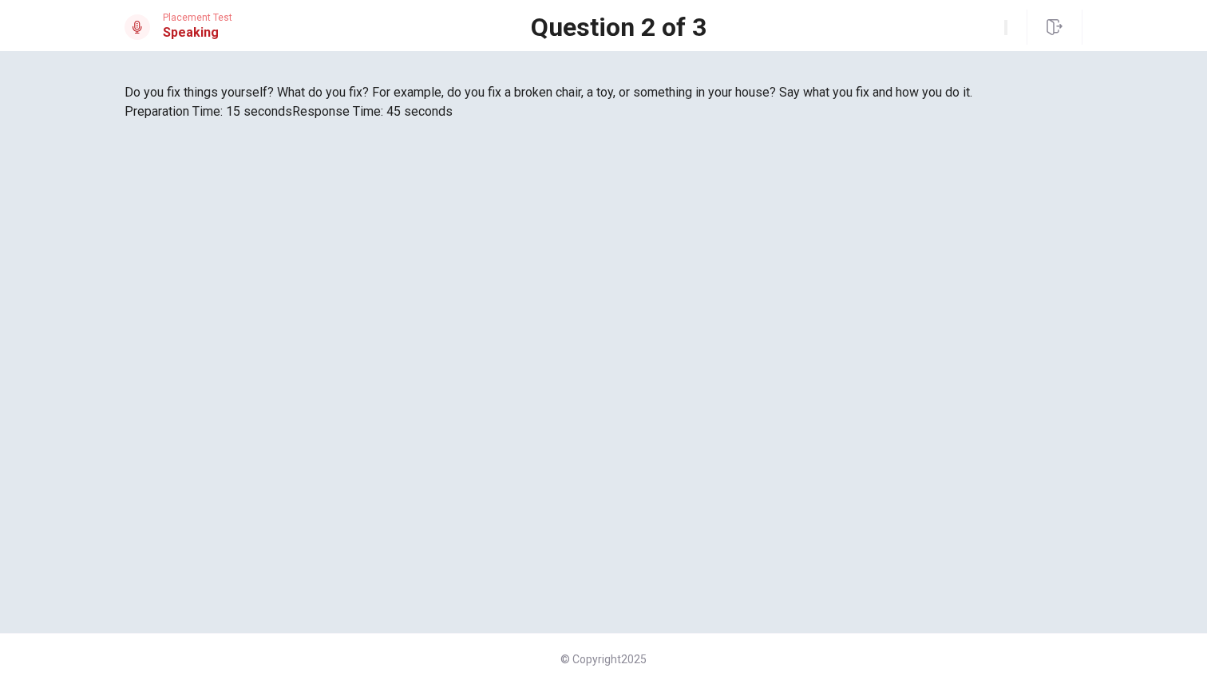
scroll to position [0, 0]
click at [350, 121] on div "Do you fix things yourself? What do you fix? For example, do you fix a broken c…" at bounding box center [603, 102] width 958 height 38
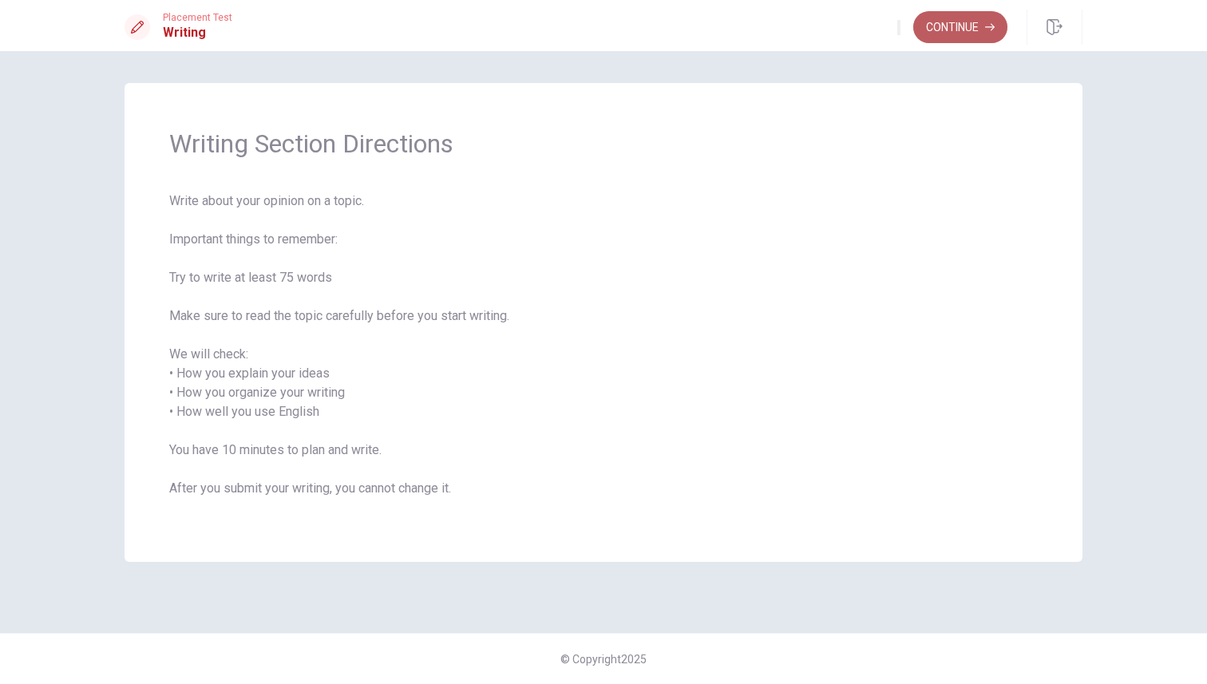
click at [967, 18] on button "Continue" at bounding box center [960, 27] width 94 height 32
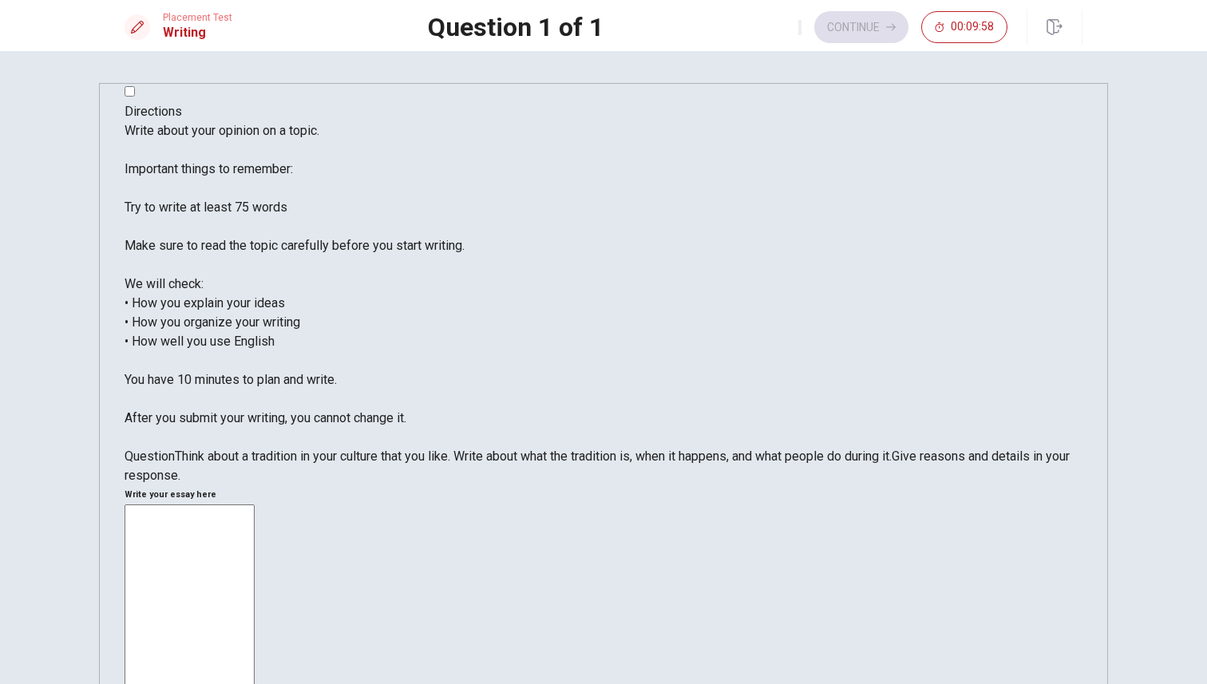
drag, startPoint x: 159, startPoint y: 125, endPoint x: 239, endPoint y: 168, distance: 91.4
click at [239, 168] on div "Directions Write about your opinion on a topic. Important things to remember: T…" at bounding box center [603, 293] width 958 height 383
click at [239, 168] on span "Write about your opinion on a topic. Important things to remember: Try to write…" at bounding box center [294, 274] width 340 height 302
type textarea "m"
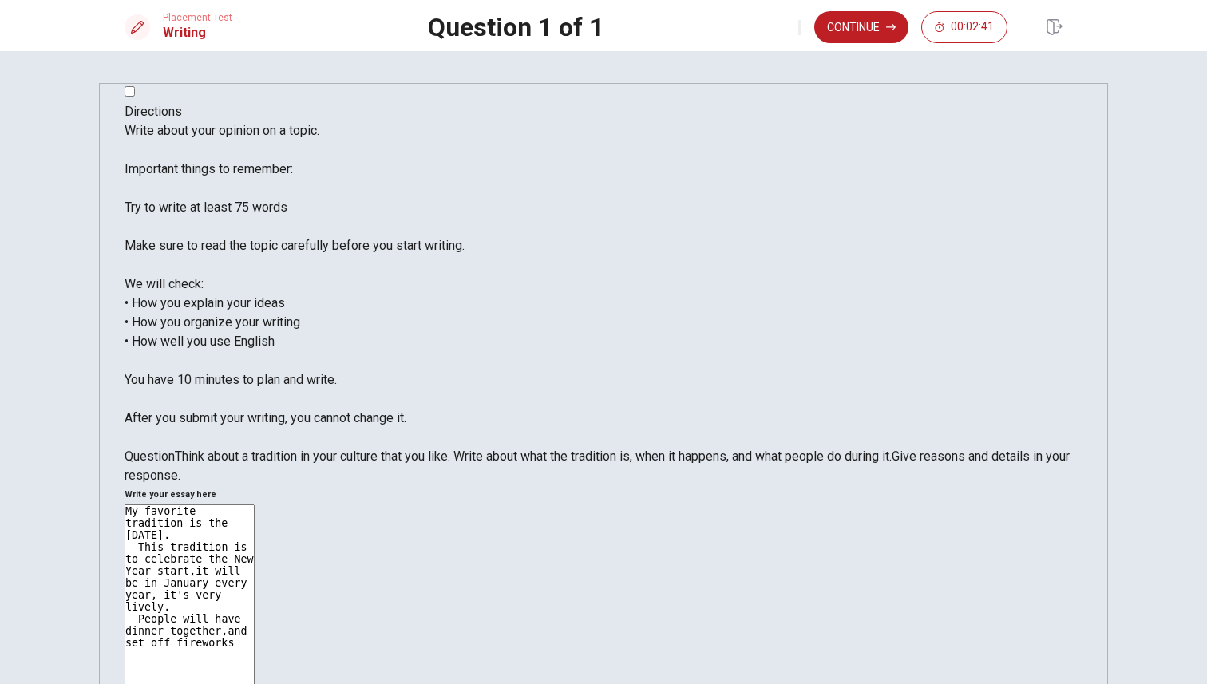
type textarea "My favorite tradition is the Chinese New Year. This tradition is to celebrate t…"
click at [871, 30] on button "Continue" at bounding box center [861, 27] width 94 height 32
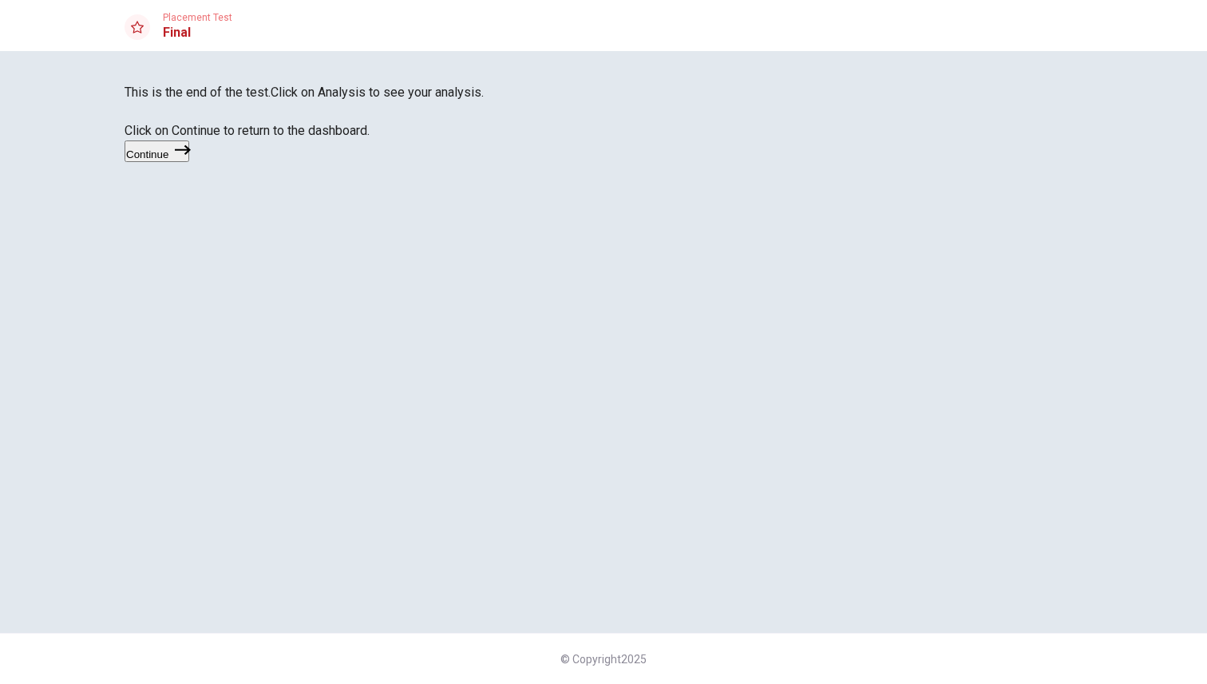
click at [404, 163] on div "This is the end of the test. Click on Analysis to see your analysis. Click on C…" at bounding box center [603, 123] width 958 height 81
click at [316, 104] on div "This is the end of the test. Click on Analysis to see your analysis. Click on C…" at bounding box center [603, 123] width 958 height 81
click at [484, 138] on span "Click on Analysis to see your analysis. Click on Continue to return to the dash…" at bounding box center [303, 111] width 359 height 53
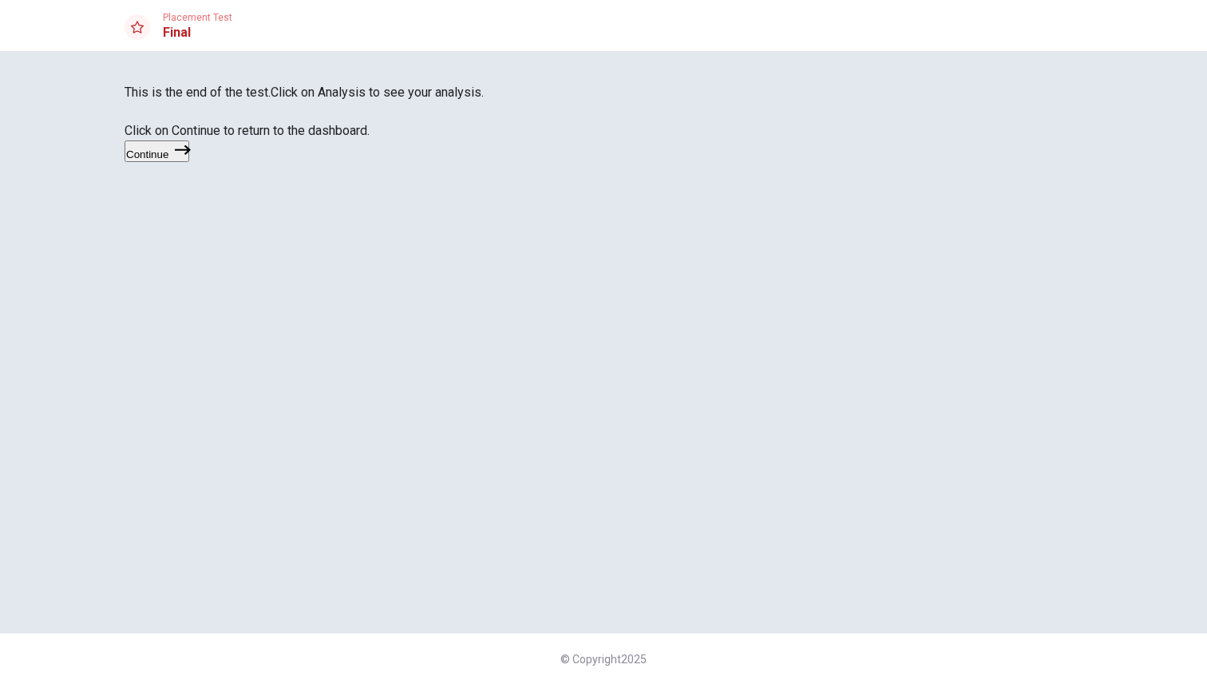
click at [151, 33] on div "Placement Test Final" at bounding box center [178, 27] width 108 height 30
click at [189, 162] on button "Continue" at bounding box center [156, 151] width 65 height 22
